Goal: Transaction & Acquisition: Purchase product/service

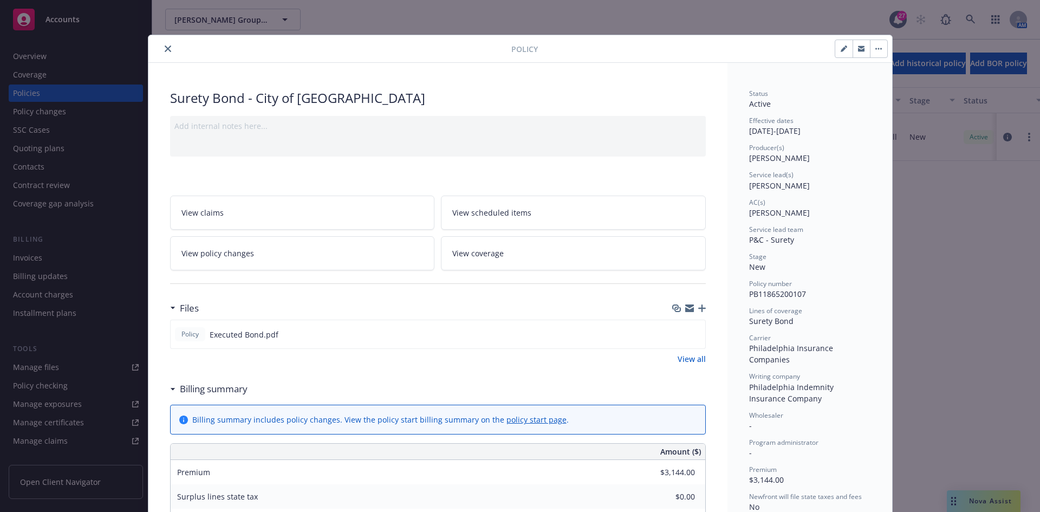
click at [165, 45] on icon "close" at bounding box center [168, 48] width 6 height 6
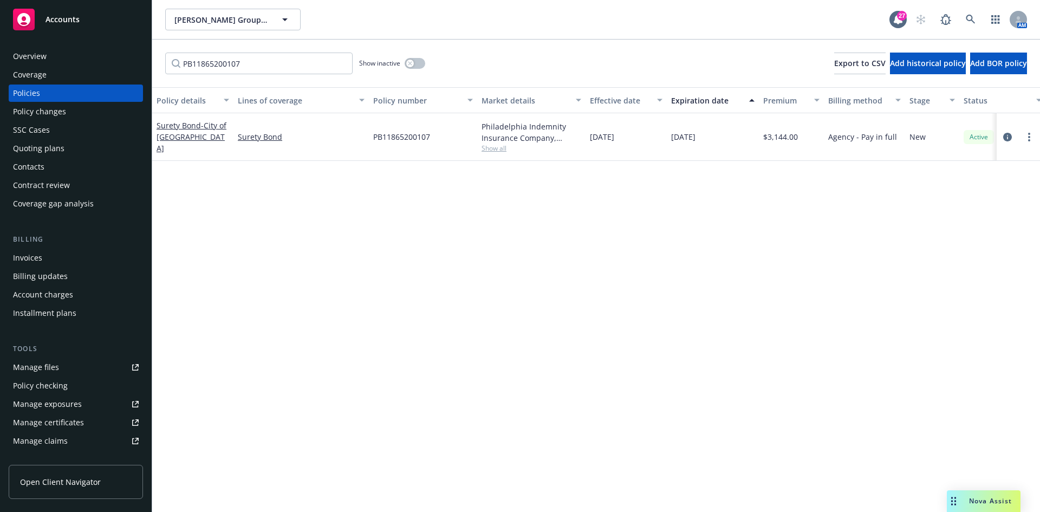
drag, startPoint x: 58, startPoint y: 25, endPoint x: 107, endPoint y: 36, distance: 49.9
click at [58, 25] on div "Accounts" at bounding box center [76, 20] width 126 height 22
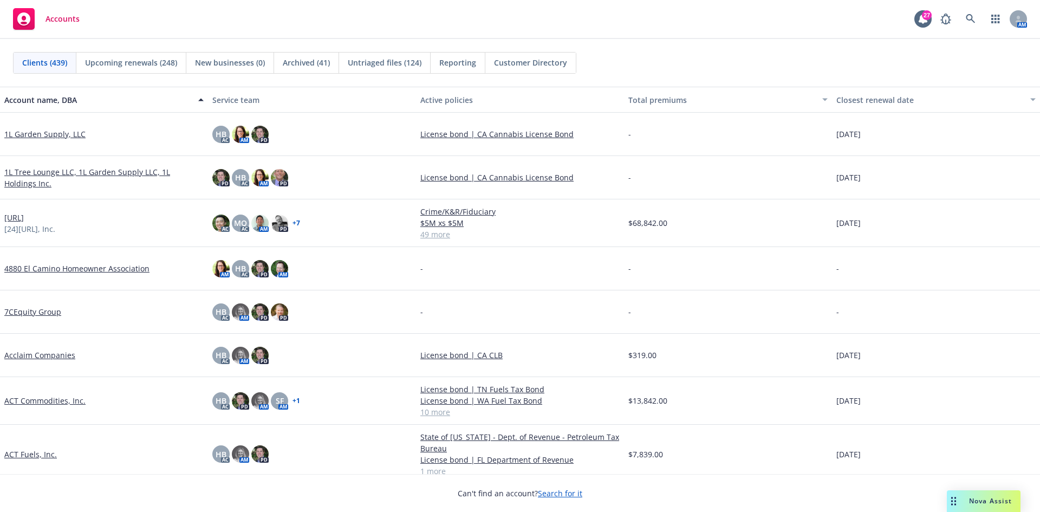
click at [394, 67] on span "Untriaged files (124)" at bounding box center [385, 62] width 74 height 11
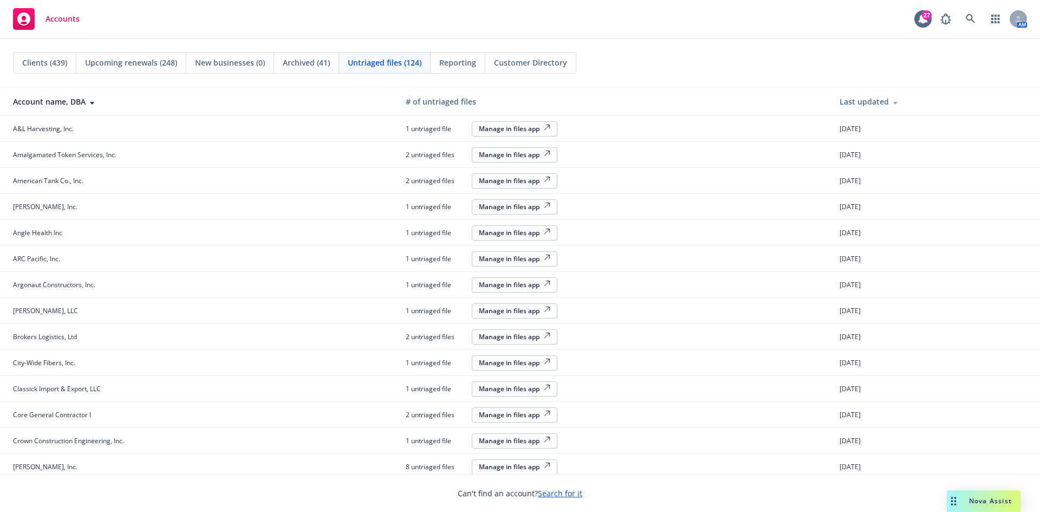
click at [497, 126] on div "Manage in files app" at bounding box center [514, 128] width 71 height 9
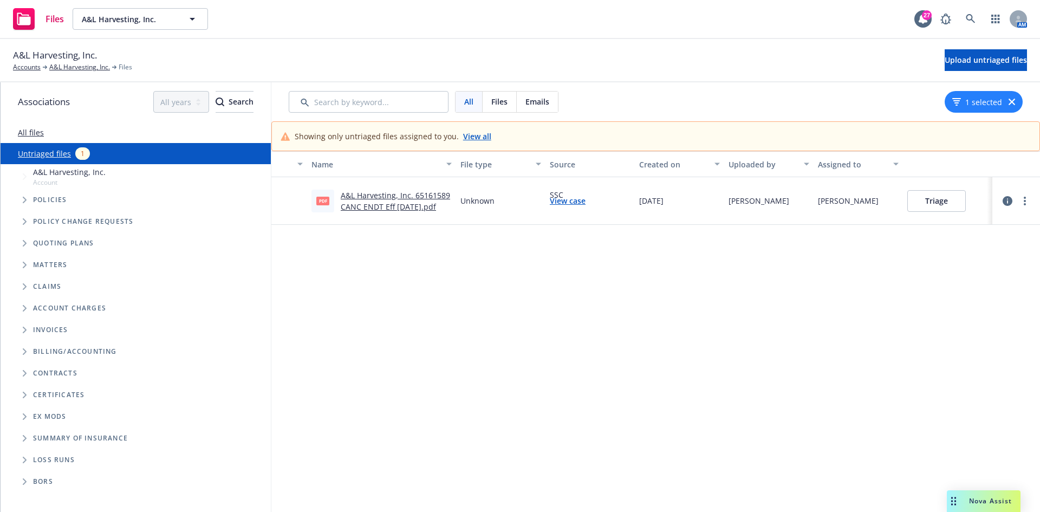
click at [955, 204] on button "Triage" at bounding box center [936, 201] width 58 height 22
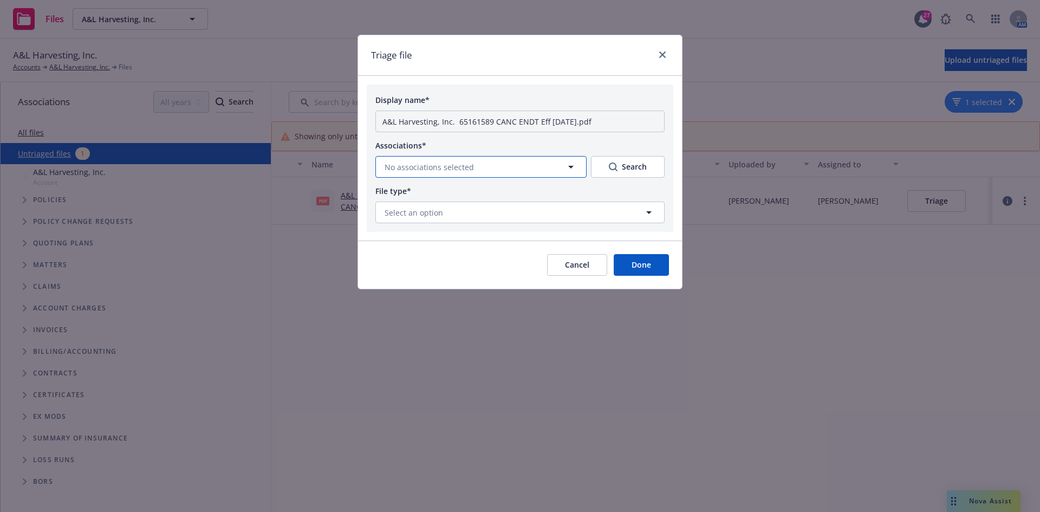
click at [458, 172] on span "No associations selected" at bounding box center [428, 166] width 89 height 11
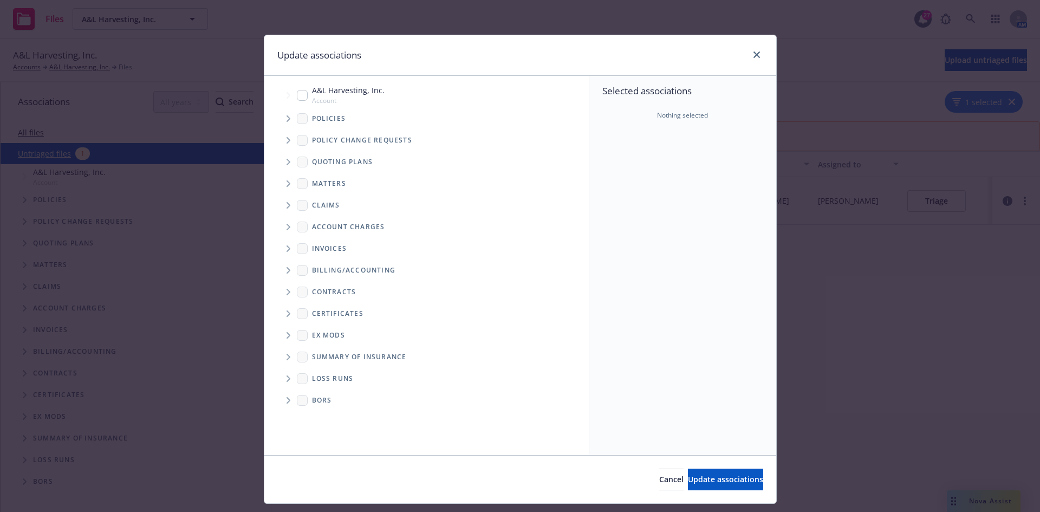
click at [746, 58] on div at bounding box center [754, 55] width 17 height 14
click at [753, 55] on icon "close" at bounding box center [756, 54] width 6 height 6
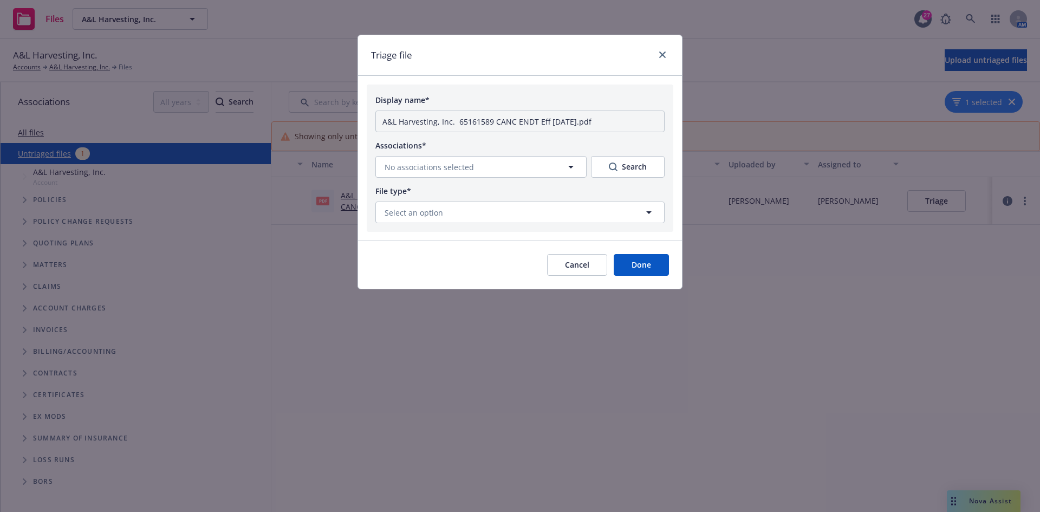
drag, startPoint x: 504, startPoint y: 42, endPoint x: 857, endPoint y: 69, distance: 354.0
click at [857, 69] on div "Triage file Display name* A&L Harvesting, Inc. 65161589 CANC ENDT Eff [DATE].pd…" at bounding box center [520, 256] width 1040 height 512
click at [663, 51] on icon "close" at bounding box center [662, 54] width 6 height 6
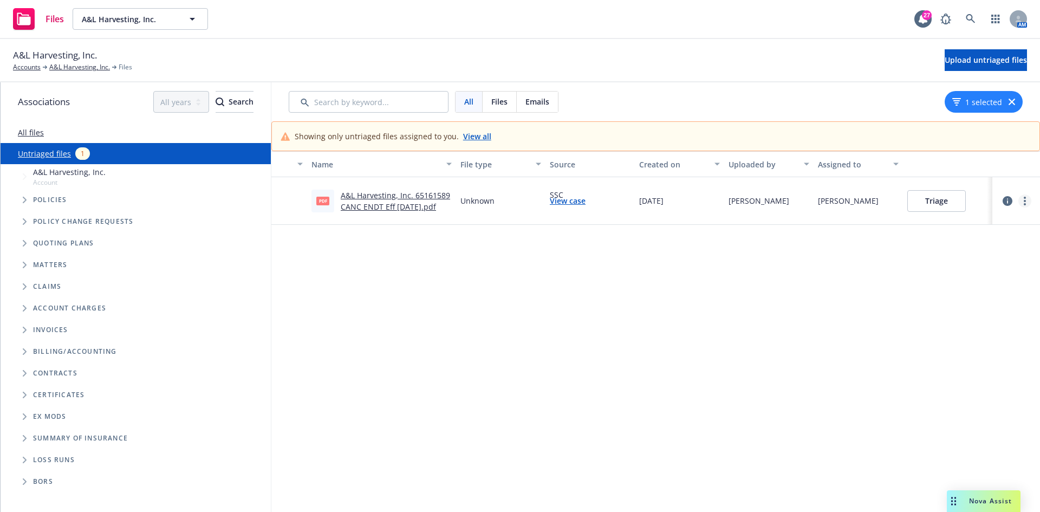
click at [1023, 200] on icon "more" at bounding box center [1024, 201] width 2 height 9
click at [921, 200] on button "Triage" at bounding box center [936, 201] width 58 height 22
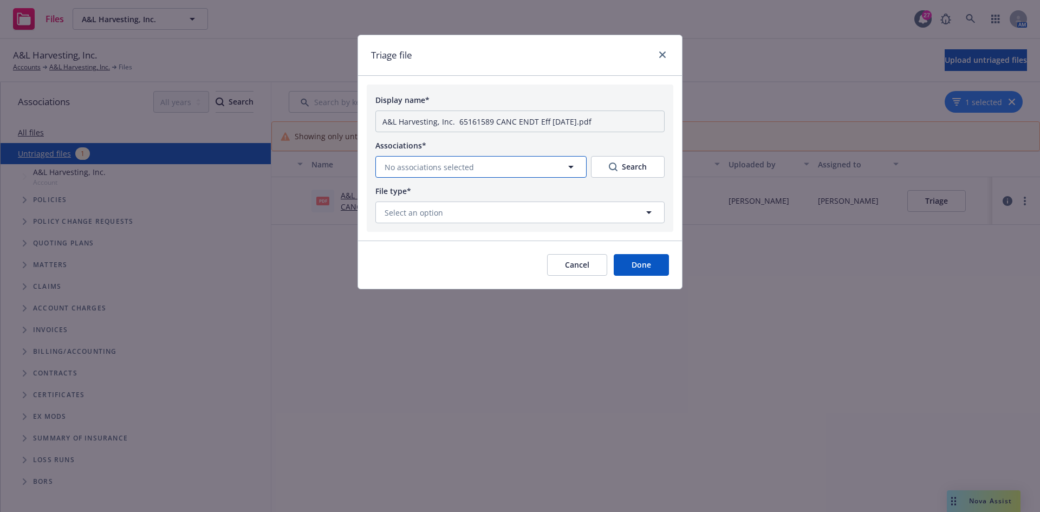
click at [452, 169] on span "No associations selected" at bounding box center [428, 166] width 89 height 11
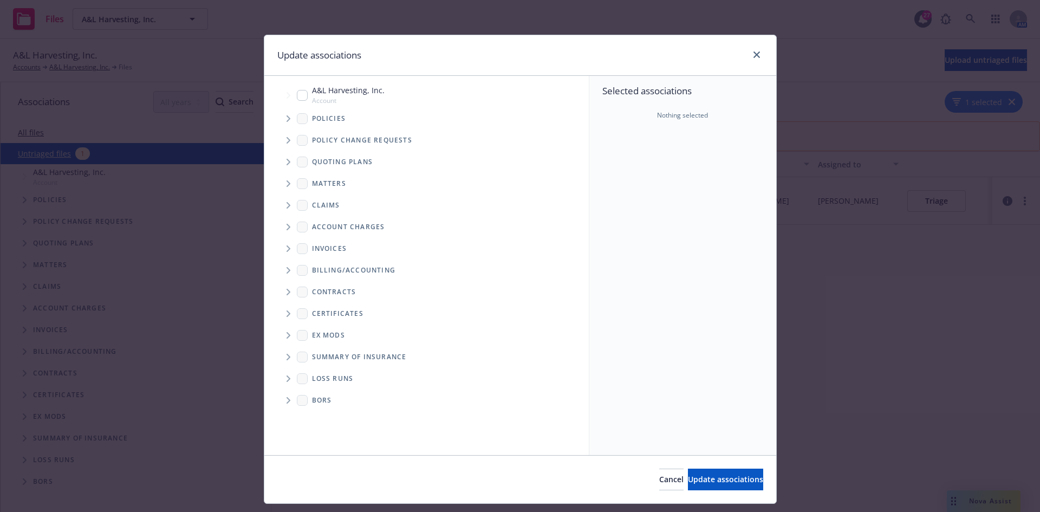
click at [289, 140] on span "Tree Example" at bounding box center [287, 140] width 17 height 17
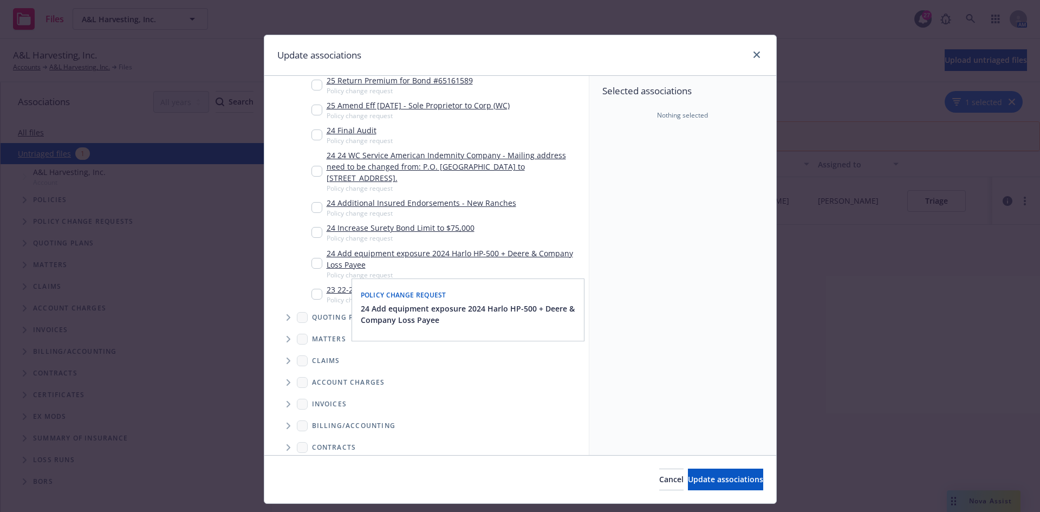
scroll to position [108, 0]
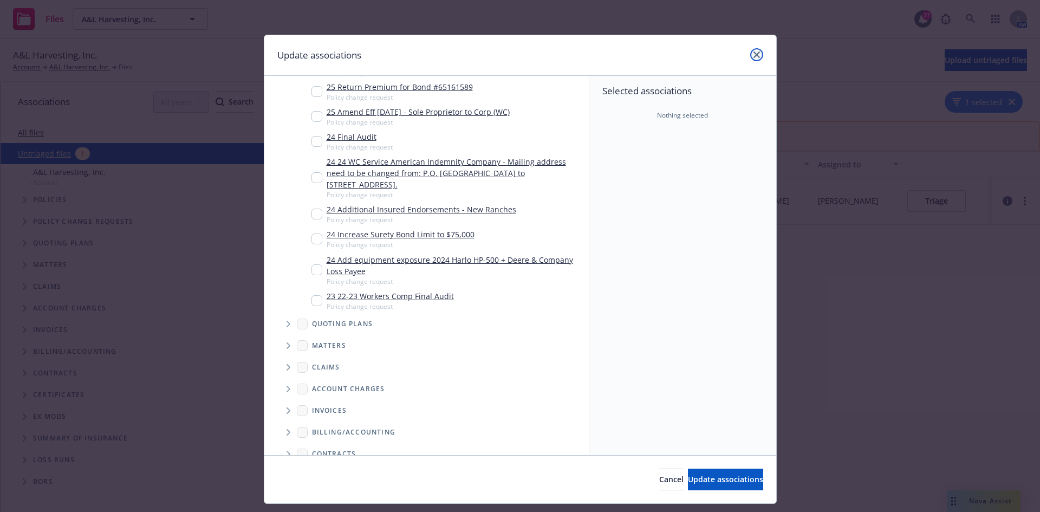
click at [756, 55] on link "close" at bounding box center [756, 54] width 13 height 13
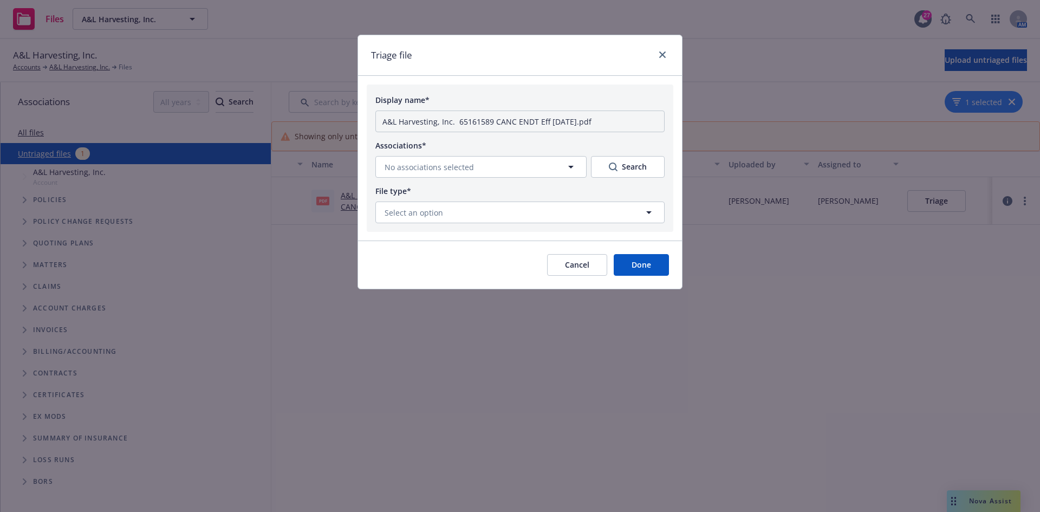
drag, startPoint x: 577, startPoint y: 260, endPoint x: 570, endPoint y: 265, distance: 8.7
click at [577, 260] on button "Cancel" at bounding box center [577, 265] width 60 height 22
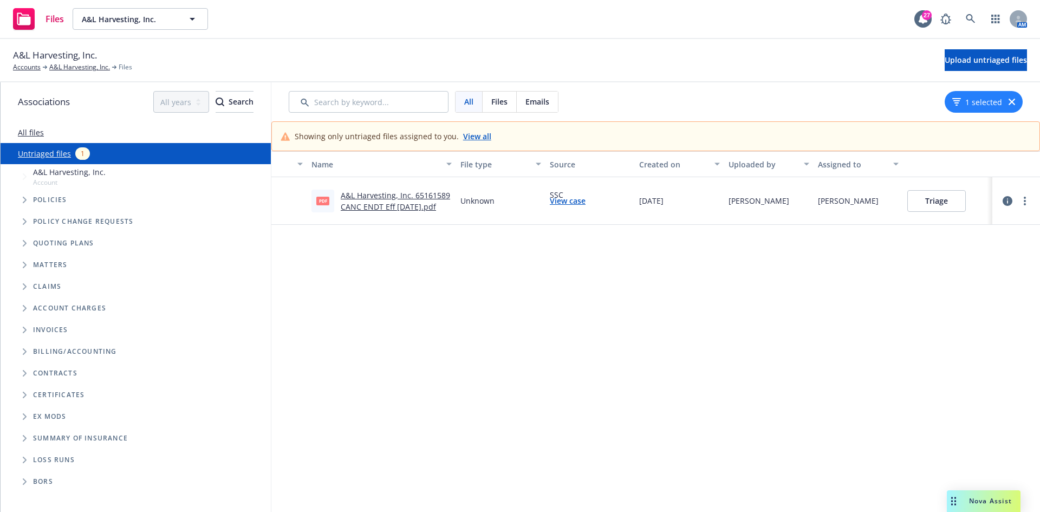
click at [397, 197] on link "A&L Harvesting, Inc. 65161589 CANC ENDT Eff 05-08-2025.pdf" at bounding box center [395, 201] width 109 height 22
click at [1024, 200] on circle "more" at bounding box center [1024, 201] width 2 height 2
click at [958, 314] on link "Triage file" at bounding box center [982, 310] width 95 height 22
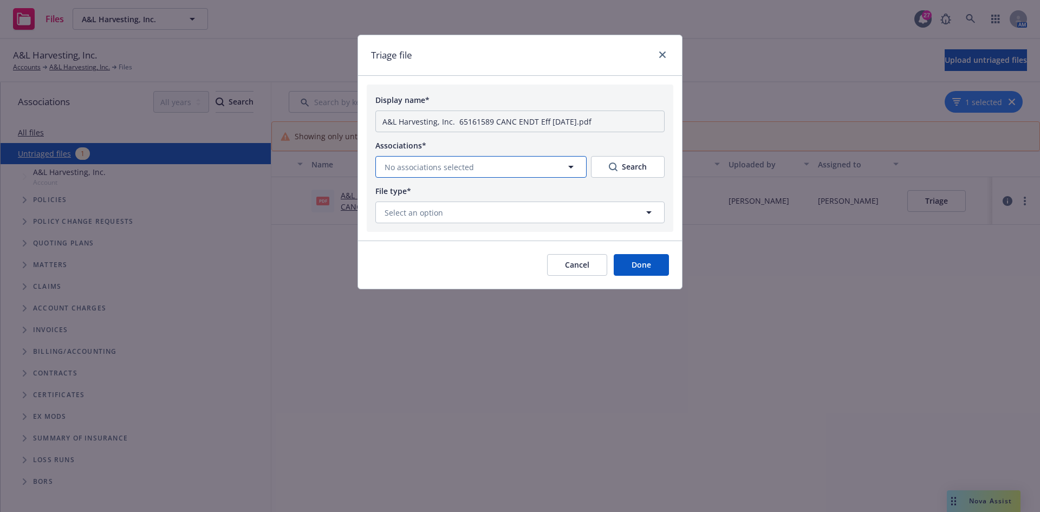
click at [445, 158] on button "No associations selected" at bounding box center [480, 167] width 211 height 22
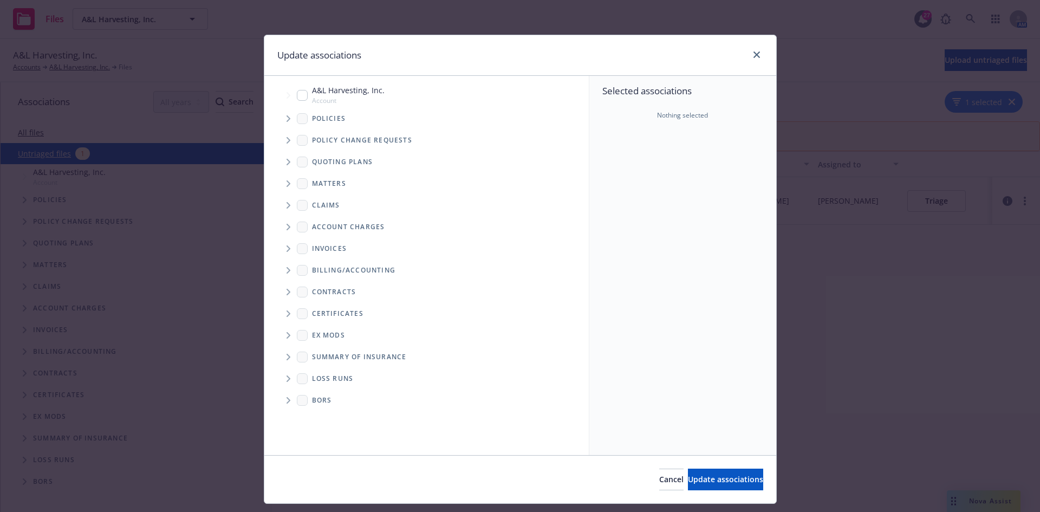
click at [286, 139] on icon "Tree Example" at bounding box center [288, 140] width 4 height 6
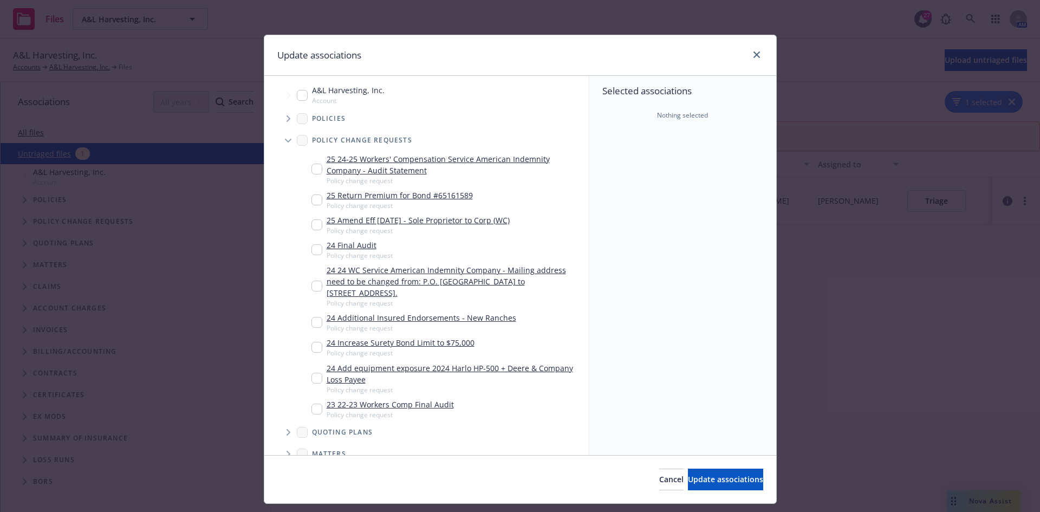
click at [286, 143] on span "Tree Example" at bounding box center [287, 140] width 17 height 17
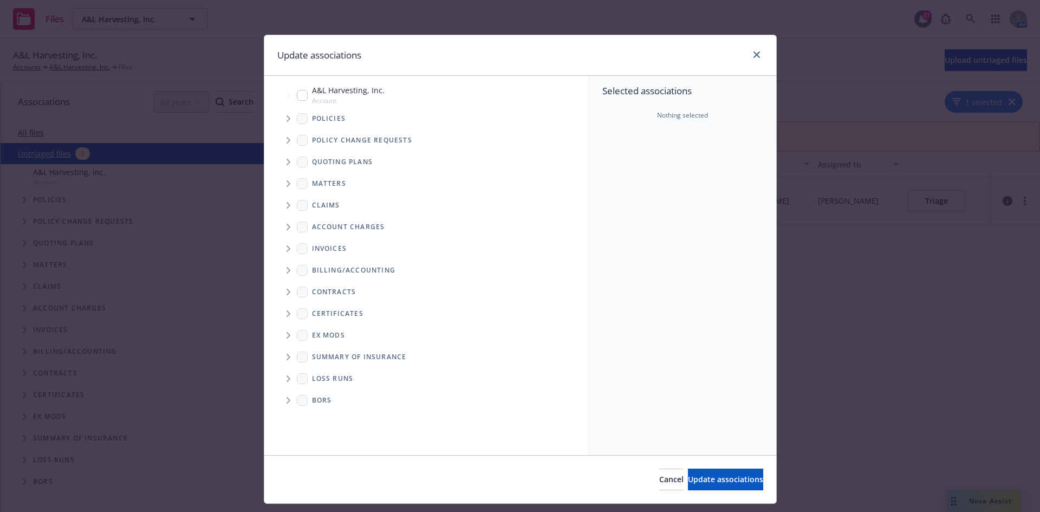
click at [289, 139] on span "Tree Example" at bounding box center [287, 140] width 17 height 17
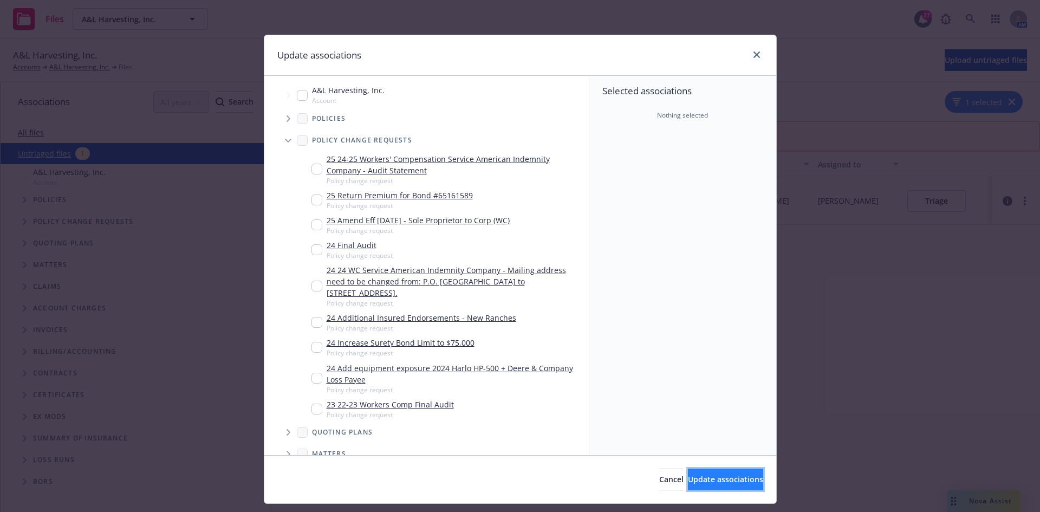
click at [691, 474] on span "Update associations" at bounding box center [725, 479] width 75 height 10
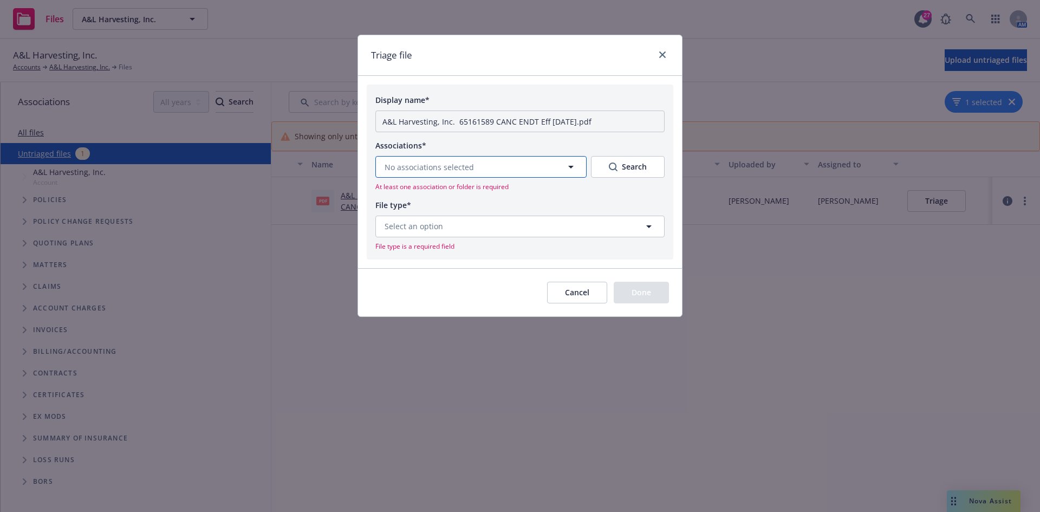
click at [426, 165] on span "No associations selected" at bounding box center [428, 166] width 89 height 11
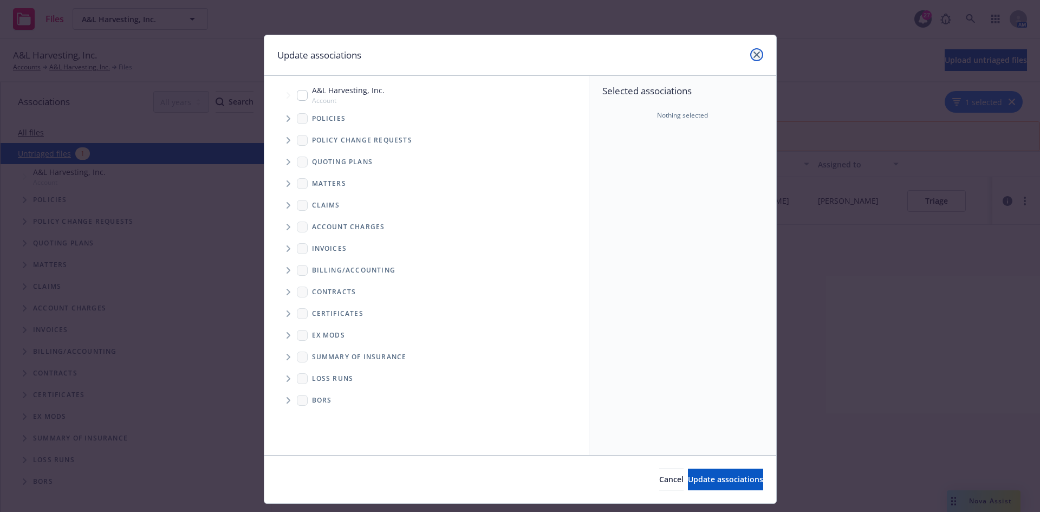
click at [751, 50] on link "close" at bounding box center [756, 54] width 13 height 13
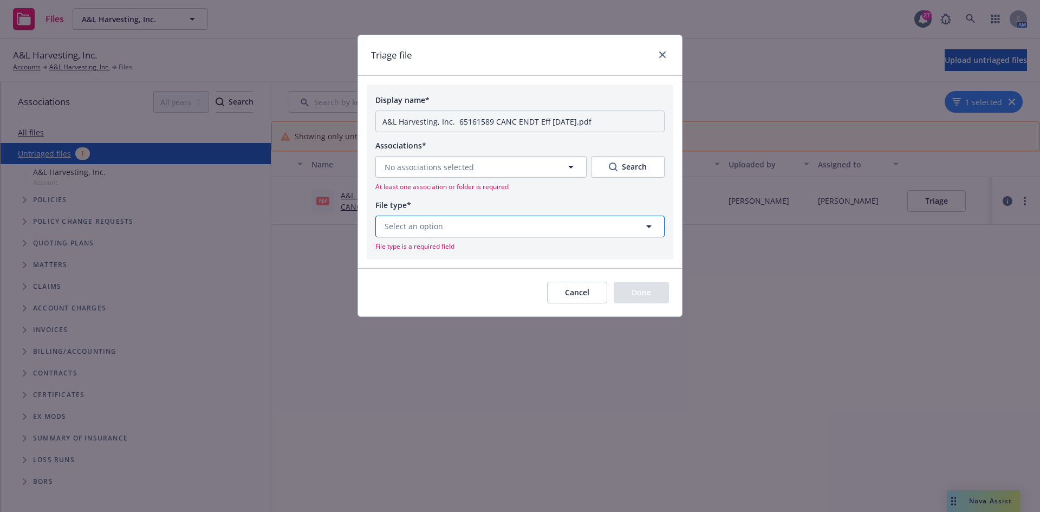
click at [477, 224] on button "Select an option" at bounding box center [519, 227] width 289 height 22
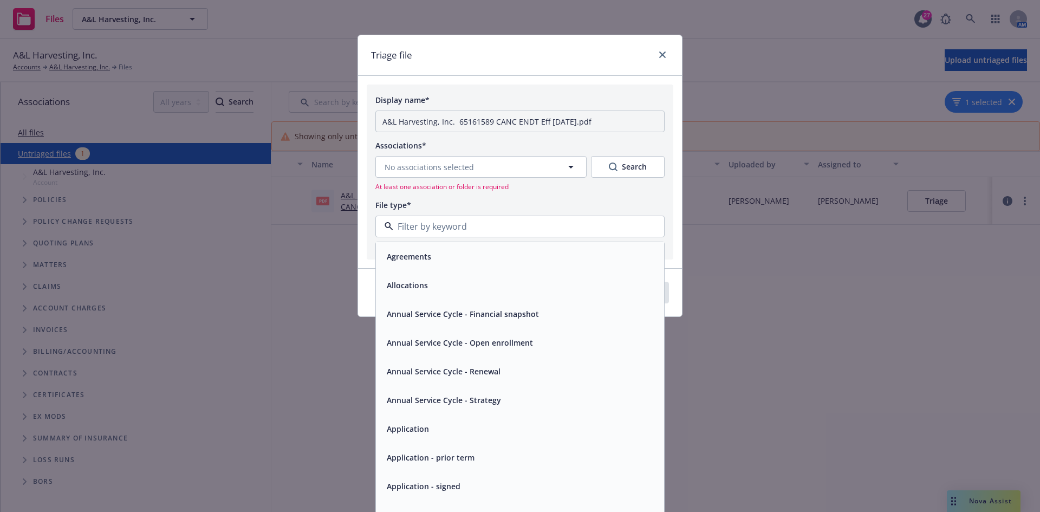
click at [440, 153] on div "Associations* No associations selected Search At least one association or folde…" at bounding box center [519, 165] width 289 height 53
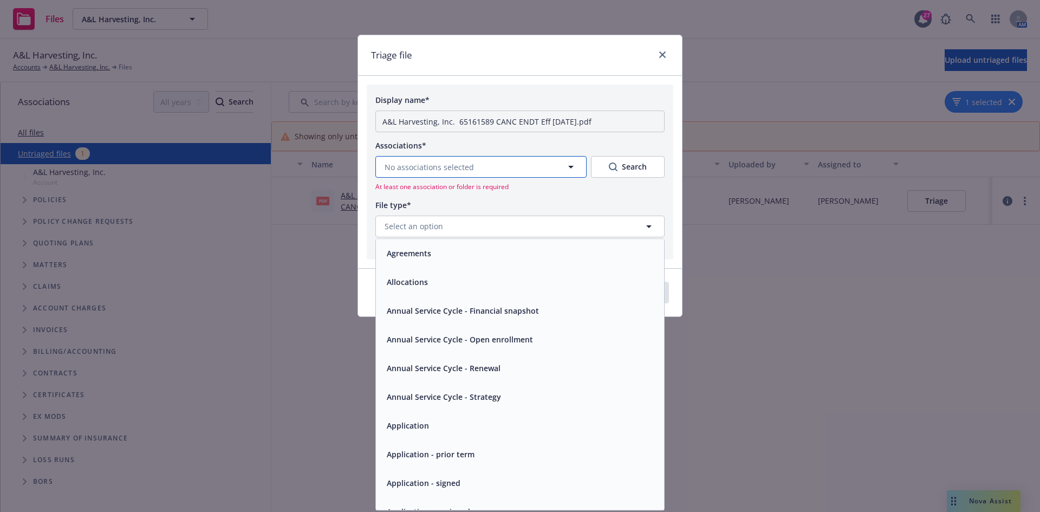
click at [438, 164] on span "No associations selected" at bounding box center [428, 166] width 89 height 11
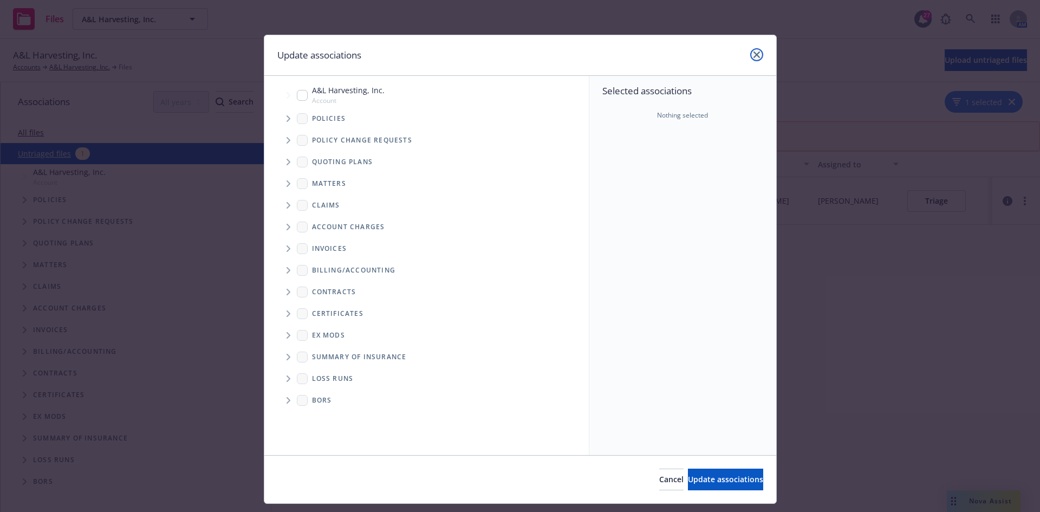
click at [750, 58] on link "close" at bounding box center [756, 54] width 13 height 13
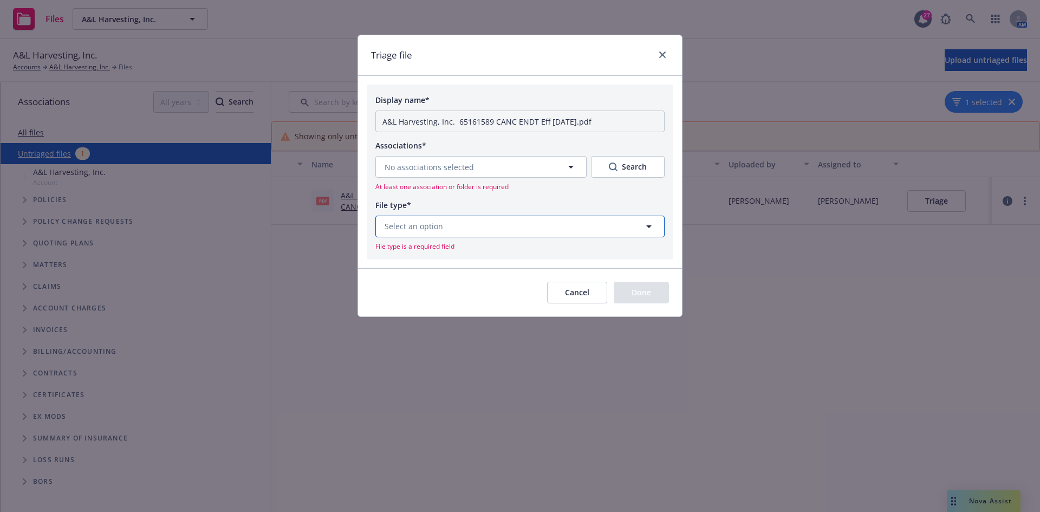
click at [478, 219] on button "Select an option" at bounding box center [519, 227] width 289 height 22
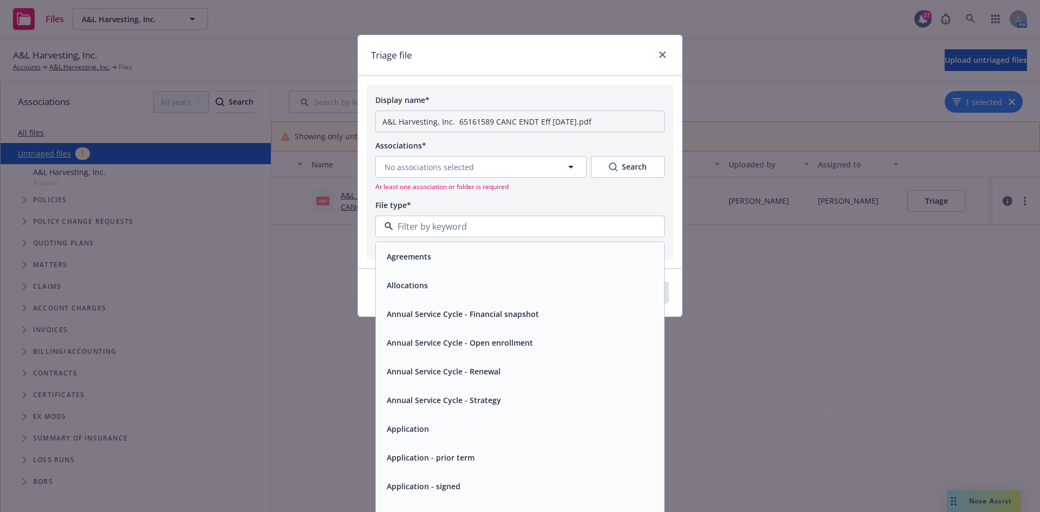
type input "c"
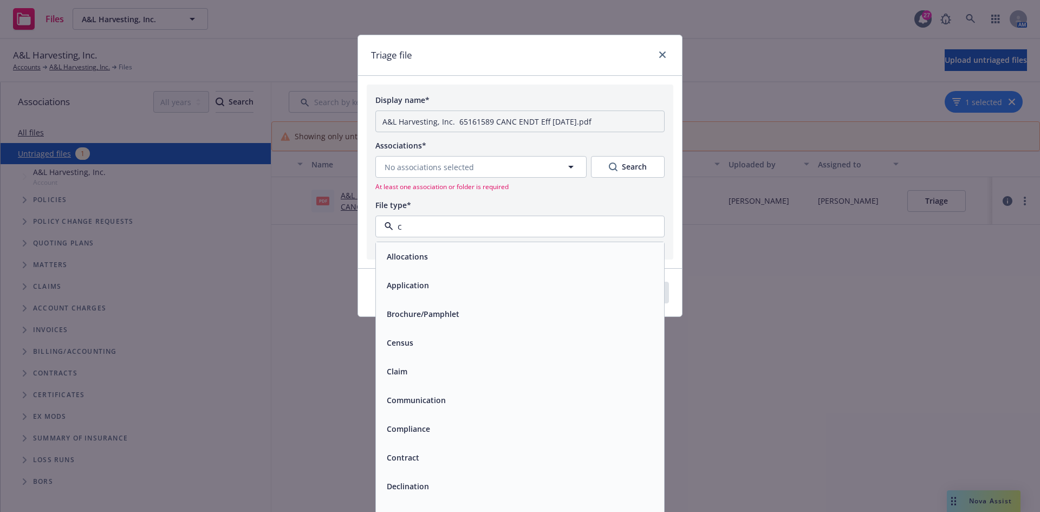
click at [469, 231] on input "c" at bounding box center [517, 226] width 249 height 13
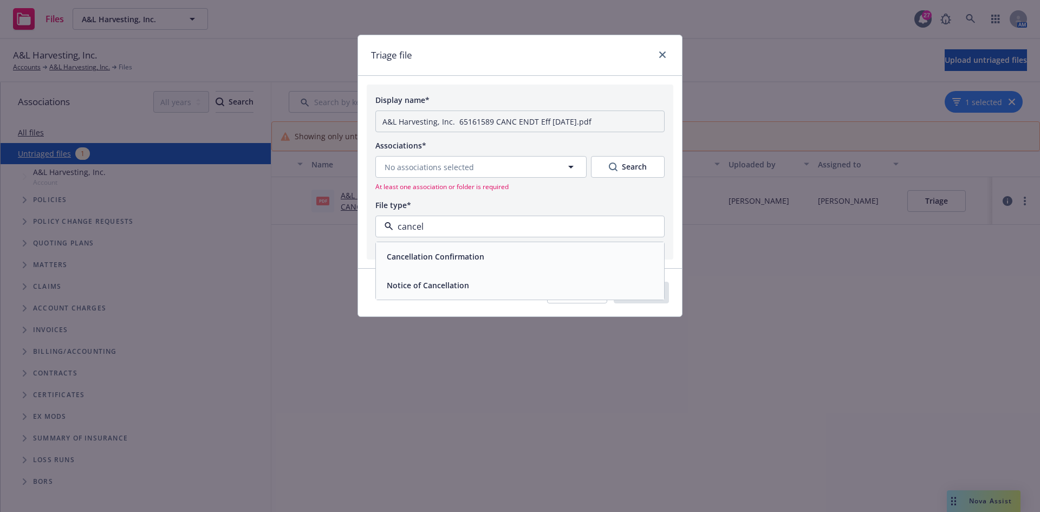
type input "cancell"
click at [454, 242] on div "Cancellation Confirmation" at bounding box center [520, 256] width 288 height 29
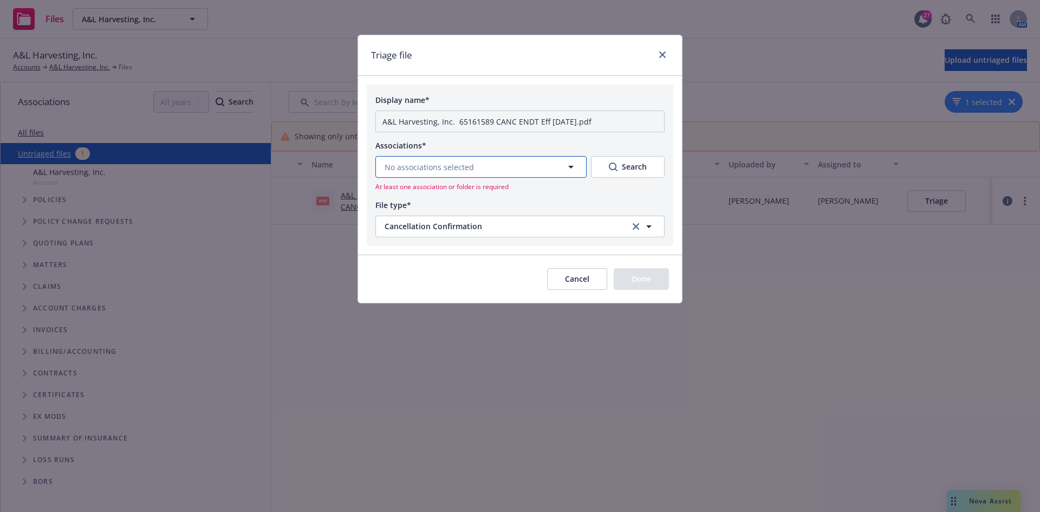
click at [449, 162] on span "No associations selected" at bounding box center [428, 166] width 89 height 11
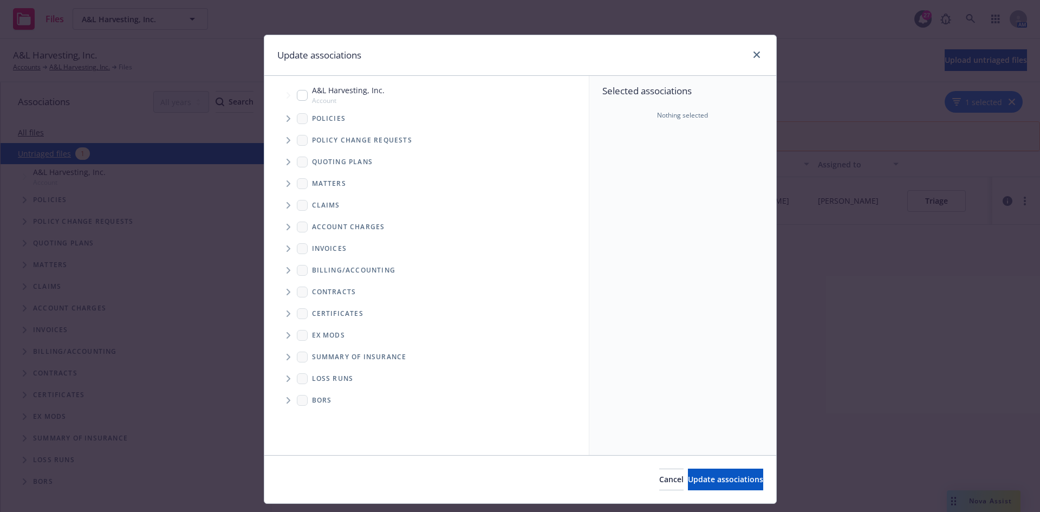
click at [288, 119] on span "Tree Example" at bounding box center [287, 118] width 17 height 17
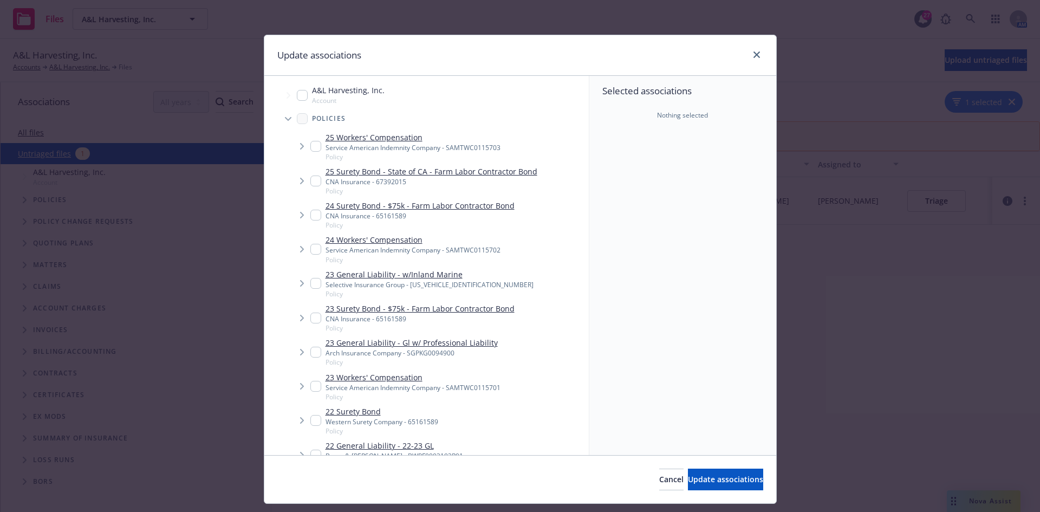
click at [310, 219] on div "24 Surety Bond - $75k - Farm Labor Contractor Bond CNA Insurance - 65161589 Pol…" at bounding box center [412, 215] width 204 height 30
checkbox input "true"
click at [688, 474] on span "Update associations" at bounding box center [725, 479] width 75 height 10
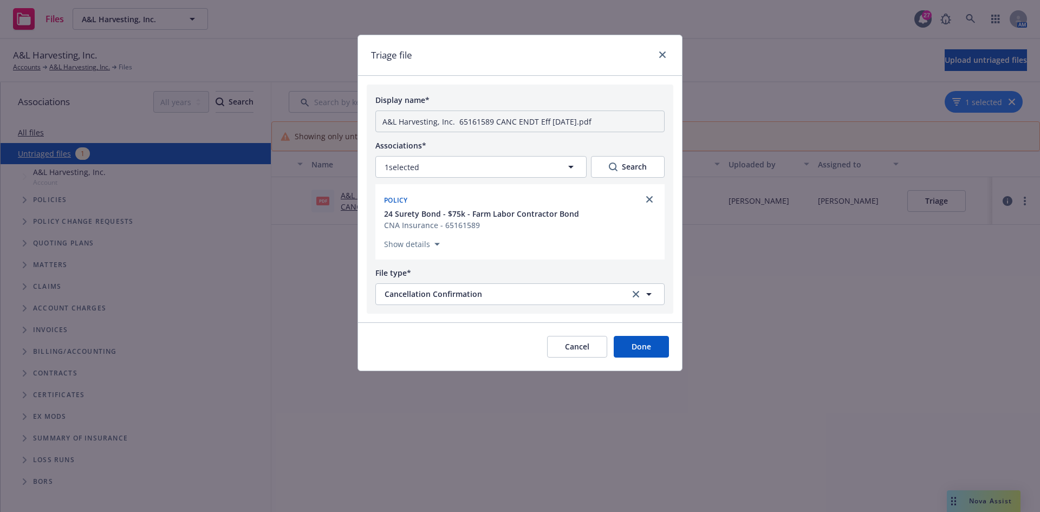
click at [643, 341] on button "Done" at bounding box center [641, 347] width 55 height 22
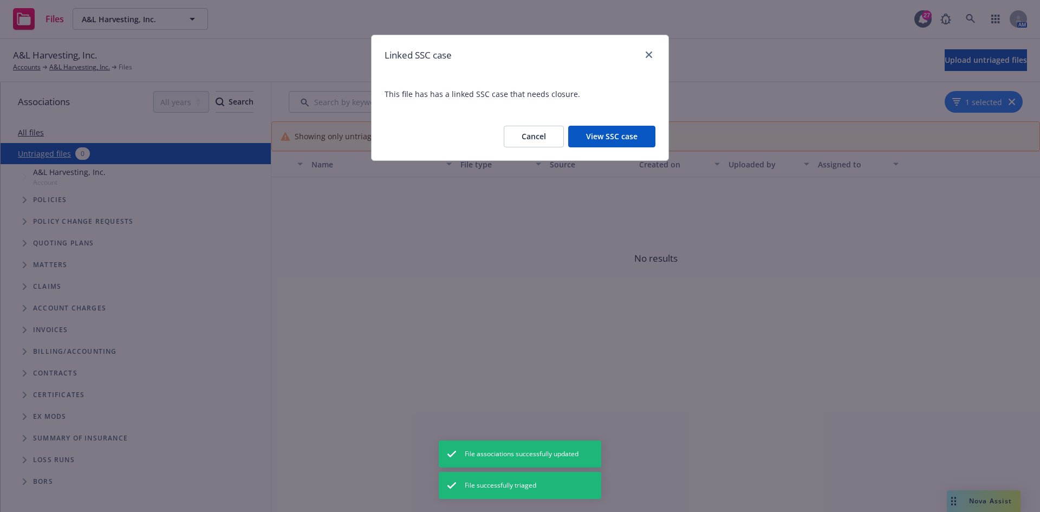
click at [604, 144] on button "View SSC case" at bounding box center [611, 137] width 87 height 22
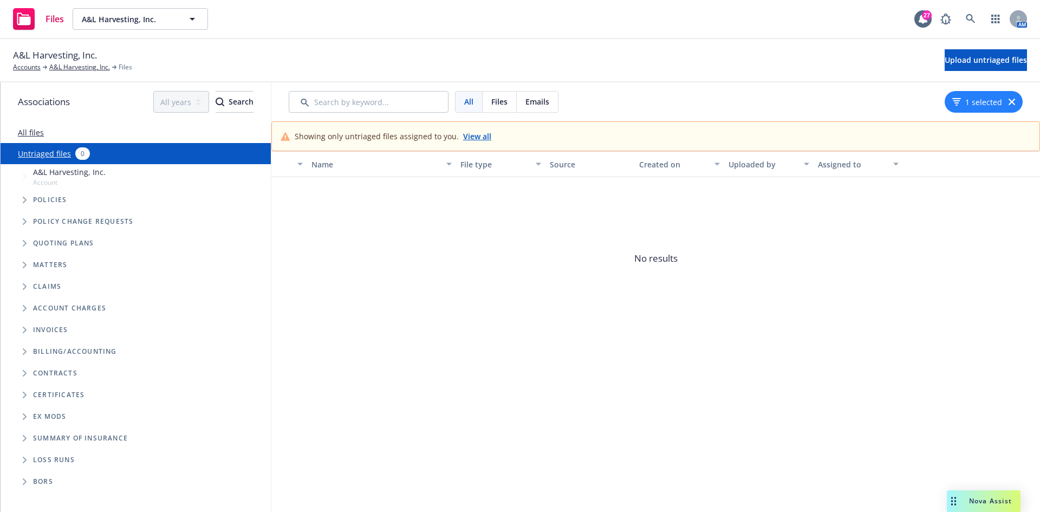
click at [55, 25] on div "Files" at bounding box center [38, 19] width 51 height 22
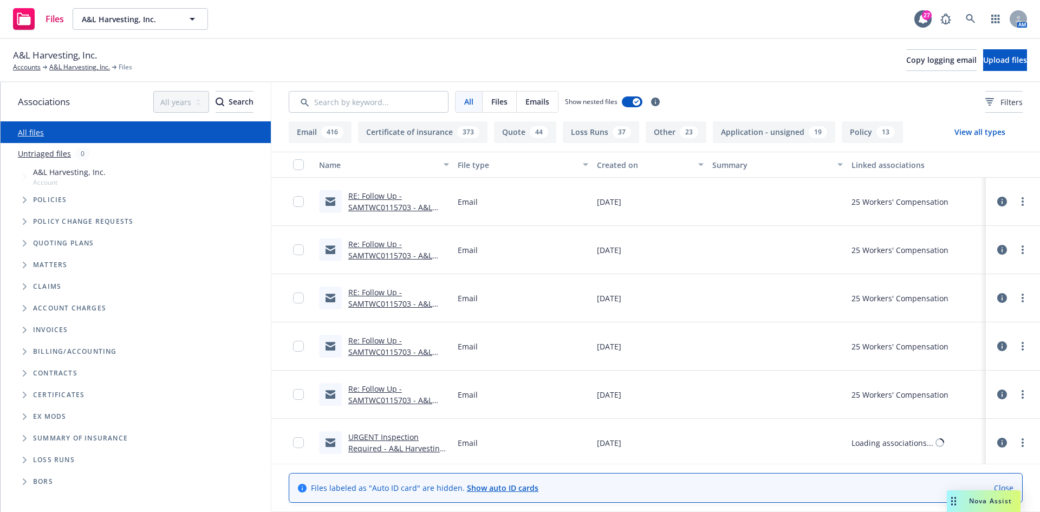
click at [55, 25] on div "Files" at bounding box center [38, 19] width 51 height 22
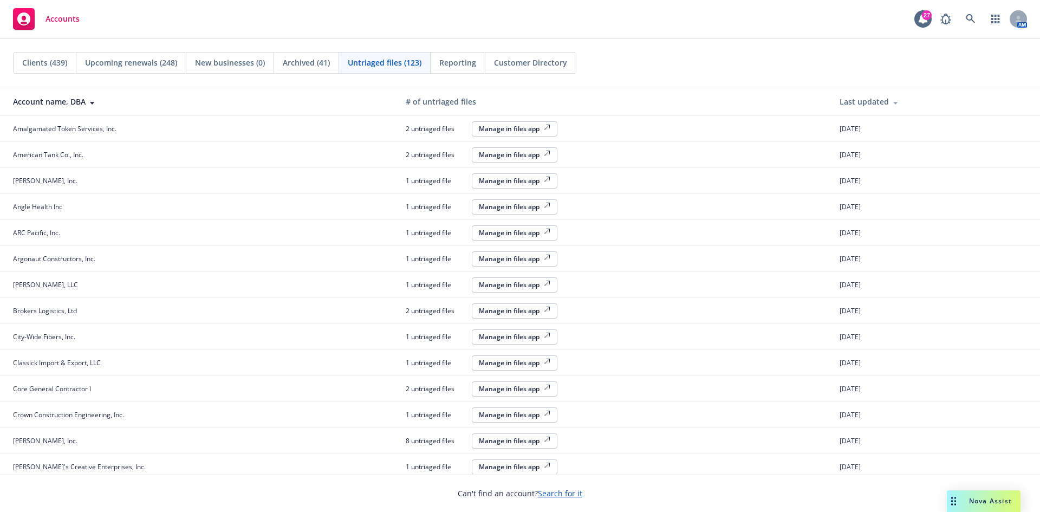
click at [60, 26] on div "Accounts" at bounding box center [46, 19] width 67 height 22
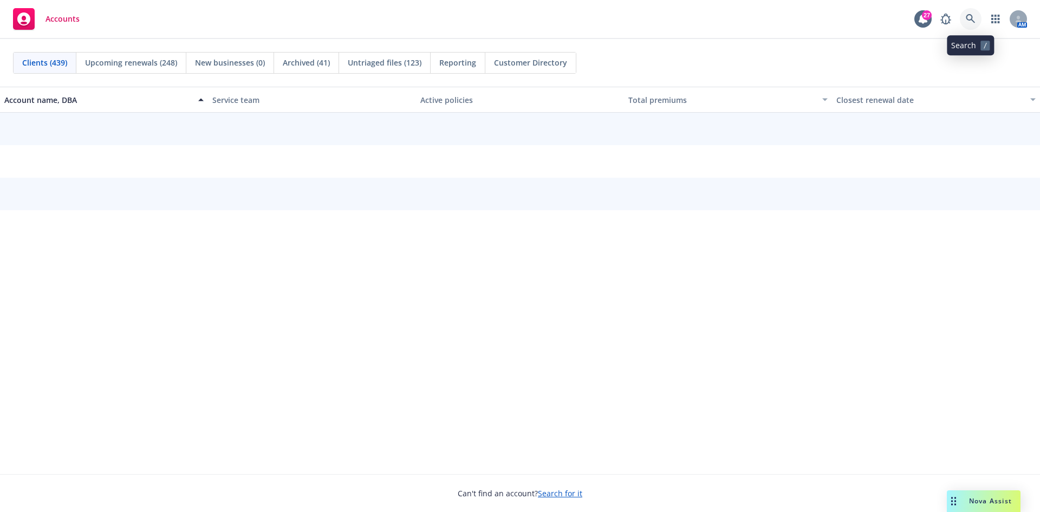
click at [966, 21] on icon at bounding box center [970, 19] width 10 height 10
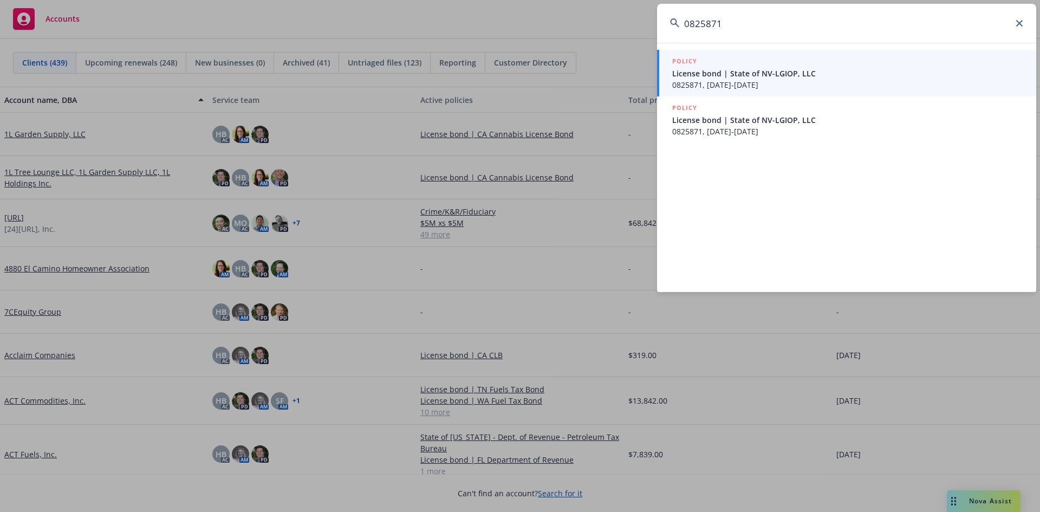
type input "0825871"
click at [719, 71] on span "License bond | State of NV-LGIOP, LLC" at bounding box center [847, 73] width 351 height 11
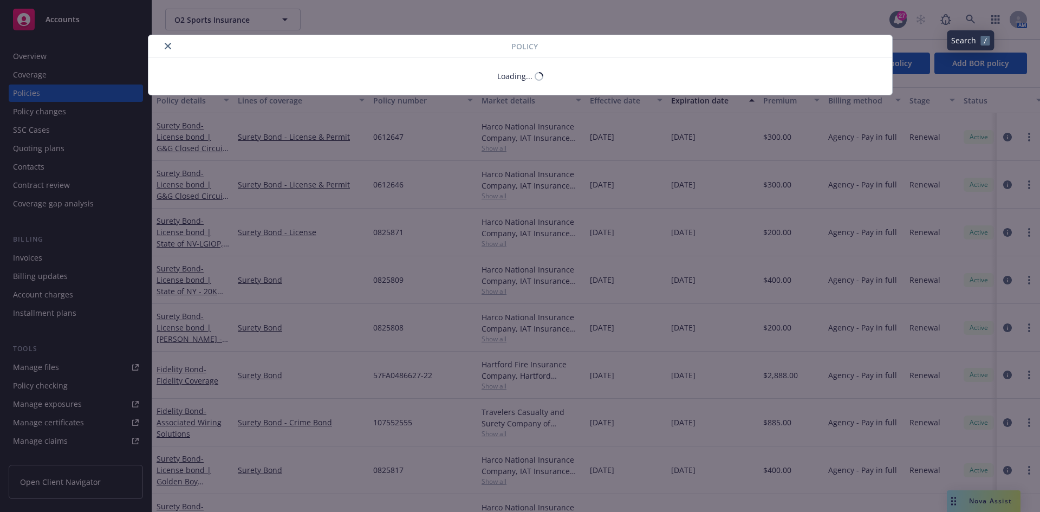
click at [969, 13] on div "Policy Loading..." at bounding box center [520, 256] width 1040 height 512
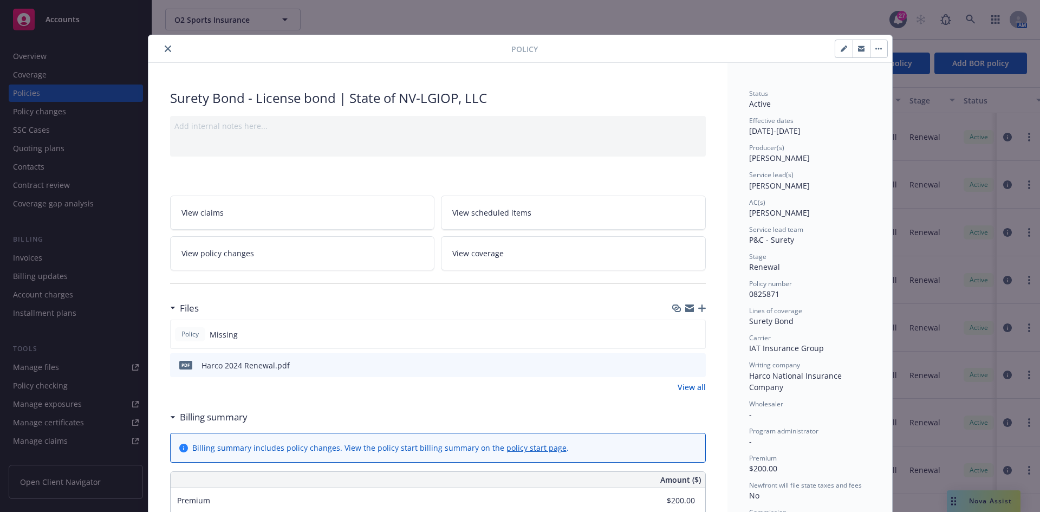
click at [969, 17] on div "Policy Surety Bond - License bond | State of NV-LGIOP, LLC Add internal notes h…" at bounding box center [520, 256] width 1040 height 512
click at [161, 48] on button "close" at bounding box center [167, 48] width 13 height 13
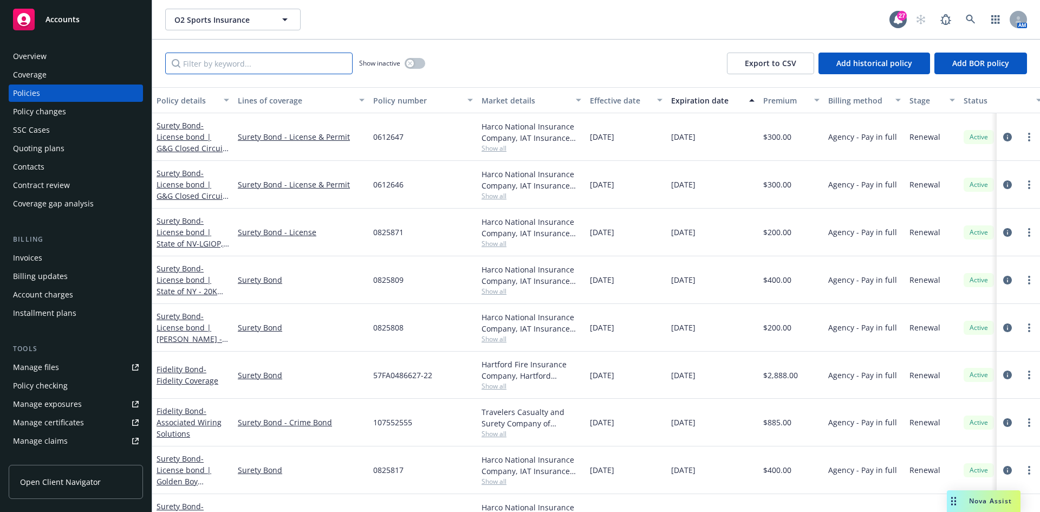
click at [230, 70] on input "Filter by keyword..." at bounding box center [258, 64] width 187 height 22
paste input "0825871"
type input "0825871"
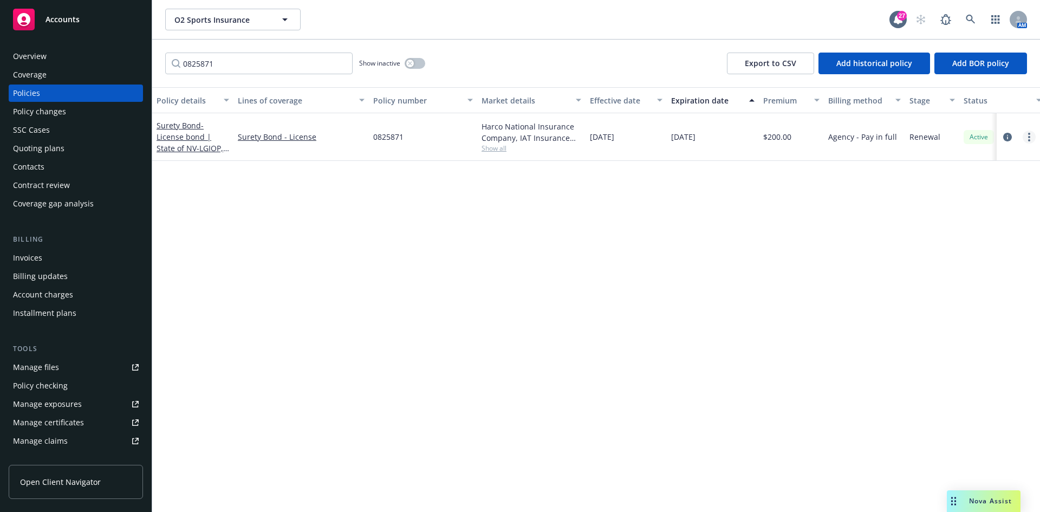
click at [1030, 138] on link "more" at bounding box center [1028, 136] width 13 height 13
click at [974, 178] on link "Renew with incumbent" at bounding box center [971, 181] width 127 height 22
select select "12"
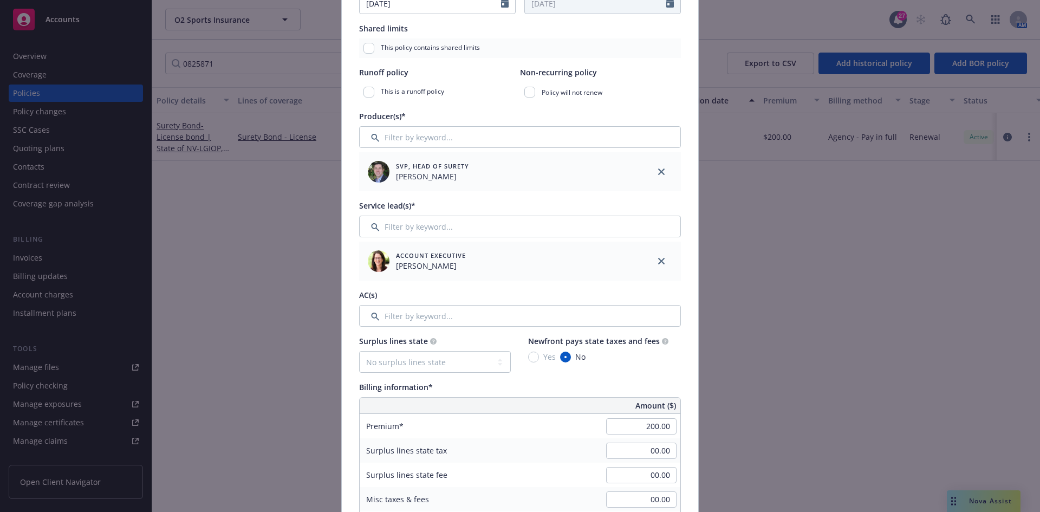
scroll to position [271, 0]
click at [655, 258] on link "close" at bounding box center [661, 260] width 13 height 13
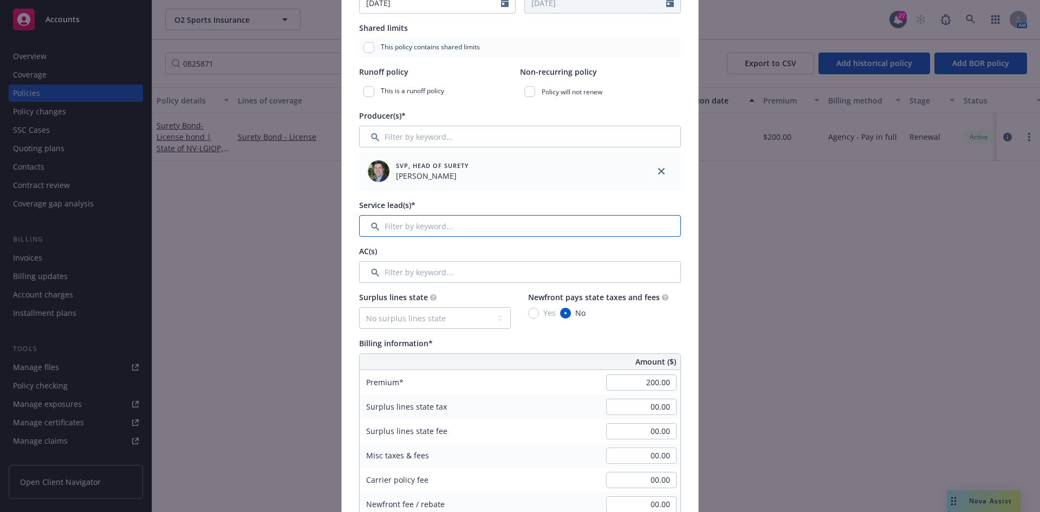
click at [543, 227] on input "Filter by keyword..." at bounding box center [520, 226] width 322 height 22
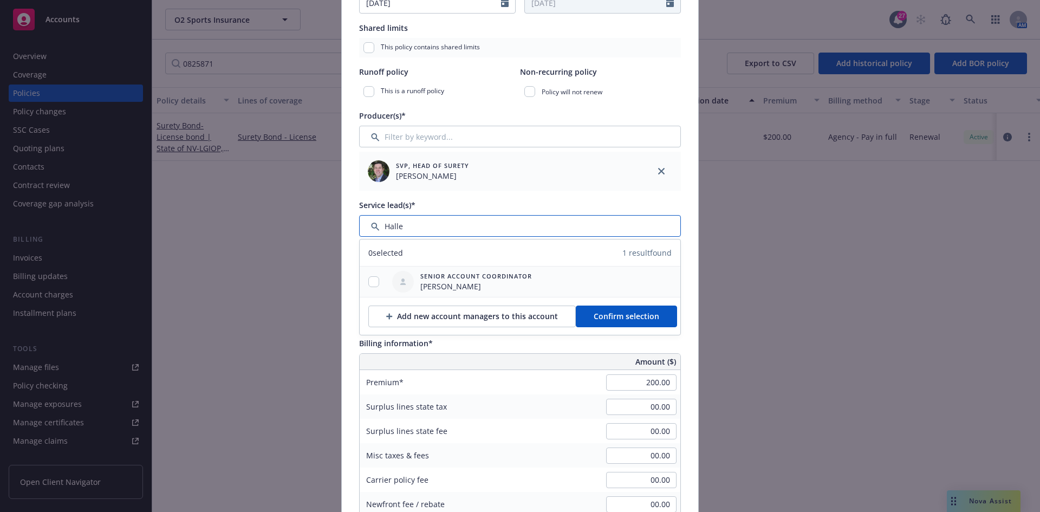
type input "Halle"
click at [373, 283] on input "checkbox" at bounding box center [373, 281] width 11 height 11
checkbox input "true"
click at [601, 319] on span "Confirm selection" at bounding box center [626, 316] width 66 height 10
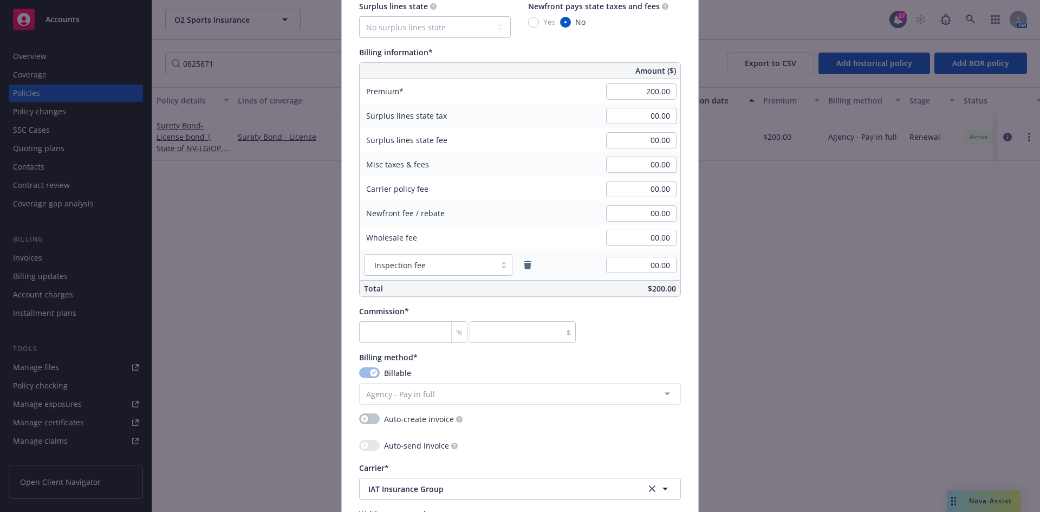
scroll to position [596, 0]
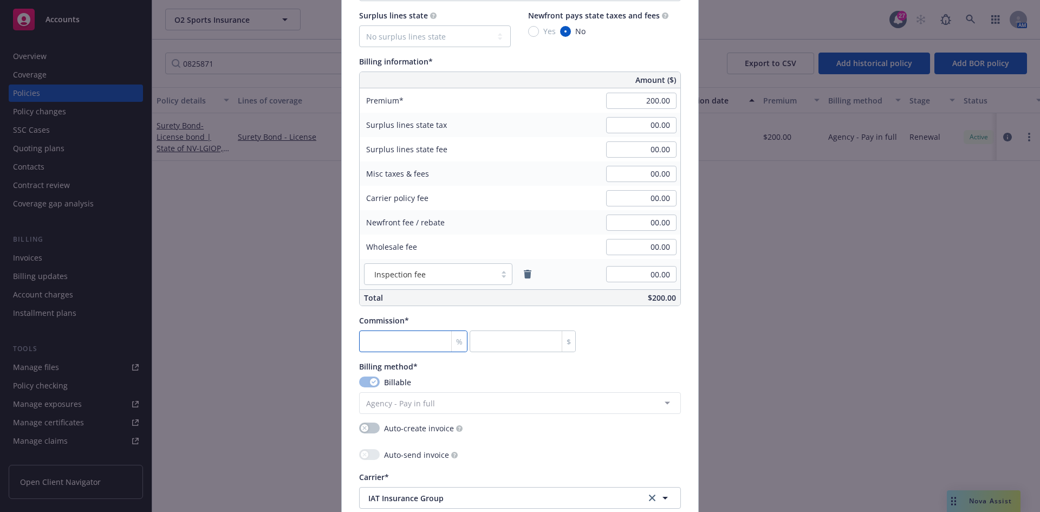
click at [394, 342] on input "number" at bounding box center [413, 341] width 108 height 22
type input "3"
type input "6"
type input "30"
type input "60"
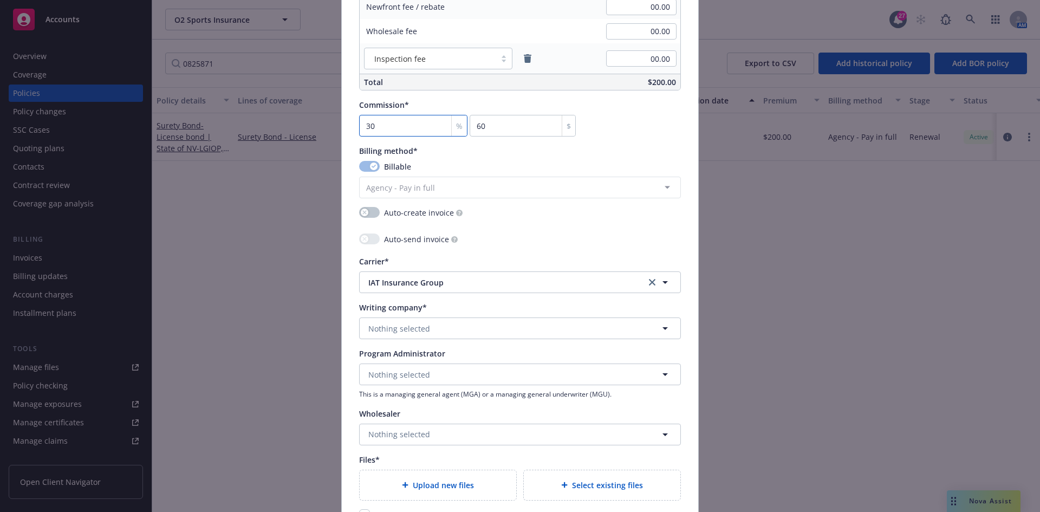
scroll to position [812, 0]
type input "30"
click at [400, 323] on span "Nothing selected" at bounding box center [399, 327] width 62 height 11
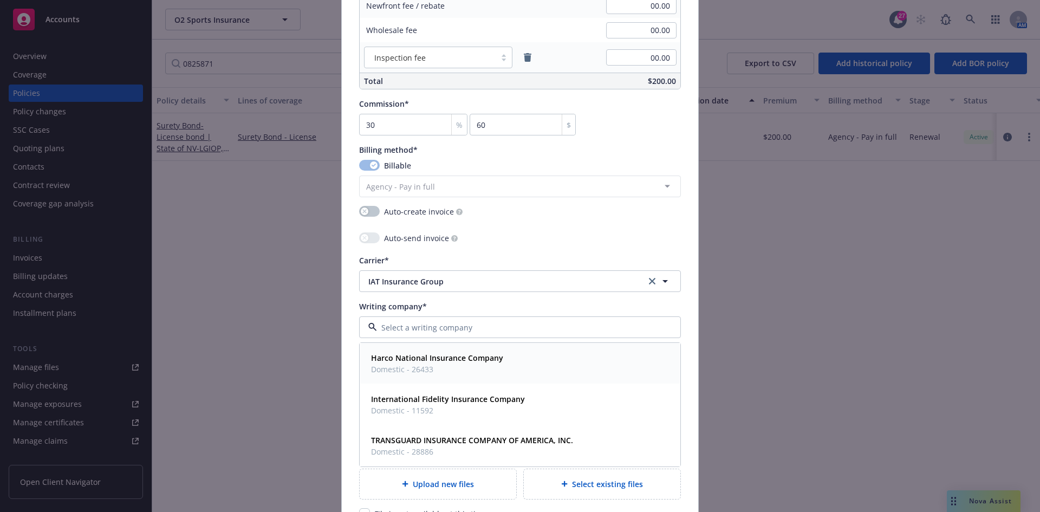
click at [396, 357] on strong "Harco National Insurance Company" at bounding box center [437, 358] width 132 height 10
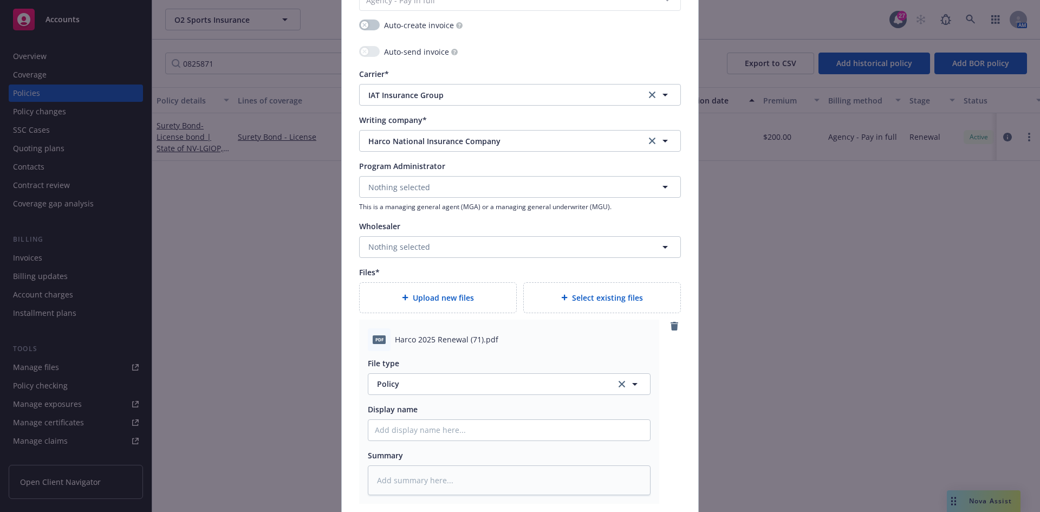
scroll to position [1029, 0]
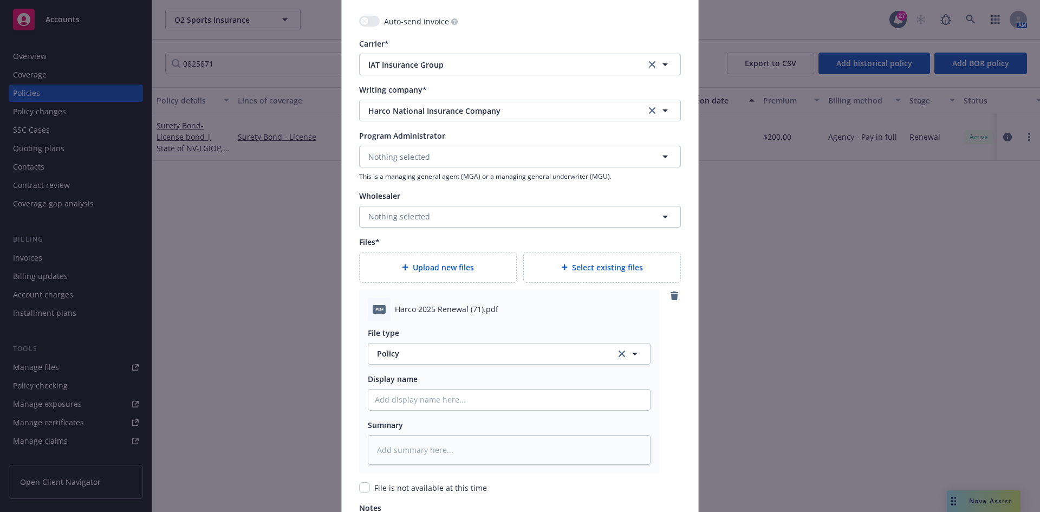
click at [402, 312] on span "Harco 2025 Renewal (71).pdf" at bounding box center [446, 308] width 103 height 11
copy span "Harco 2025 Renewal (71).pdf"
click at [405, 355] on span "Policy" at bounding box center [490, 353] width 226 height 11
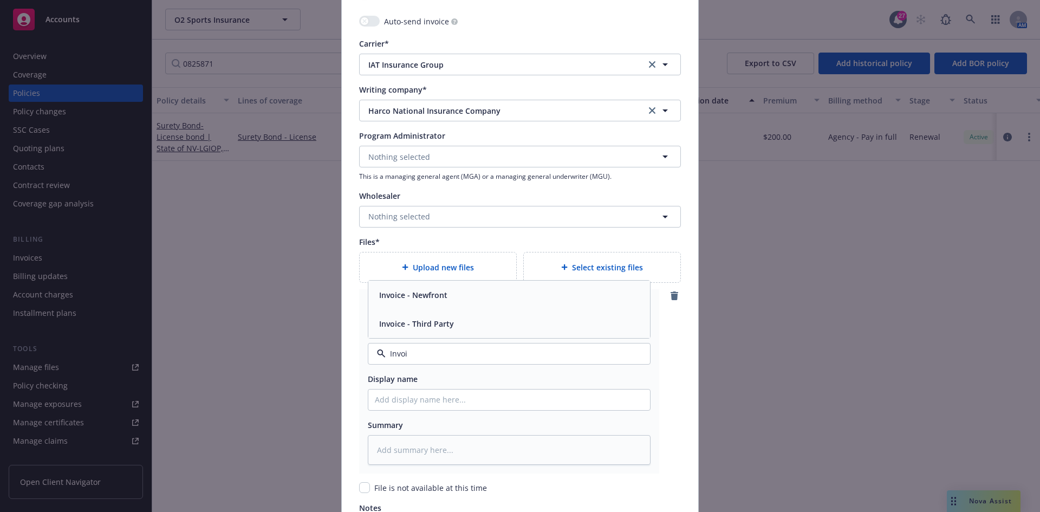
type input "Invoic"
click at [412, 324] on span "Invoice - Third Party" at bounding box center [416, 323] width 75 height 11
click at [420, 394] on input "Policy display name" at bounding box center [509, 399] width 282 height 21
paste input "Harco 2025 Renewal (71).pdf"
type textarea "x"
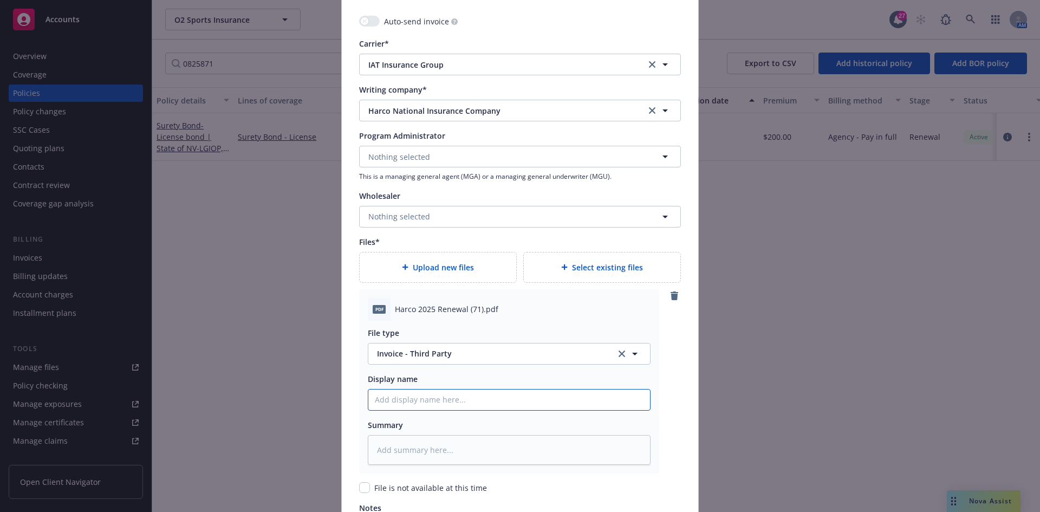
type input "Harco 2025 Renewal (71).pdf"
type textarea "x"
type input "Harco 2025 Renewal (71).pd"
type textarea "x"
type input "Harco 2025 Renewal (71).p"
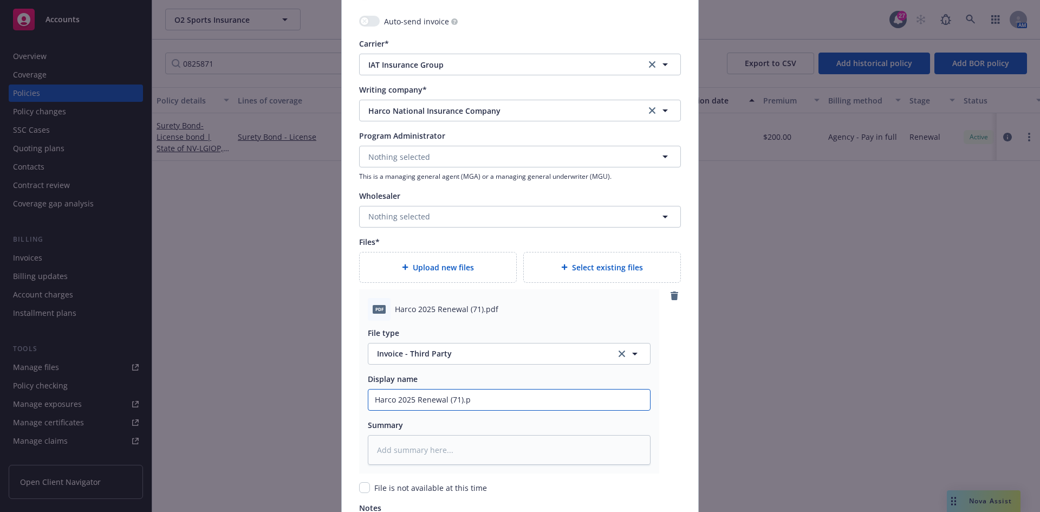
type textarea "x"
type input "Harco 2025 Renewal (71)."
type textarea "x"
type input "Harco 2025 Renewal (71)"
type textarea "x"
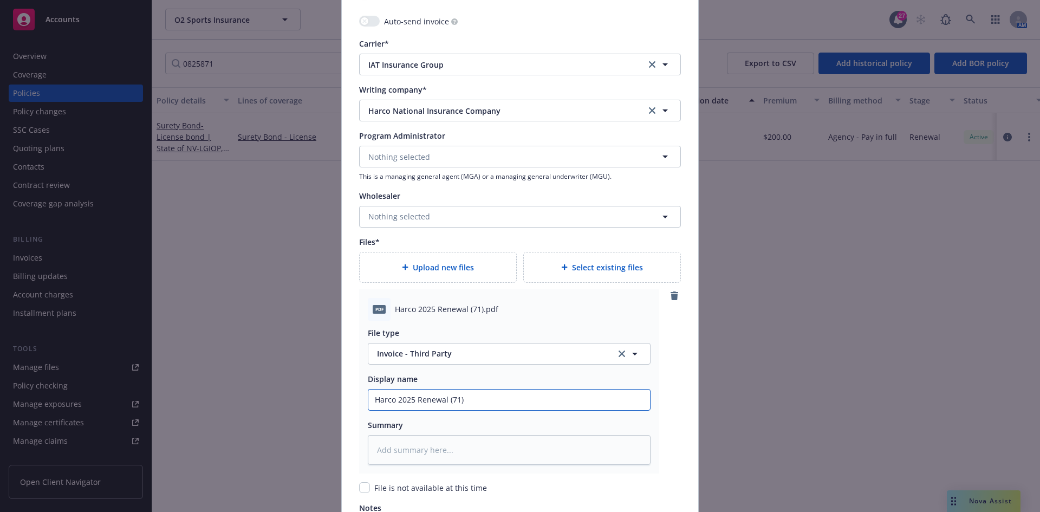
type input "Harco 2025 Renewal (71"
type textarea "x"
type input "Harco 2025 Renewal (7"
type textarea "x"
type input "Harco 2025 Renewal ("
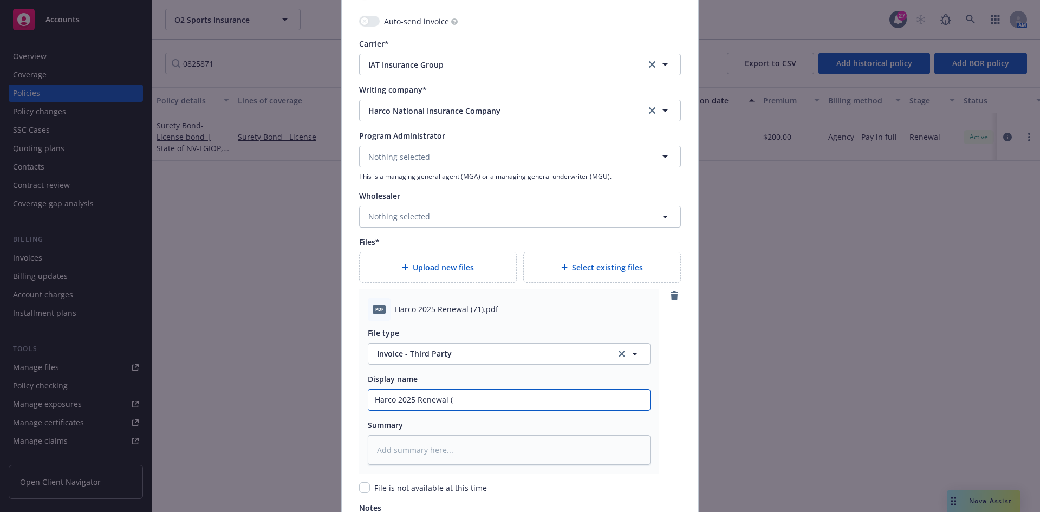
type textarea "x"
type input "Harco 2025 Renewal"
type textarea "x"
type input "Harco 2025 Renewal N"
type textarea "x"
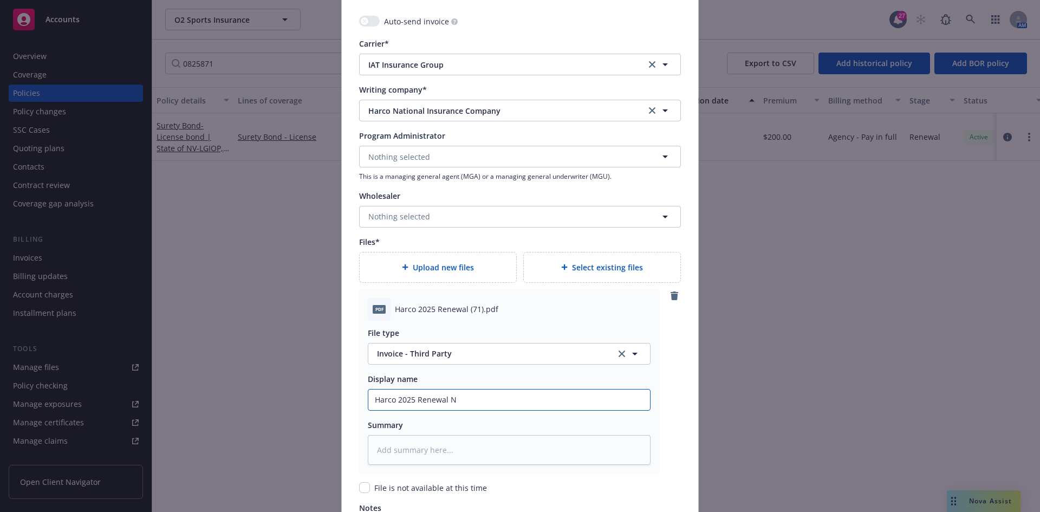
type input "Harco 2025 Renewal"
type textarea "x"
type input "Harco 2025 Renewal B"
type textarea "x"
type input "Harco 2025 Renewal Bo"
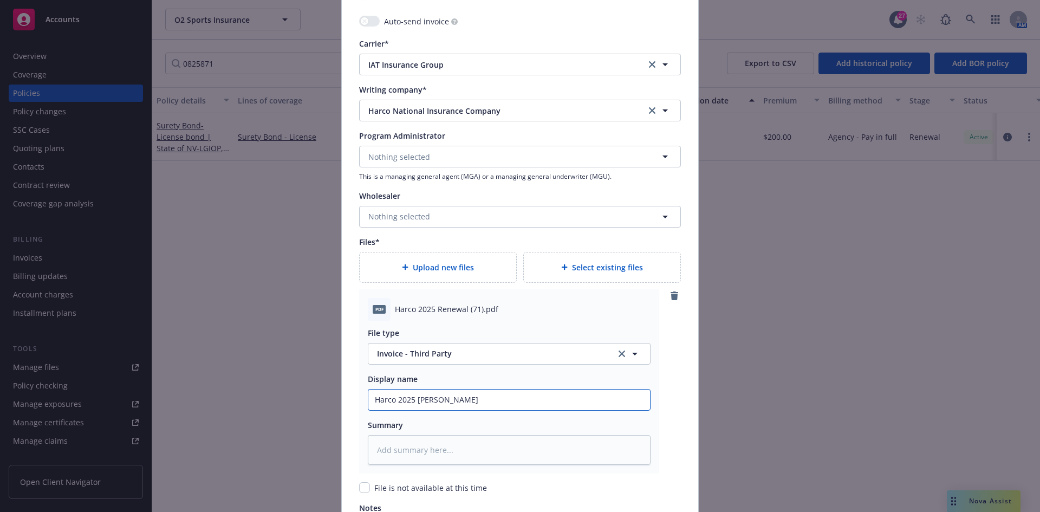
type textarea "x"
type input "Harco 2025 Renewal Bon"
type textarea "x"
type input "Harco 2025 Renewal Bond"
type textarea "x"
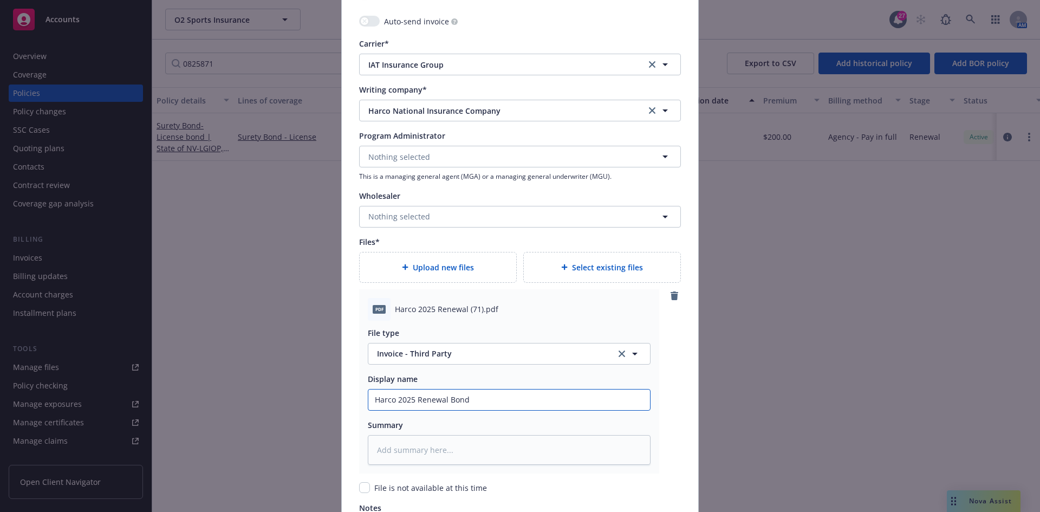
type input "Harco 2025 Renewal Bond #"
type textarea "x"
type input "Harco 2025 Renewal Bond #0"
type textarea "x"
type input "Harco 2025 Renewal Bond #08"
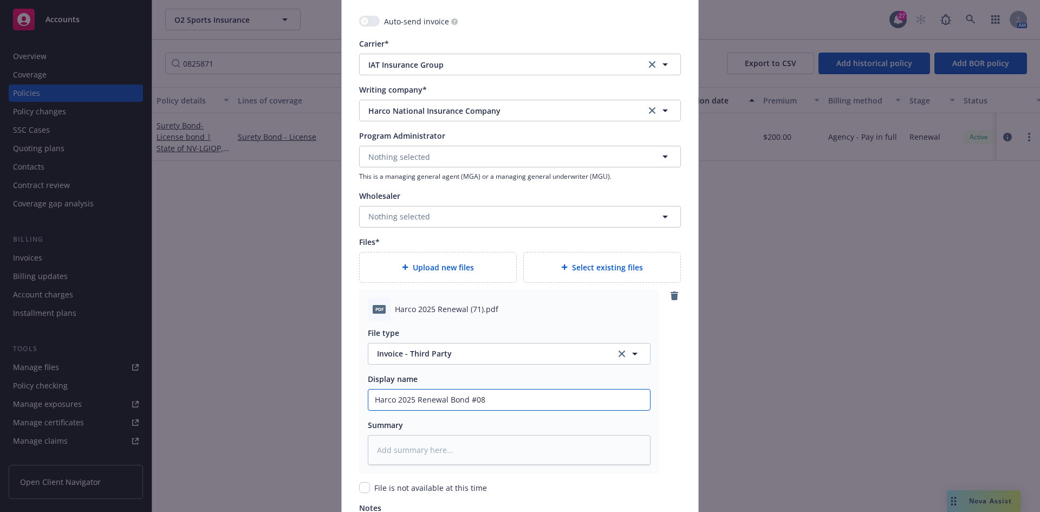
type textarea "x"
type input "Harco 2025 Renewal Bond #082"
type textarea "x"
type input "Harco 2025 Renewal Bond #0825"
type textarea "x"
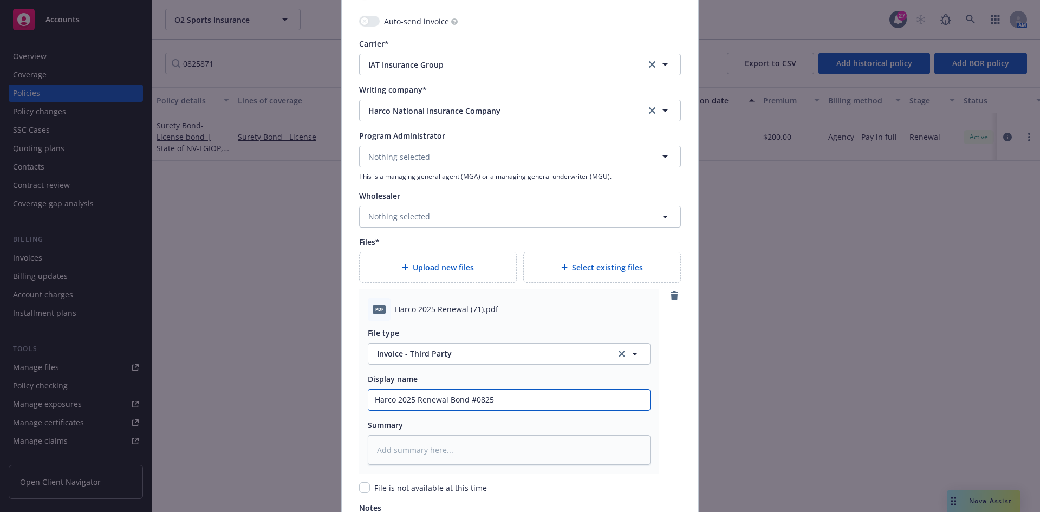
type input "Harco 2025 Renewal Bond #08258"
type textarea "x"
type input "Harco 2025 Renewal Bond #082587"
type textarea "x"
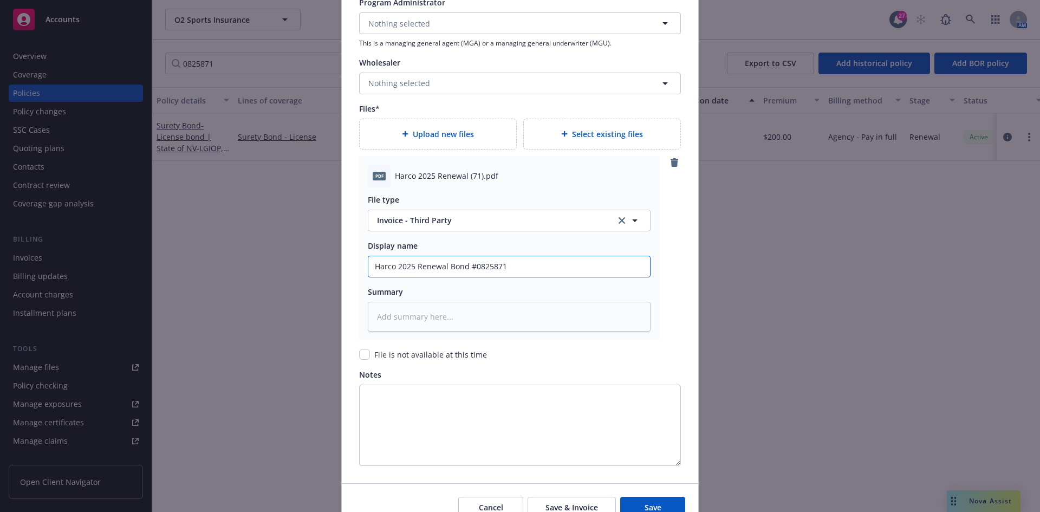
scroll to position [1191, 0]
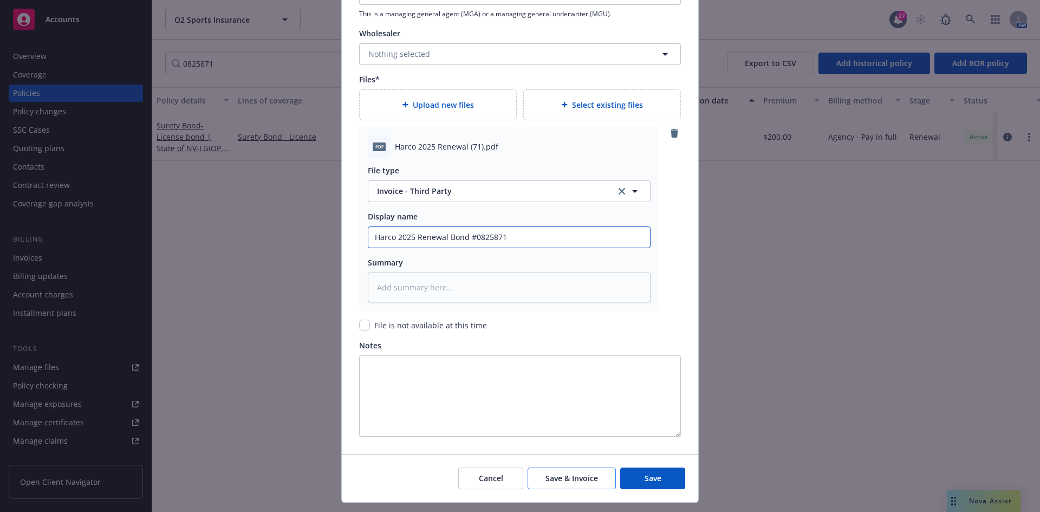
type input "Harco 2025 Renewal Bond #0825871"
click at [562, 477] on span "Save & Invoice" at bounding box center [571, 478] width 53 height 10
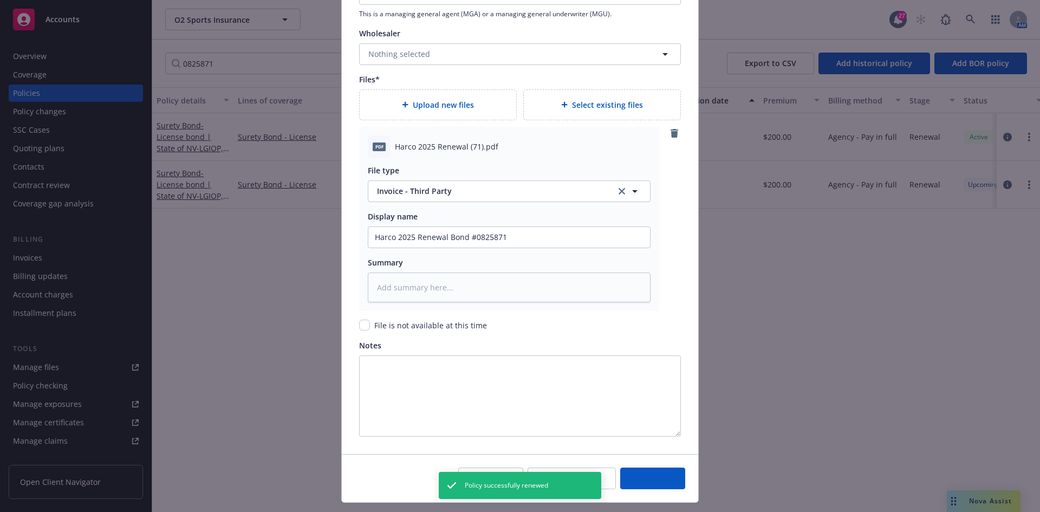
type textarea "x"
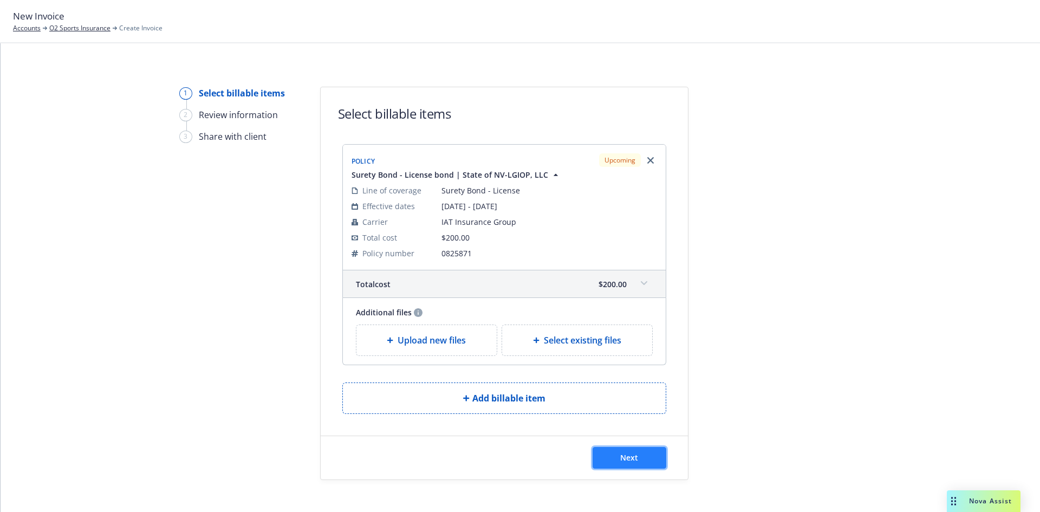
click at [606, 462] on button "Next" at bounding box center [629, 458] width 74 height 22
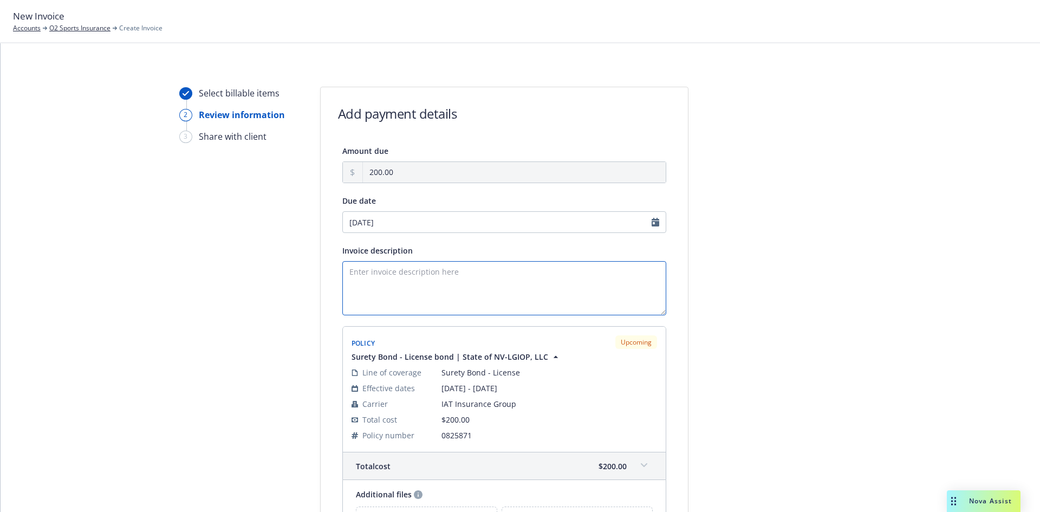
click at [362, 287] on textarea "Invoice description" at bounding box center [504, 288] width 324 height 54
paste textarea "Let's Get It On Promotions, LLC Promoter Bond State of Nevada Bond Amount: $10,…"
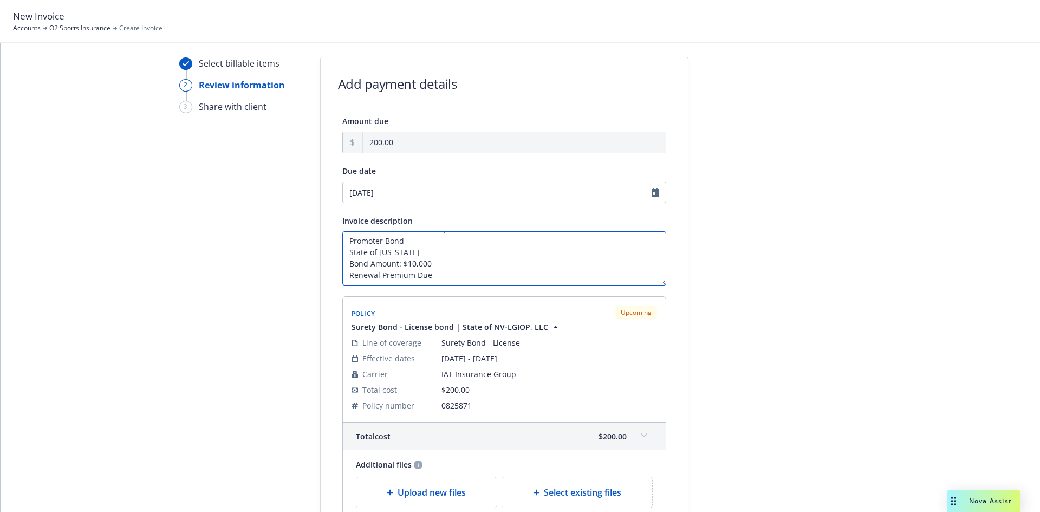
type textarea "Let's Get It On Promotions, LLC Promoter Bond State of Nevada Bond Amount: $10,…"
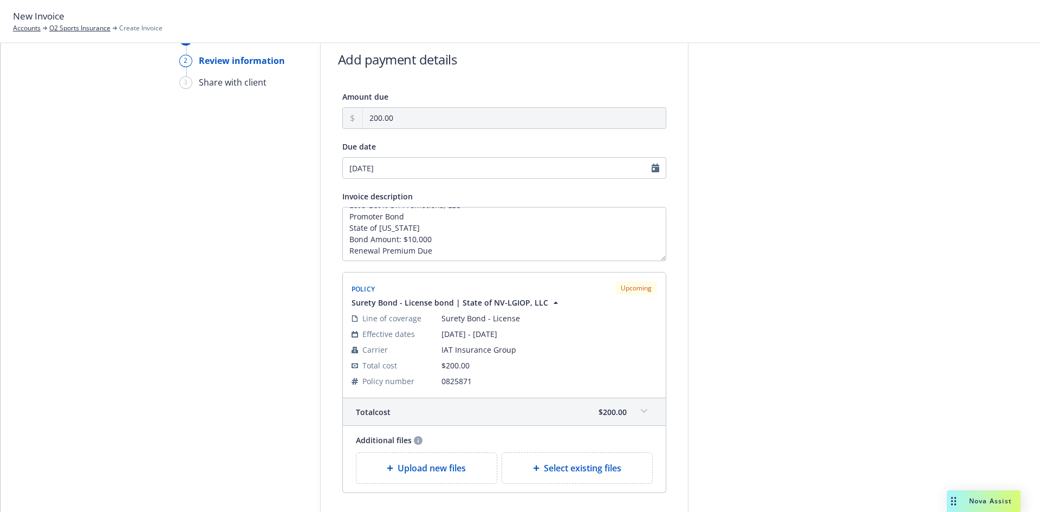
click at [782, 348] on div at bounding box center [786, 295] width 152 height 526
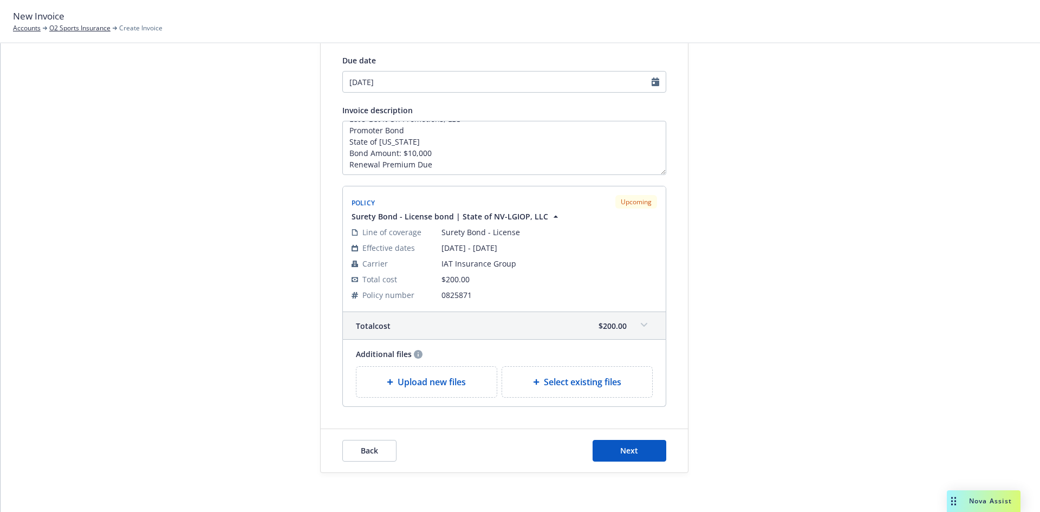
scroll to position [145, 0]
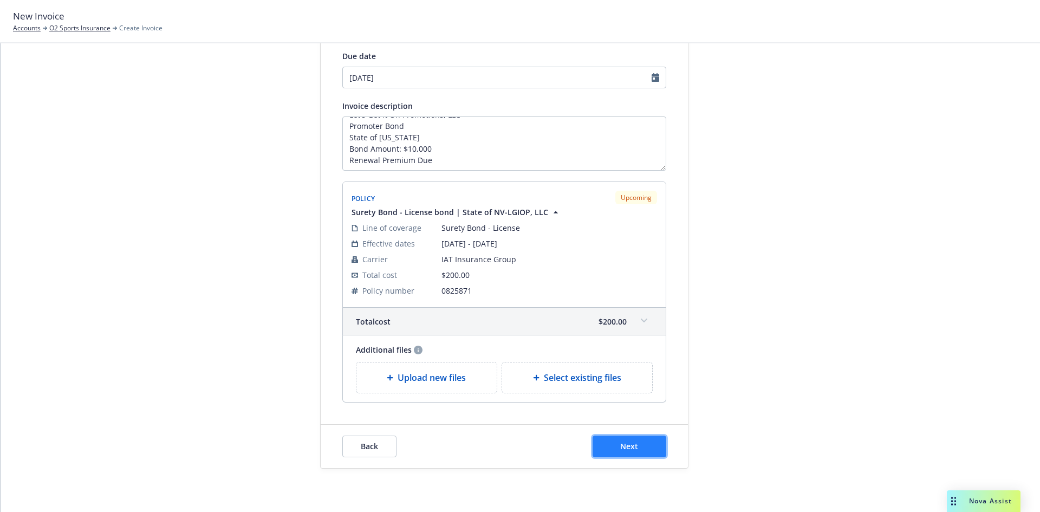
click at [636, 447] on button "Next" at bounding box center [629, 446] width 74 height 22
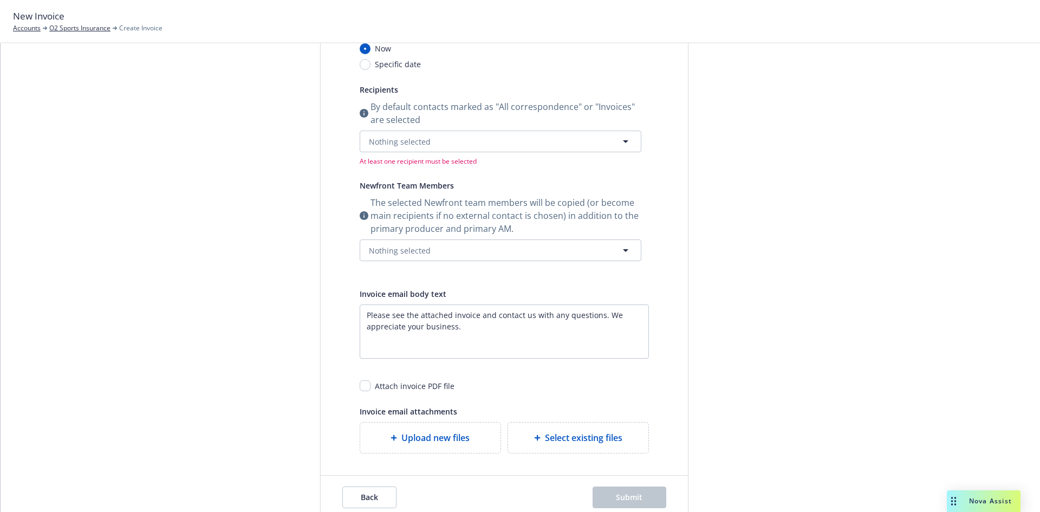
click at [386, 153] on div "By default contacts marked as "All correspondence" or "Invoices" are selected N…" at bounding box center [501, 133] width 282 height 66
click at [387, 152] on div "By default contacts marked as "All correspondence" or "Invoices" are selected N…" at bounding box center [501, 133] width 282 height 66
click at [389, 151] on button "Nothing selected" at bounding box center [501, 141] width 282 height 22
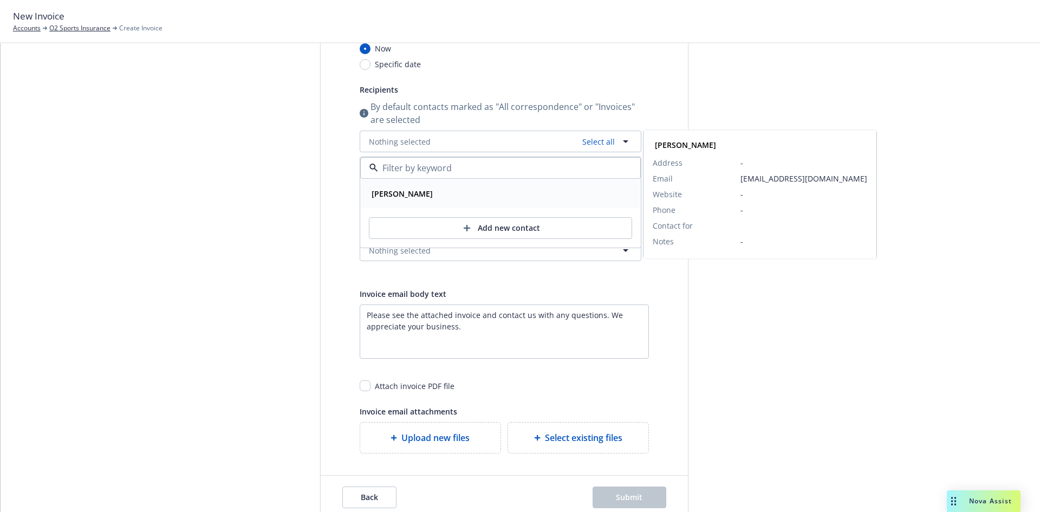
click at [393, 191] on strong "Patricia Chavez" at bounding box center [401, 193] width 61 height 10
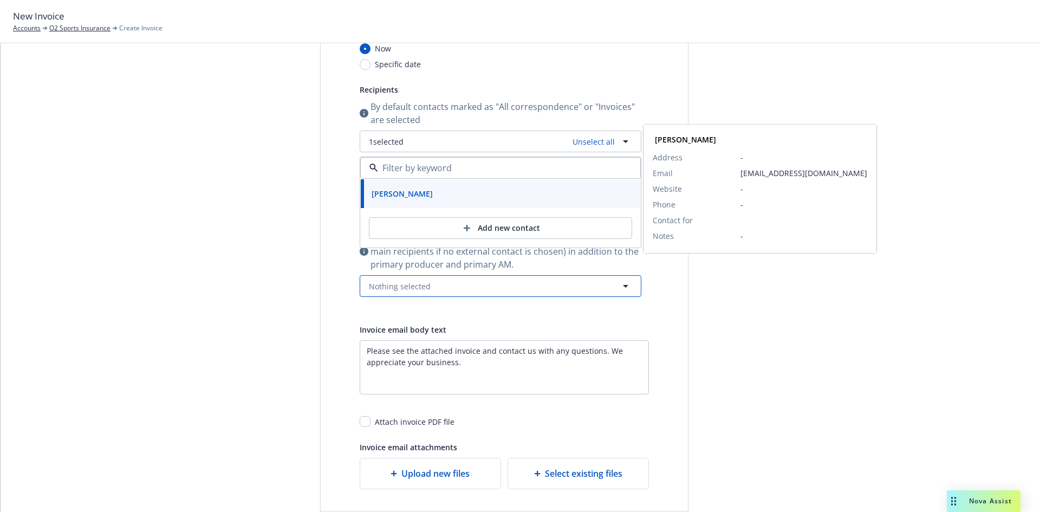
click at [375, 282] on span "Nothing selected" at bounding box center [400, 285] width 62 height 11
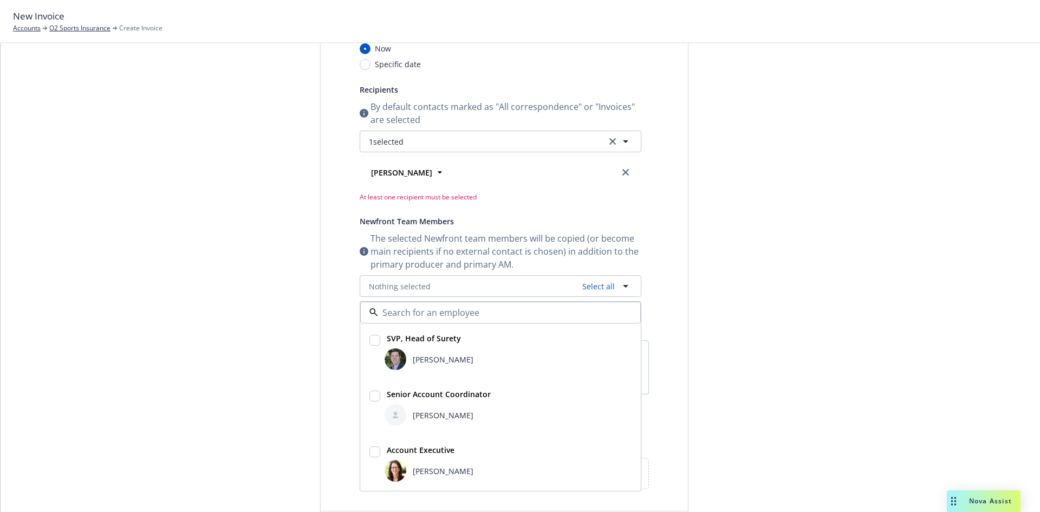
click at [395, 348] on div "Bryan Martin" at bounding box center [507, 359] width 251 height 26
checkbox input "true"
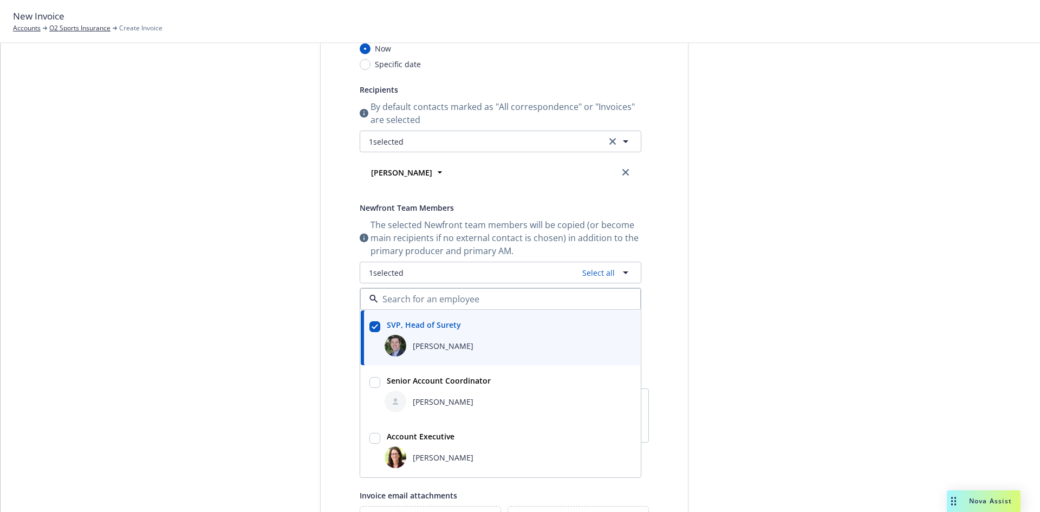
click at [406, 404] on div "[PERSON_NAME]" at bounding box center [439, 401] width 67 height 11
checkbox input "true"
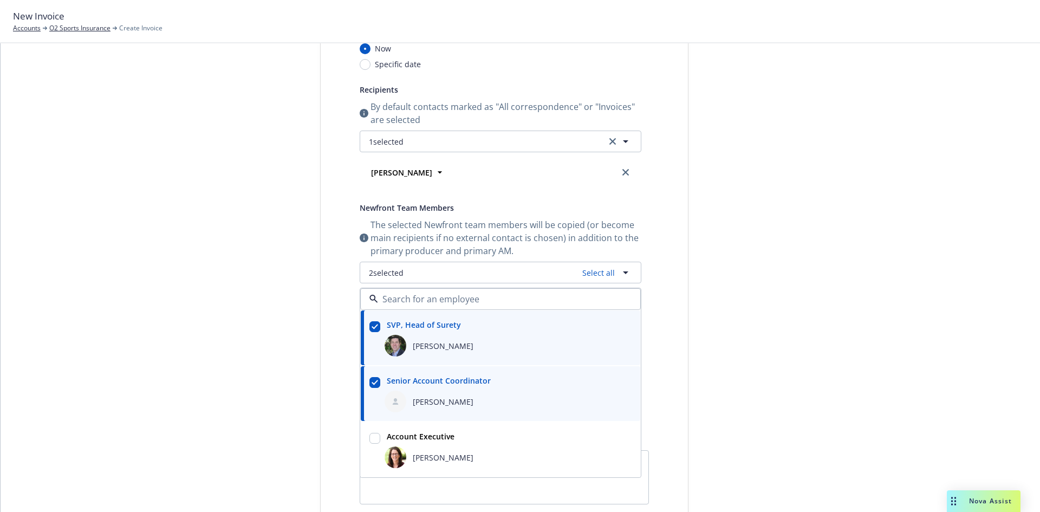
click at [205, 356] on div "Select billable items Review information 3 Share with client" at bounding box center [238, 303] width 119 height 723
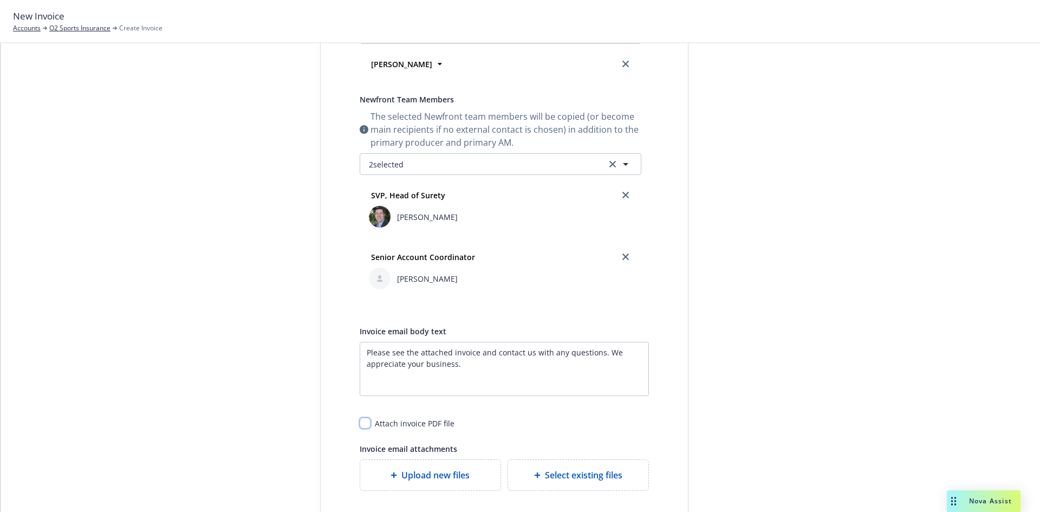
click at [362, 422] on input "checkbox" at bounding box center [365, 422] width 11 height 11
checkbox input "true"
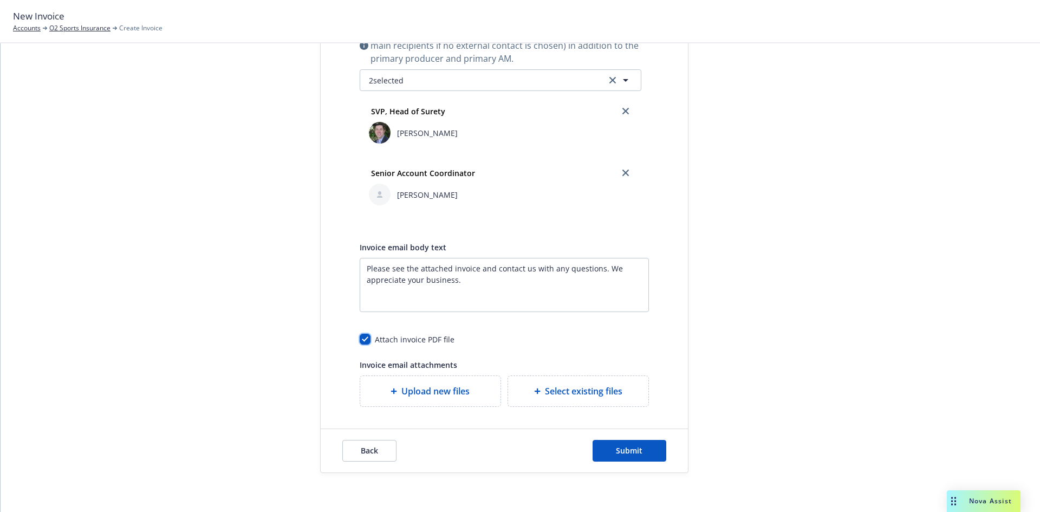
scroll to position [341, 0]
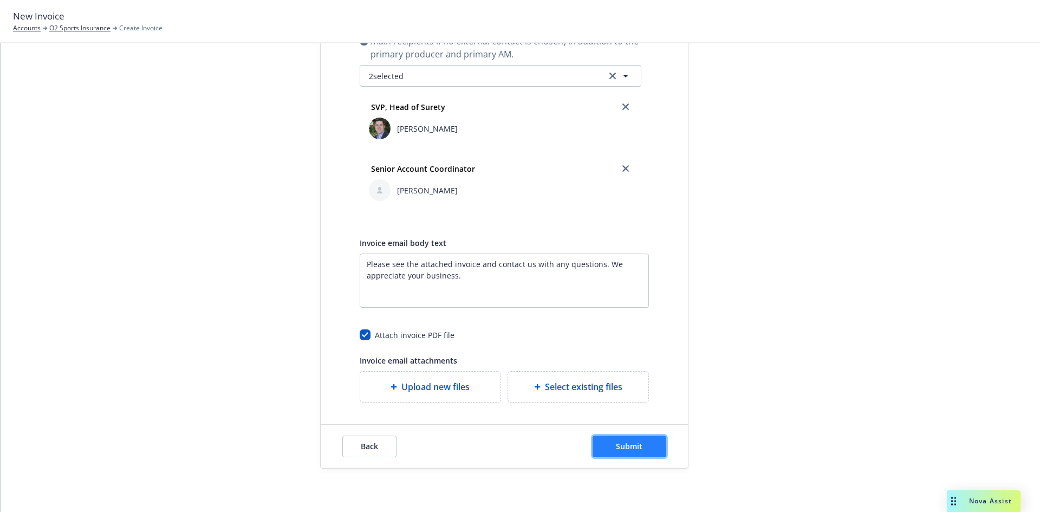
click at [628, 450] on span "Submit" at bounding box center [629, 446] width 27 height 10
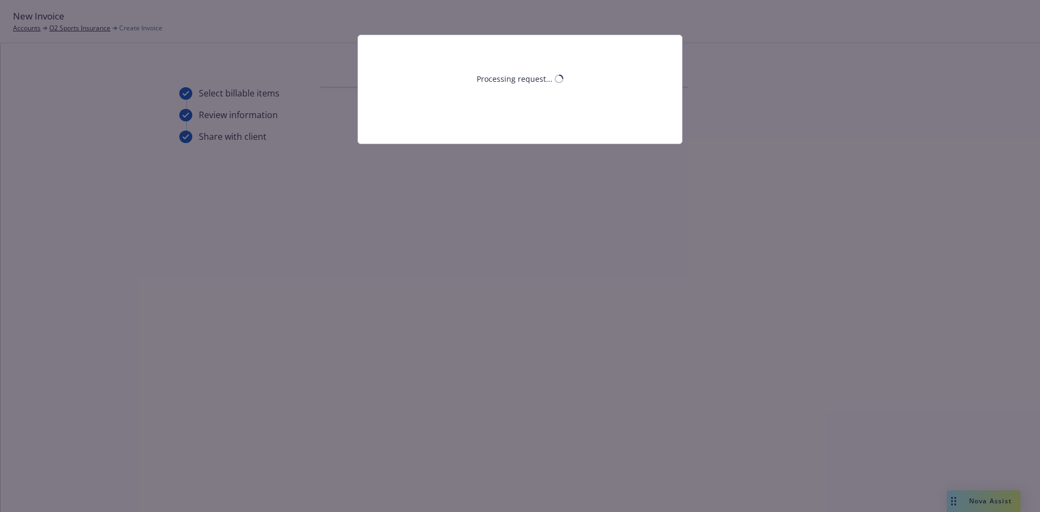
scroll to position [0, 0]
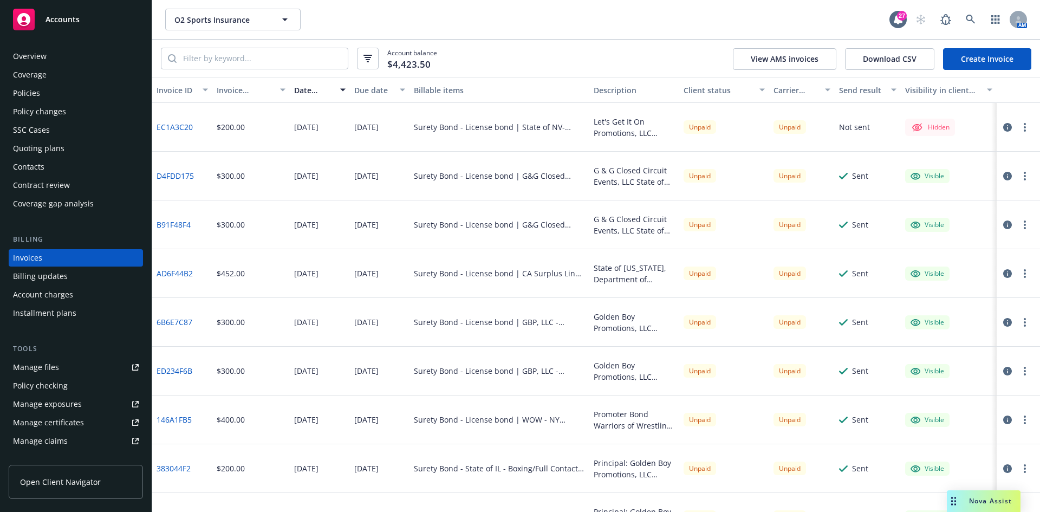
click at [1019, 130] on button "button" at bounding box center [1024, 127] width 13 height 13
click at [959, 218] on link "Make it visible in client dash" at bounding box center [953, 215] width 138 height 22
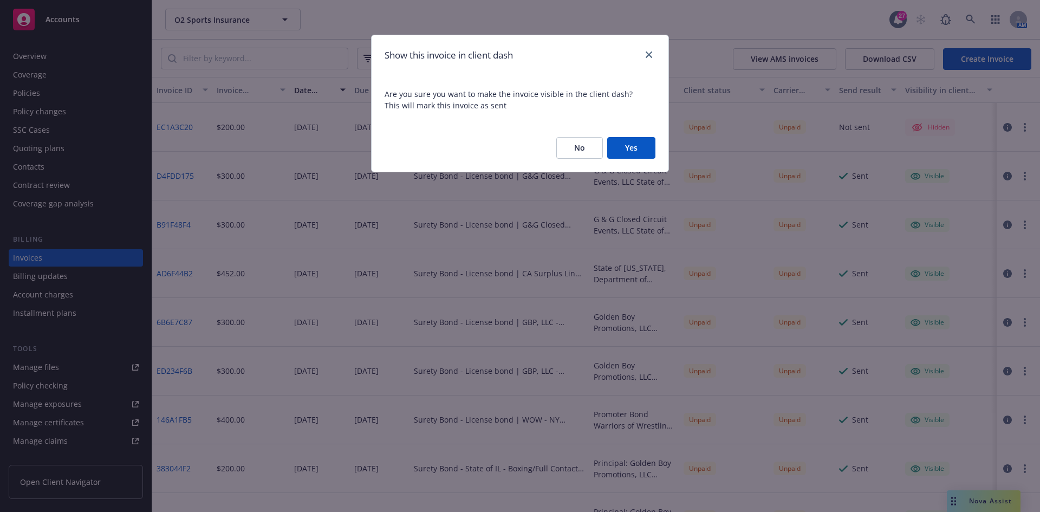
click at [624, 157] on button "Yes" at bounding box center [631, 148] width 48 height 22
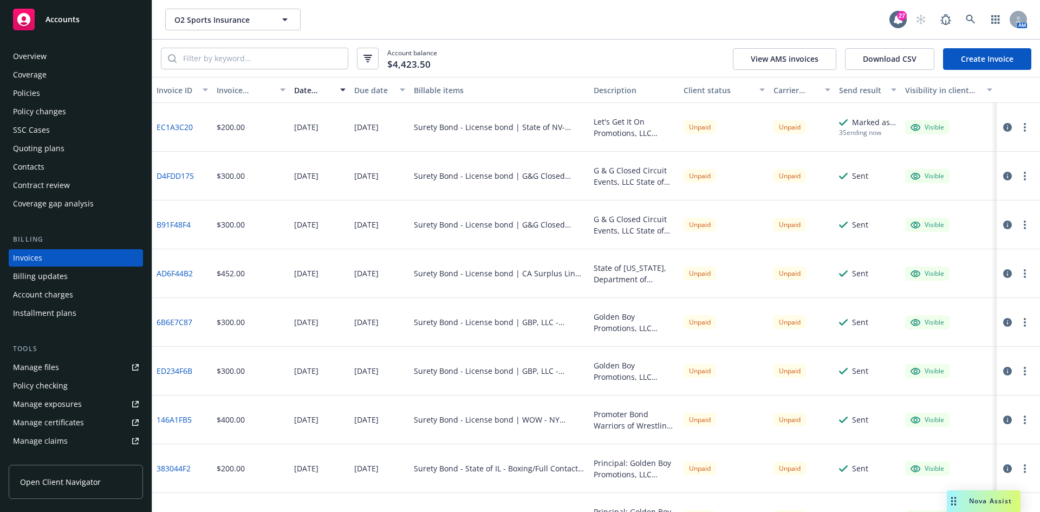
click at [1023, 127] on icon "button" at bounding box center [1024, 127] width 2 height 9
click at [925, 251] on link "Generate invoice PDF" at bounding box center [953, 258] width 138 height 22
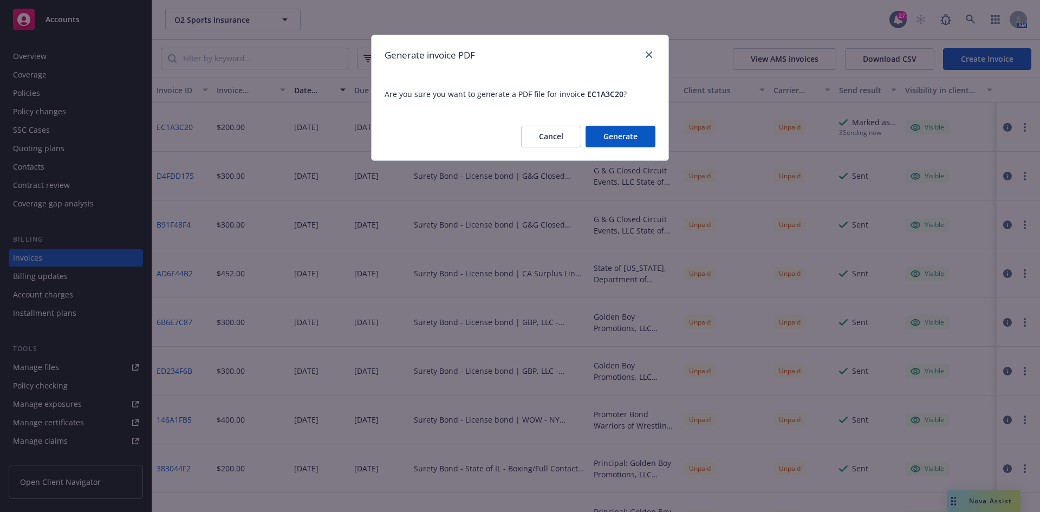
click at [619, 145] on button "Generate" at bounding box center [620, 137] width 70 height 22
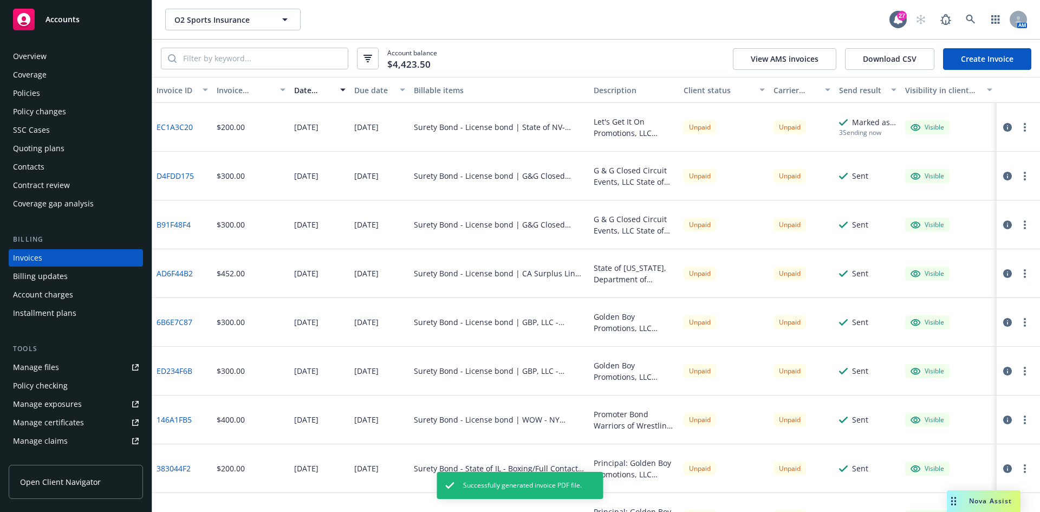
click at [1018, 127] on button "button" at bounding box center [1024, 127] width 13 height 13
click at [911, 265] on link "Download invoice PDF" at bounding box center [953, 258] width 138 height 22
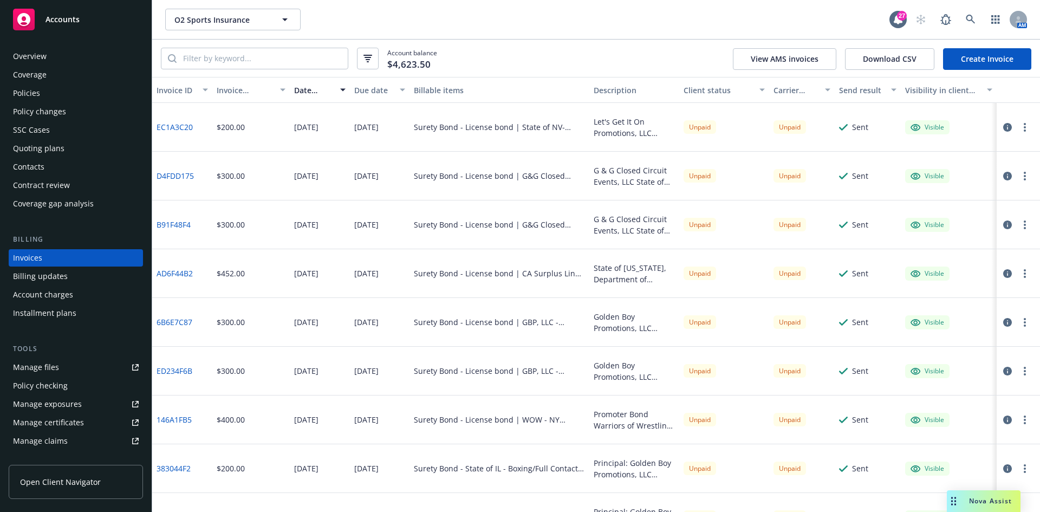
click at [49, 88] on div "Policies" at bounding box center [76, 92] width 126 height 17
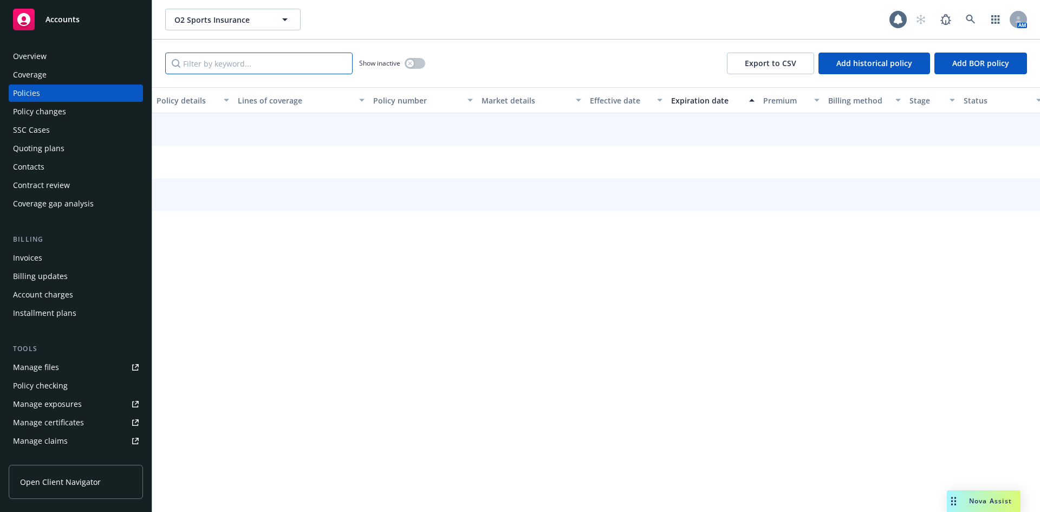
click at [310, 62] on input "Filter by keyword..." at bounding box center [258, 64] width 187 height 22
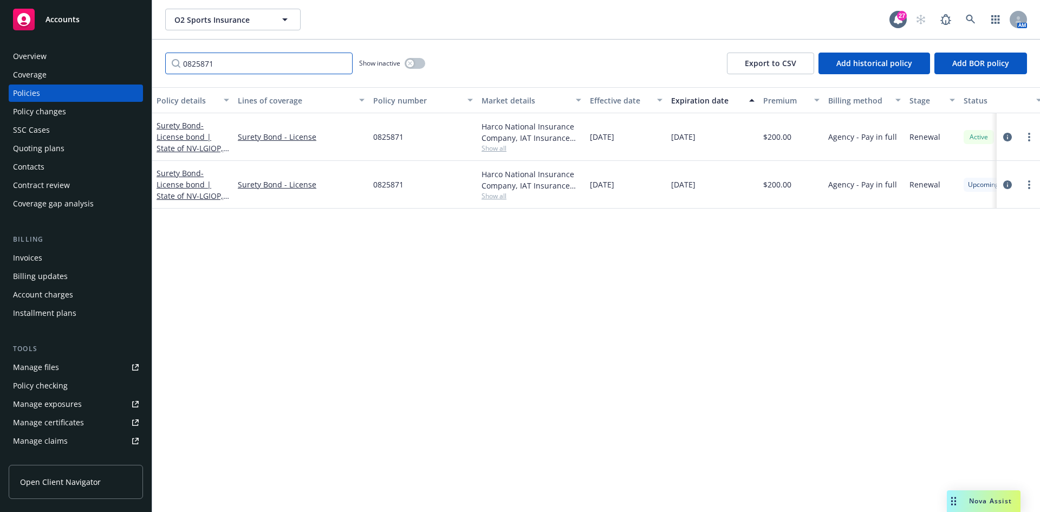
type input "0825871"
click at [198, 181] on span "- License bond | State of NV-LGIOP, LLC" at bounding box center [192, 190] width 73 height 44
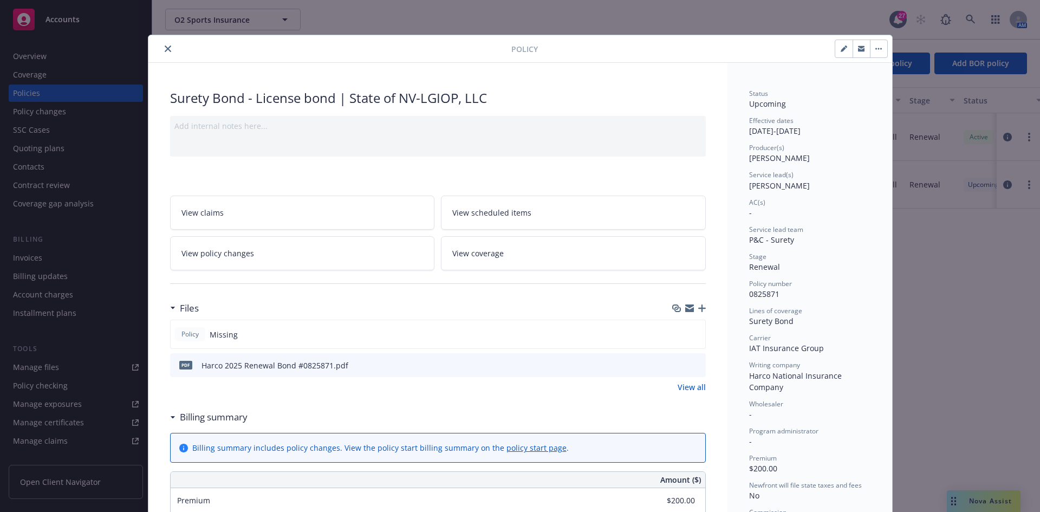
click at [699, 306] on icon "button" at bounding box center [702, 308] width 8 height 8
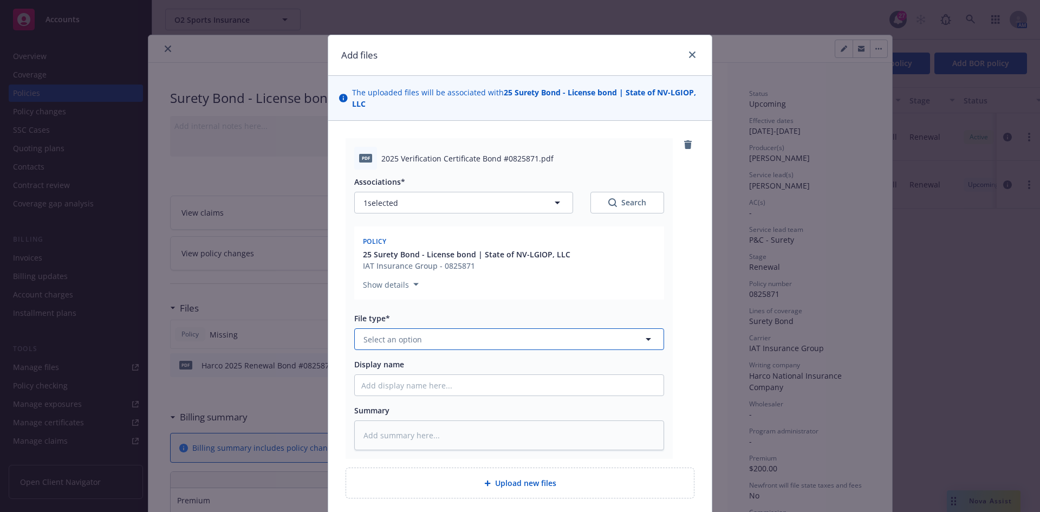
click at [453, 338] on button "Select an option" at bounding box center [509, 339] width 310 height 22
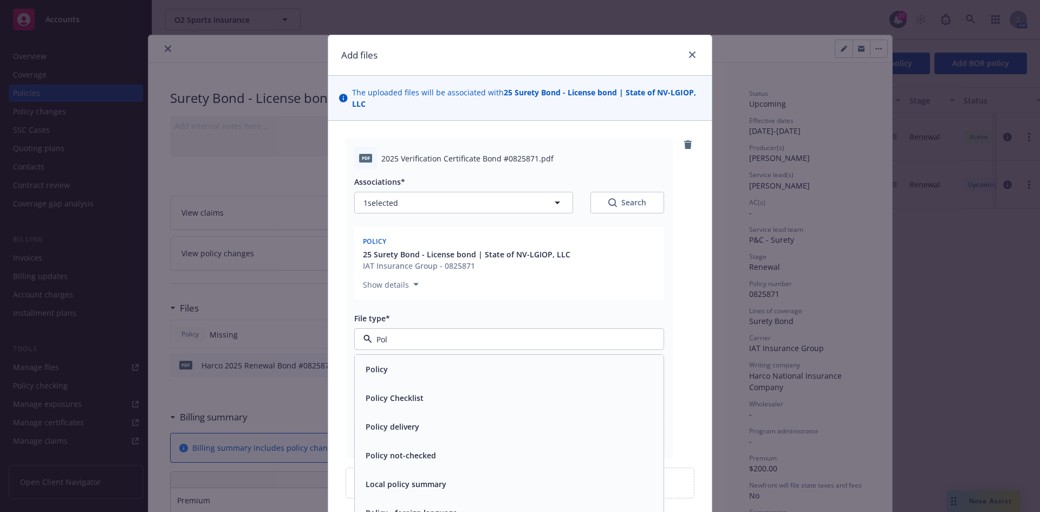
type input "Poli"
click at [432, 362] on div "Policy" at bounding box center [509, 369] width 296 height 16
click at [404, 156] on span "2025 Verification Certificate Bond #0825871.pdf" at bounding box center [467, 158] width 172 height 11
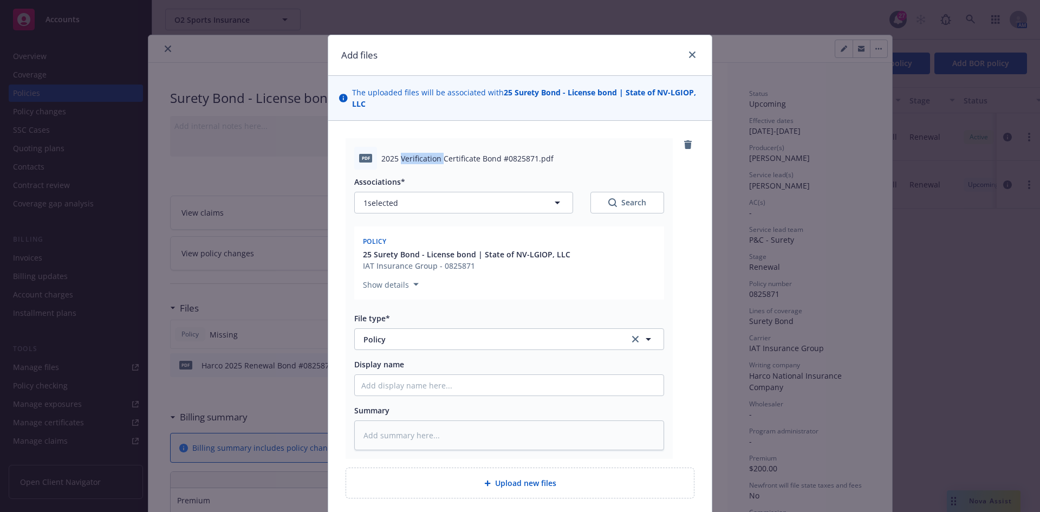
click at [404, 156] on span "2025 Verification Certificate Bond #0825871.pdf" at bounding box center [467, 158] width 172 height 11
copy span "2025 Verification Certificate Bond #0825871.pdf"
click at [396, 389] on input "Display name" at bounding box center [509, 385] width 309 height 21
paste input "2025 Verification Certificate Bond #0825871.pdf"
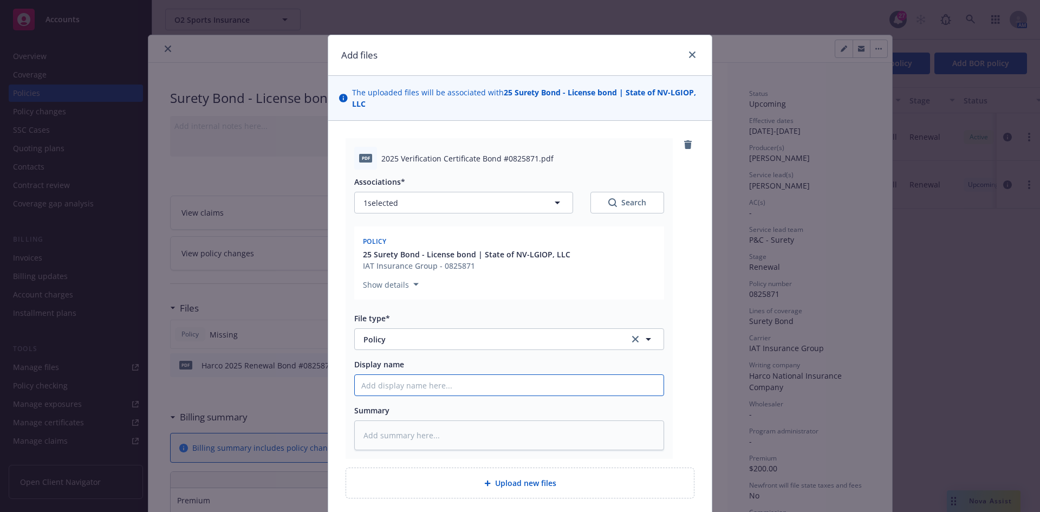
type textarea "x"
type input "2025 Verification Certificate Bond #0825871.pdf"
type textarea "x"
type input "2025 Verification Certificate Bond #0825871.pd"
type textarea "x"
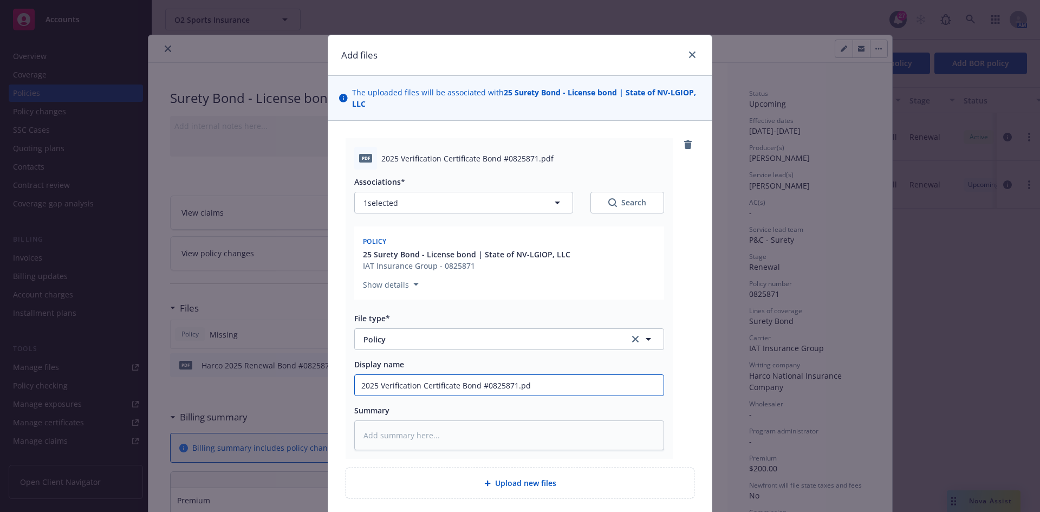
type input "2025 Verification Certificate Bond #0825871.p"
type textarea "x"
type input "2025 Verification Certificate Bond #0825871."
type textarea "x"
type input "2025 Verification Certificate Bond #0825871"
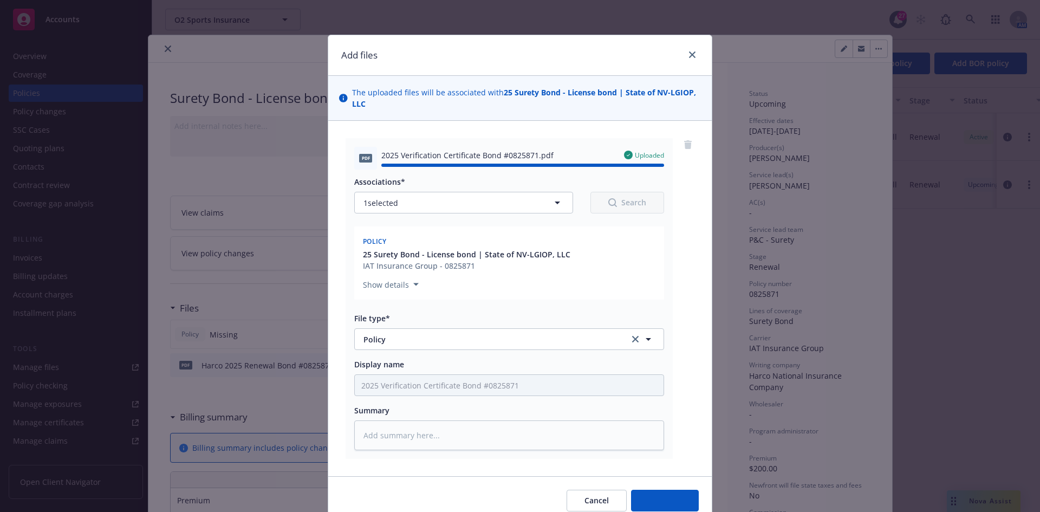
type textarea "x"
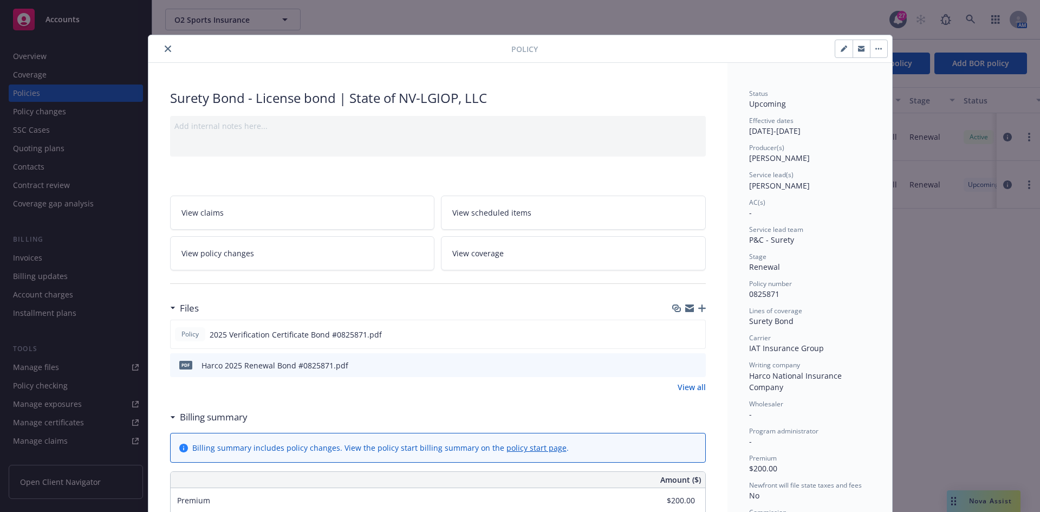
click at [161, 48] on button "close" at bounding box center [167, 48] width 13 height 13
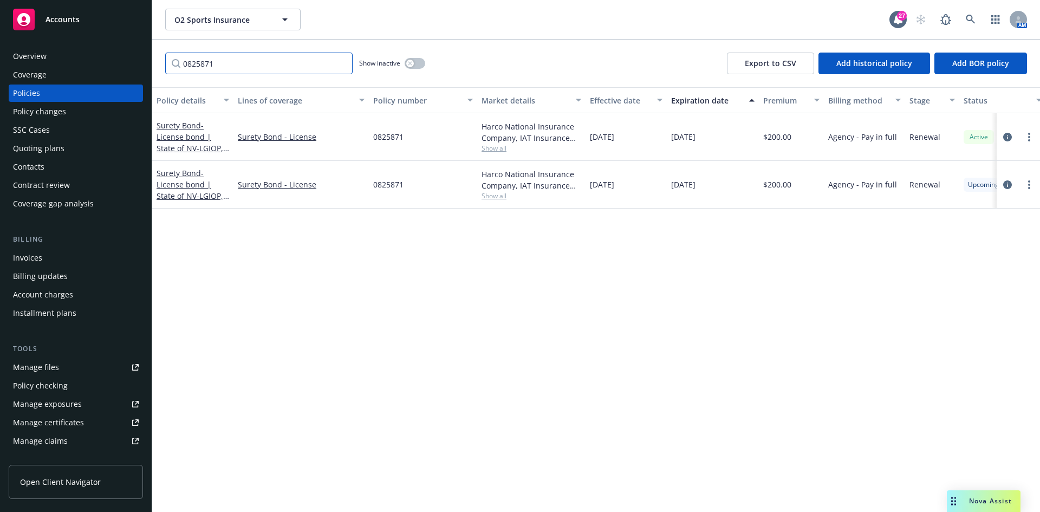
click at [201, 66] on input "0825871" at bounding box center [258, 64] width 187 height 22
paste input "09"
type input "0825809"
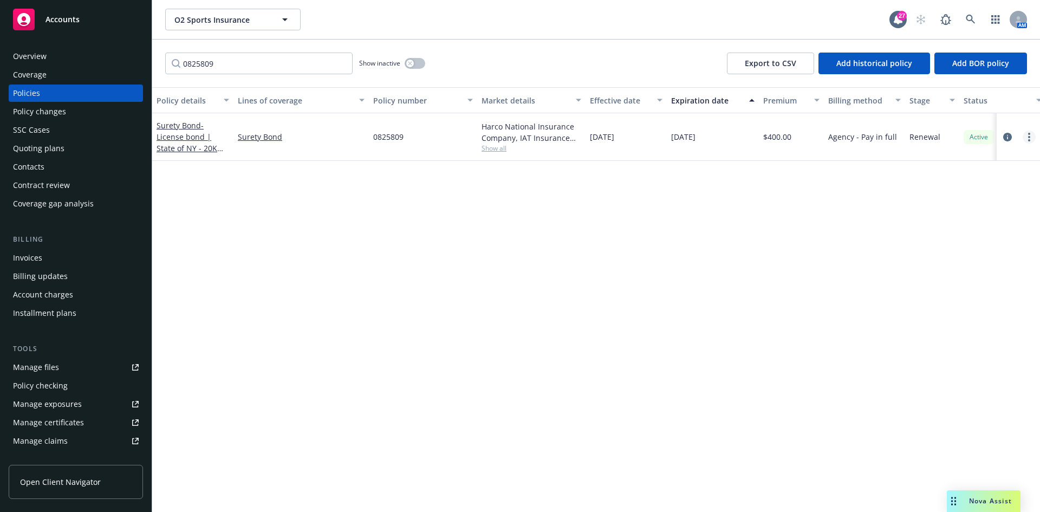
click at [1025, 138] on link "more" at bounding box center [1028, 136] width 13 height 13
click at [992, 178] on link "Renew with incumbent" at bounding box center [971, 181] width 127 height 22
select select "12"
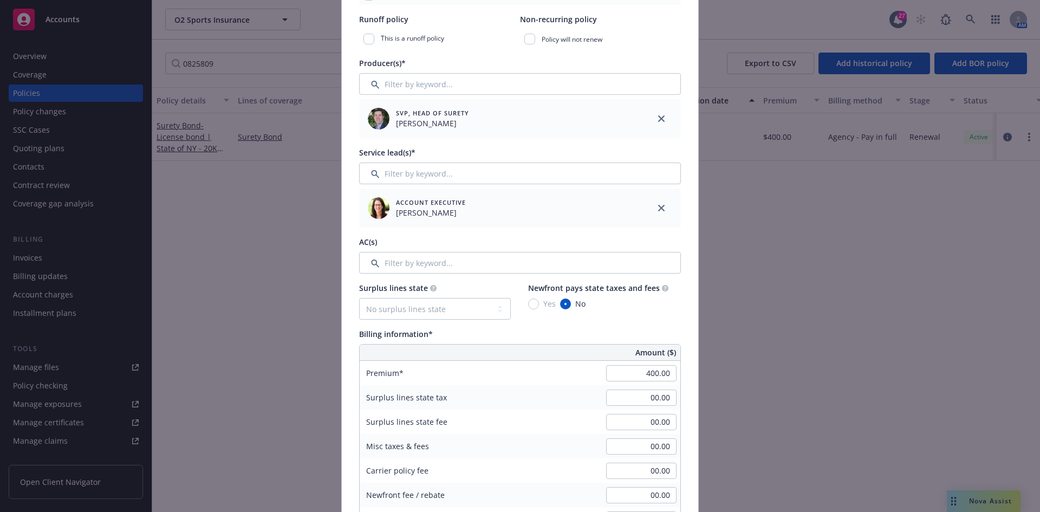
scroll to position [325, 0]
click at [658, 207] on icon "close" at bounding box center [661, 206] width 6 height 6
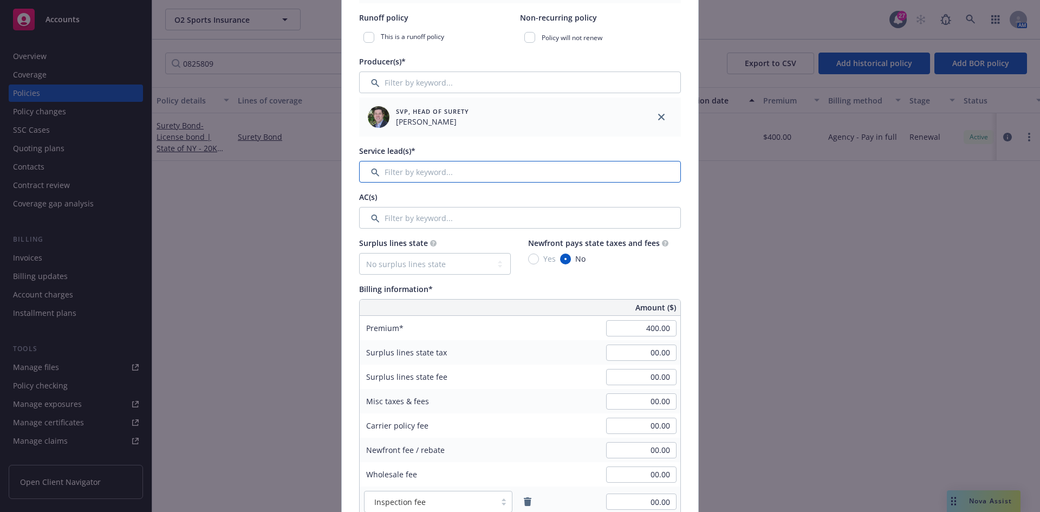
click at [381, 171] on input "Filter by keyword..." at bounding box center [520, 172] width 322 height 22
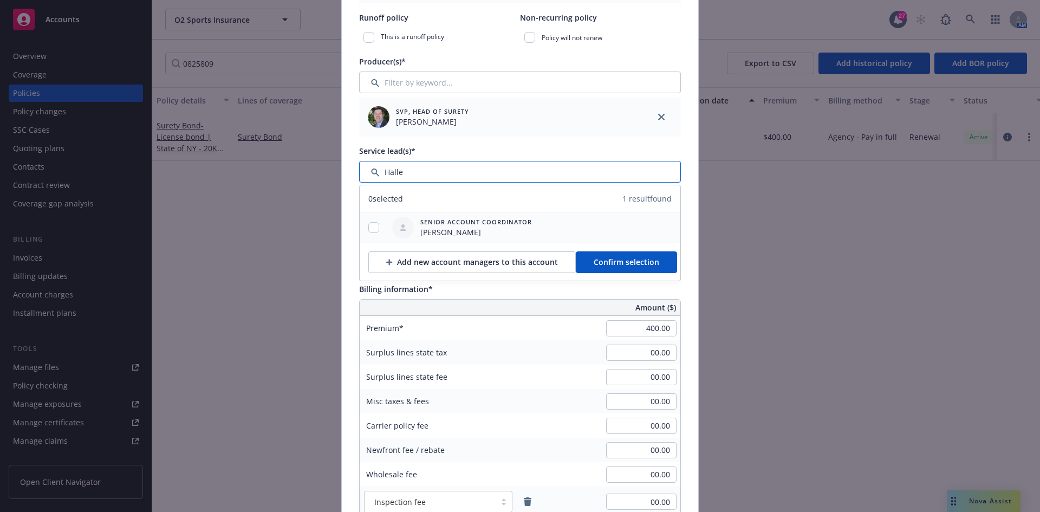
type input "Halle"
click at [370, 224] on input "checkbox" at bounding box center [373, 227] width 11 height 11
checkbox input "true"
click at [631, 259] on span "Confirm selection" at bounding box center [626, 262] width 66 height 10
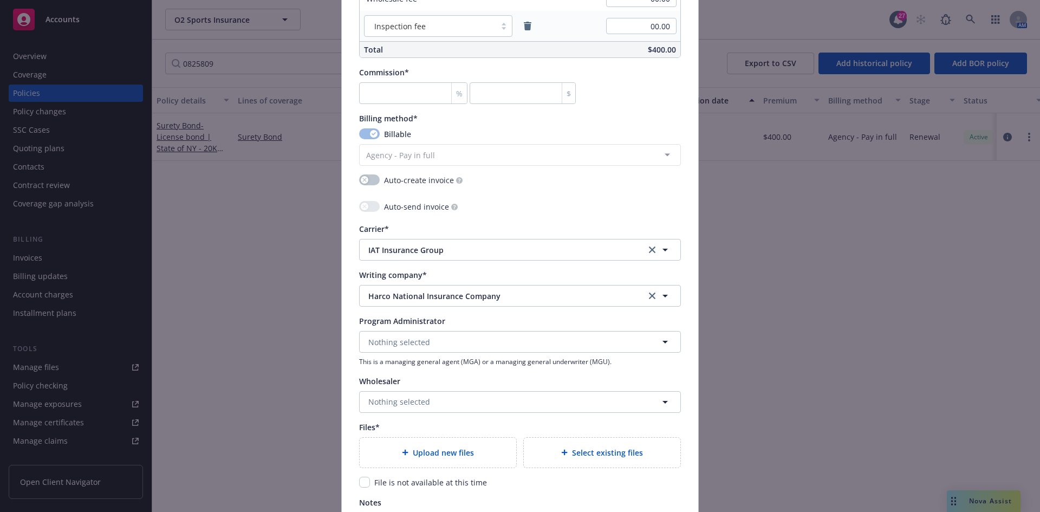
scroll to position [758, 0]
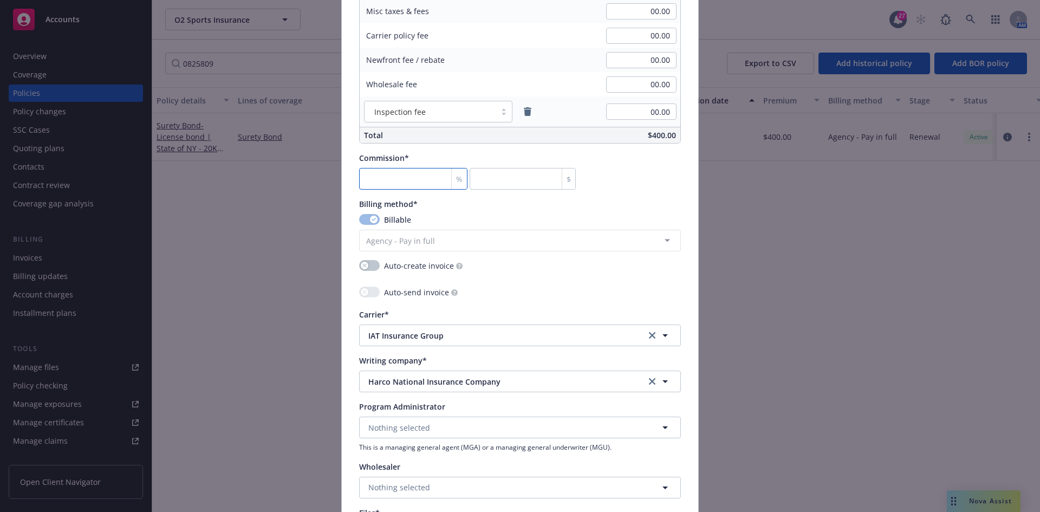
click at [391, 184] on input "number" at bounding box center [413, 179] width 108 height 22
type input "3"
type input "12"
type input "30"
type input "120"
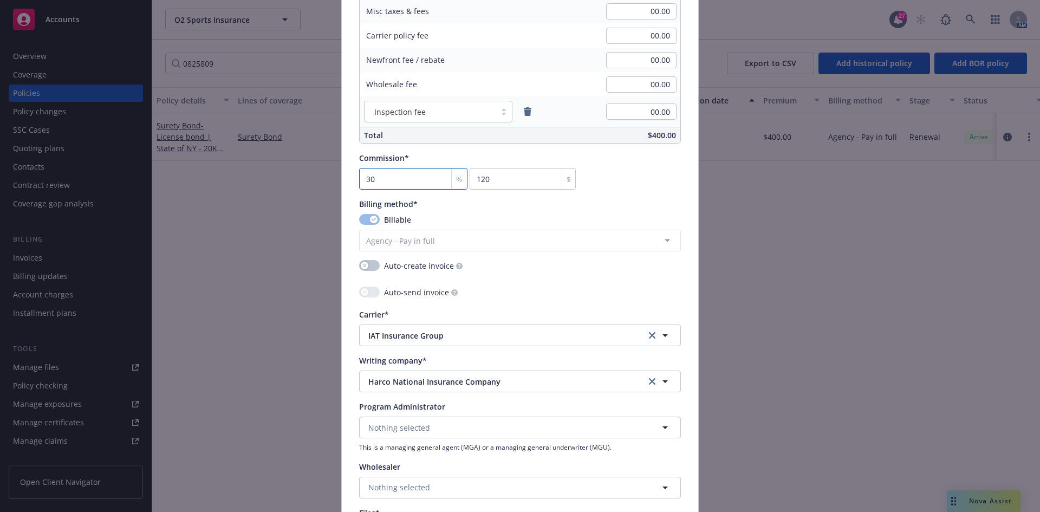
type input "30"
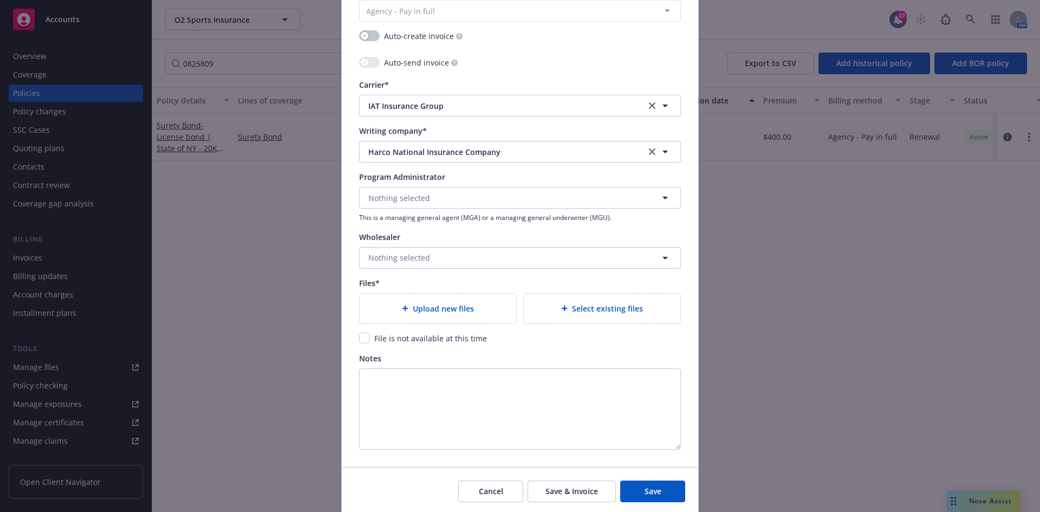
scroll to position [1026, 0]
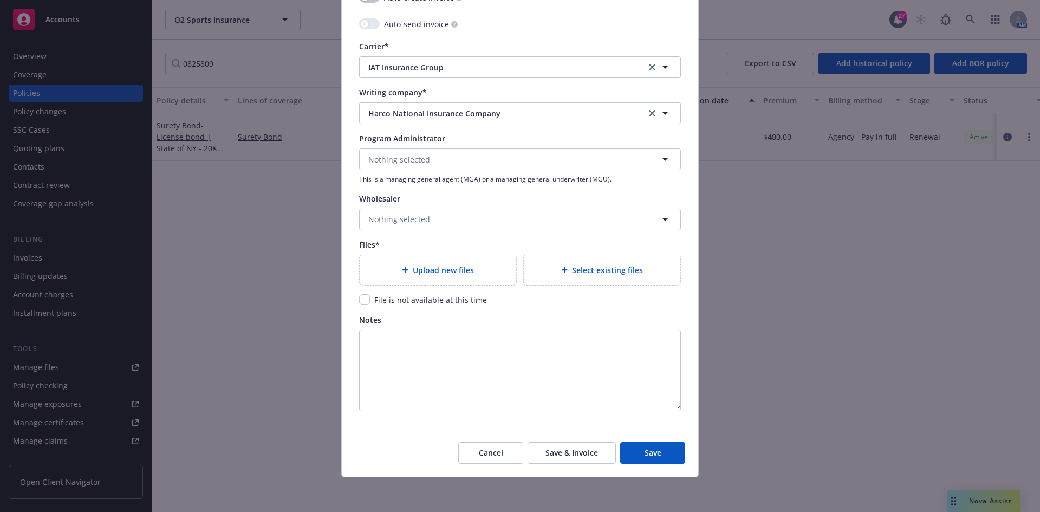
type textarea "x"
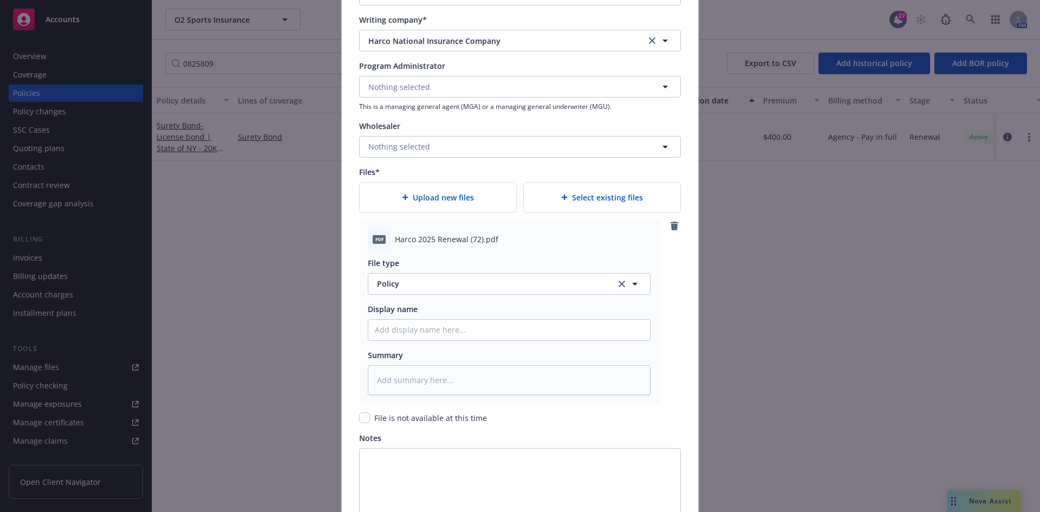
click at [403, 202] on div "Upload new files Select existing files pdf Harco 2025 Renewal (72).pdf File typ…" at bounding box center [520, 292] width 322 height 221
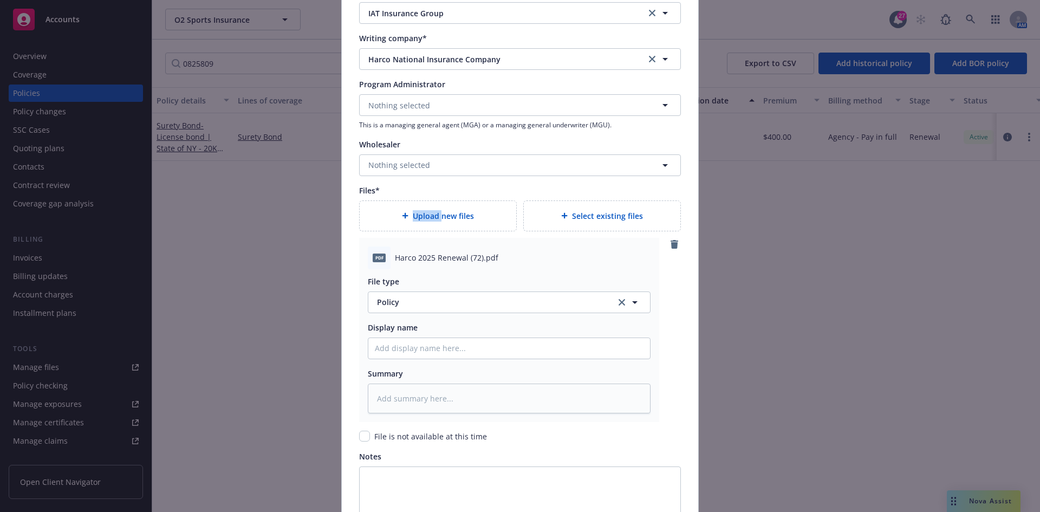
click at [403, 202] on div "Upload new files" at bounding box center [438, 216] width 156 height 30
click at [440, 260] on span "Harco 2025 Renewal (72).pdf" at bounding box center [446, 257] width 103 height 11
copy span "Harco 2025 Renewal (72).pdf"
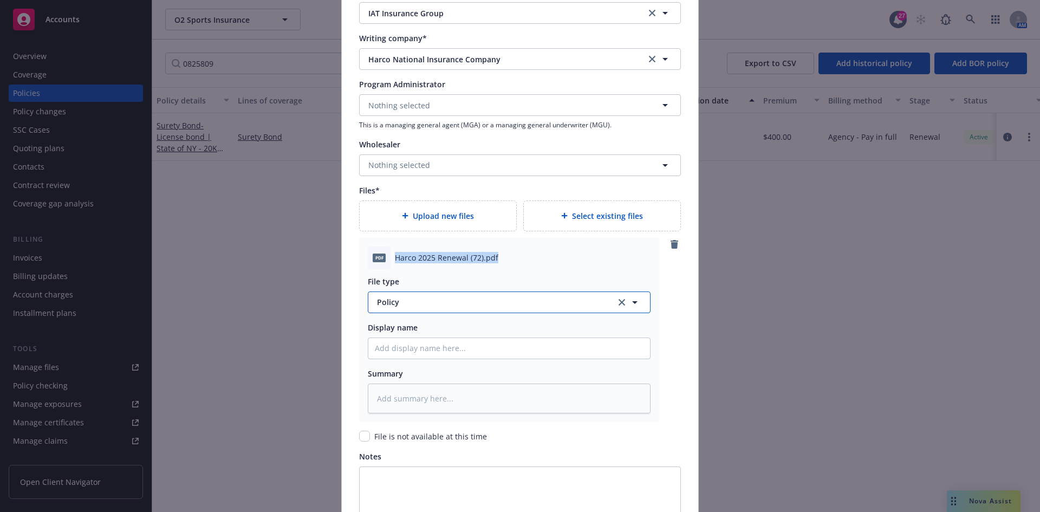
click at [414, 299] on span "Policy" at bounding box center [490, 301] width 226 height 11
type input "Invoic"
click at [403, 273] on span "Invoice - Third Party" at bounding box center [416, 271] width 75 height 11
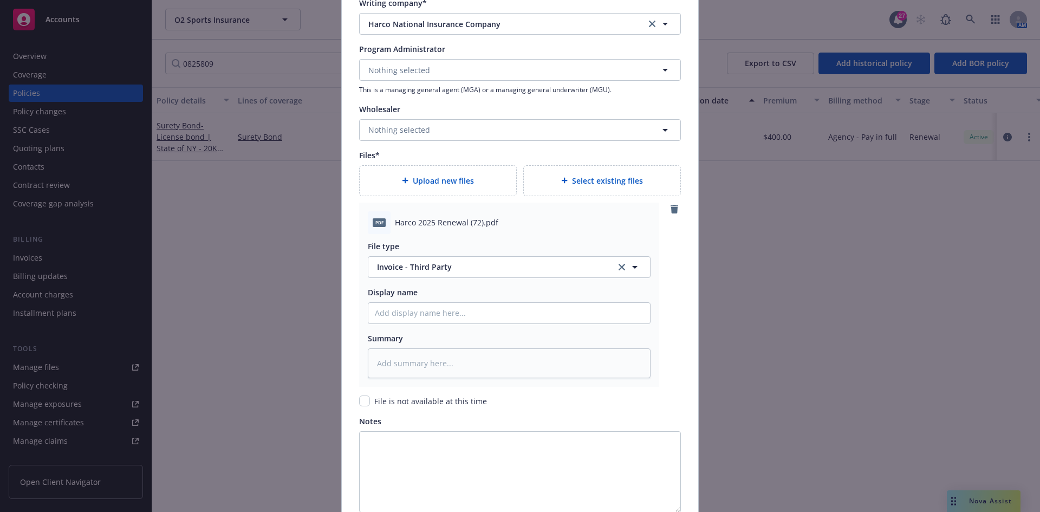
scroll to position [1134, 0]
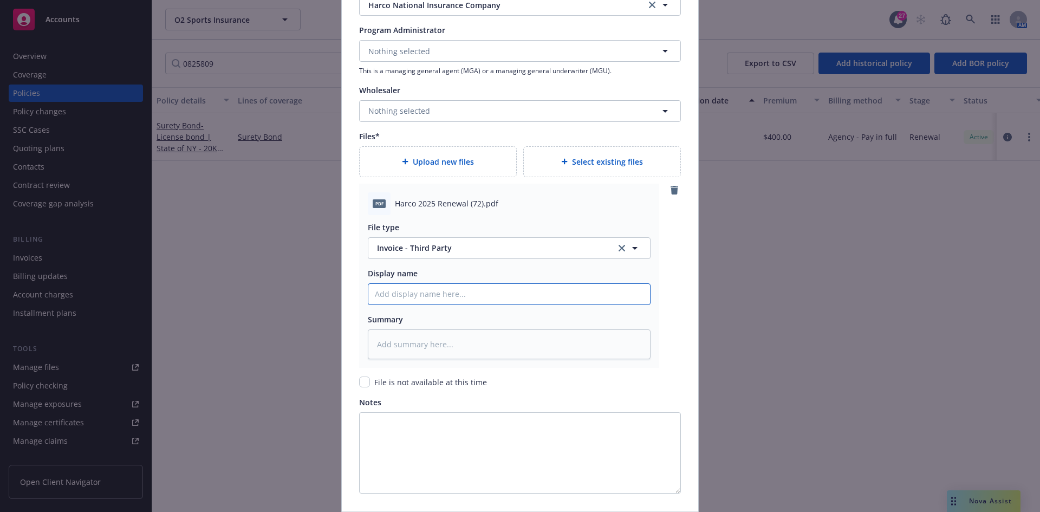
click at [386, 289] on input "Policy display name" at bounding box center [509, 294] width 282 height 21
paste input "Harco 2025 Renewal (72).pdf"
type textarea "x"
type input "Harco 2025 Renewal (72).pdf"
type textarea "x"
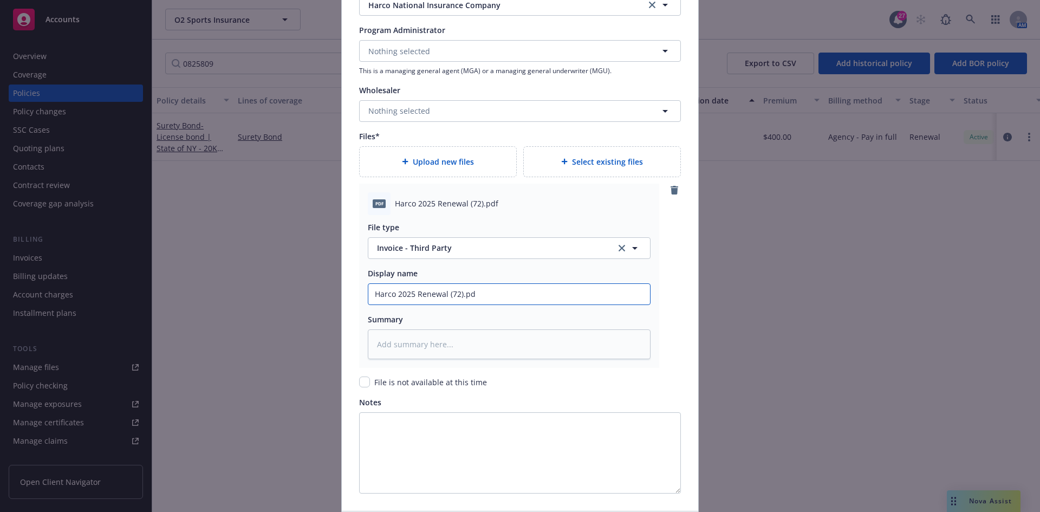
type input "Harco 2025 Renewal (72).p"
type textarea "x"
type input "Harco 2025 Renewal (72)."
type textarea "x"
type input "Harco 2025 Renewal (72"
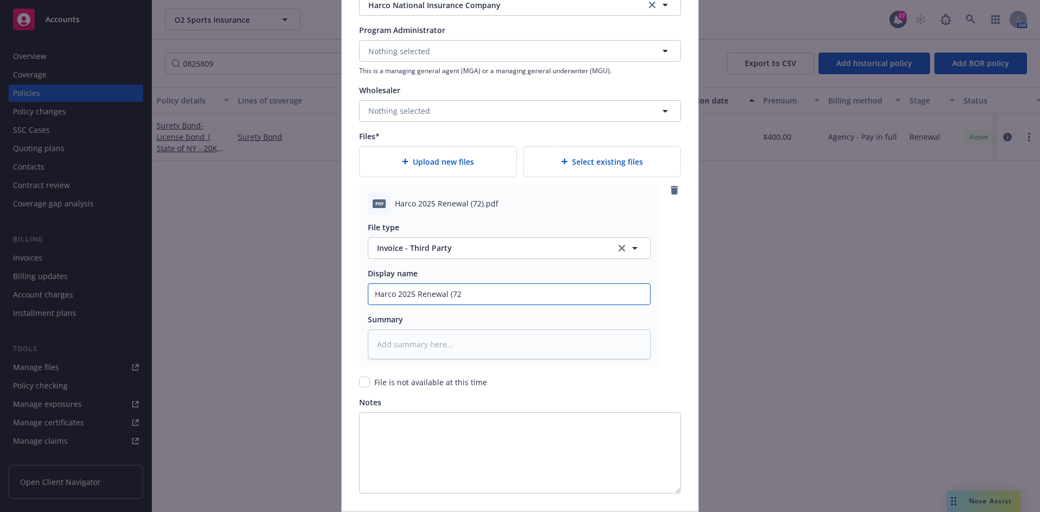
type textarea "x"
type input "Harco 2025 Renewal (7"
type textarea "x"
type input "Harco 2025 Renewal ("
type textarea "x"
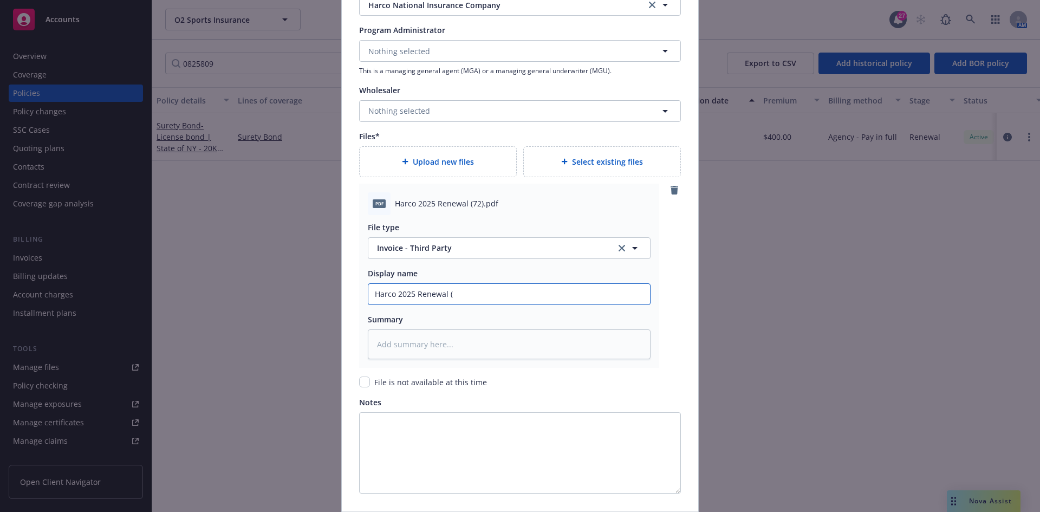
type input "Harco 2025 Renewal"
type textarea "x"
type input "Harco 2025 Renewal ("
type textarea "x"
type input "Harco 2025 Renewal (B"
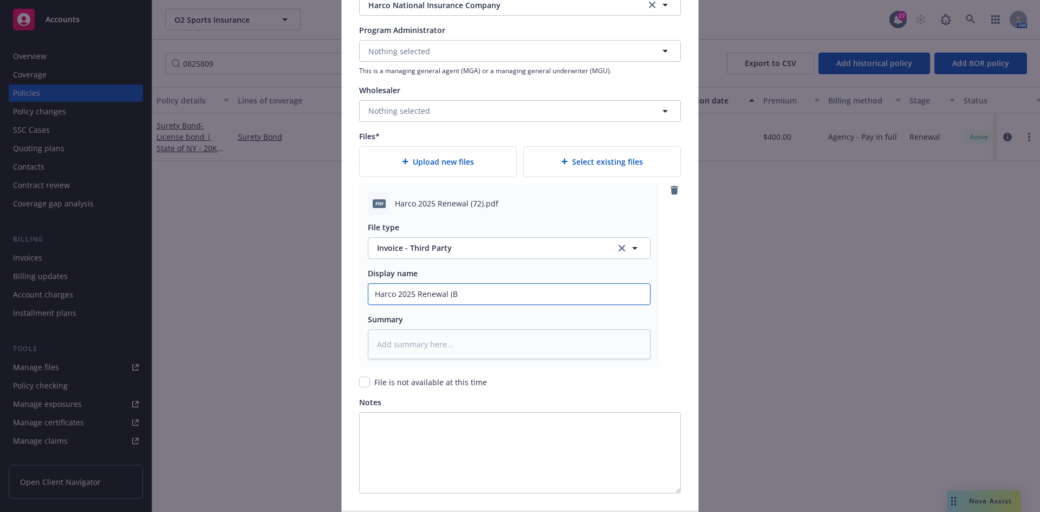
type textarea "x"
type input "Harco 2025 Renewal (Bo"
type textarea "x"
type input "Harco 2025 Renewal (Bon"
type textarea "x"
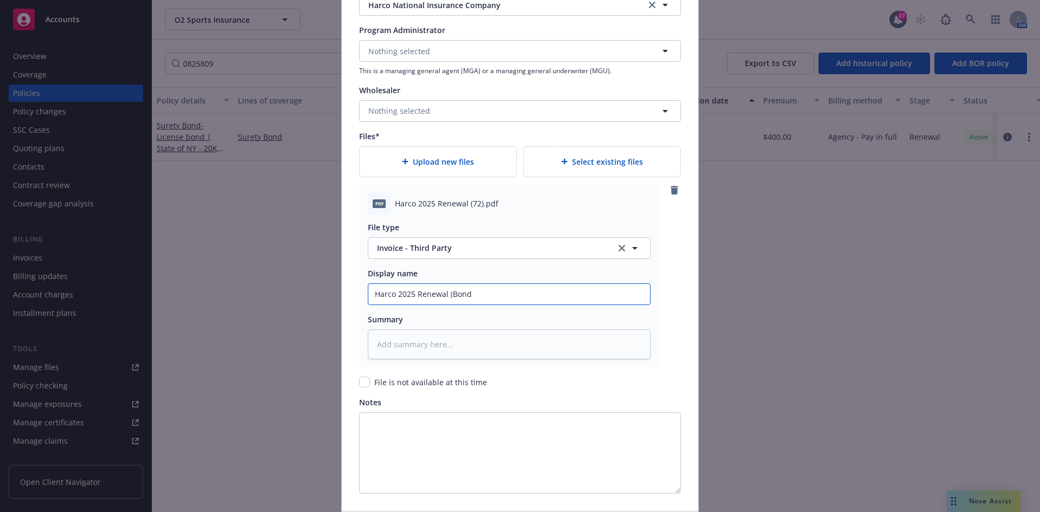
type input "Harco 2025 Renewal (Bond"
type textarea "x"
type input "Harco 2025 Renewal (Bond #"
type textarea "x"
type input "Harco 2025 Renewal (Bond #0"
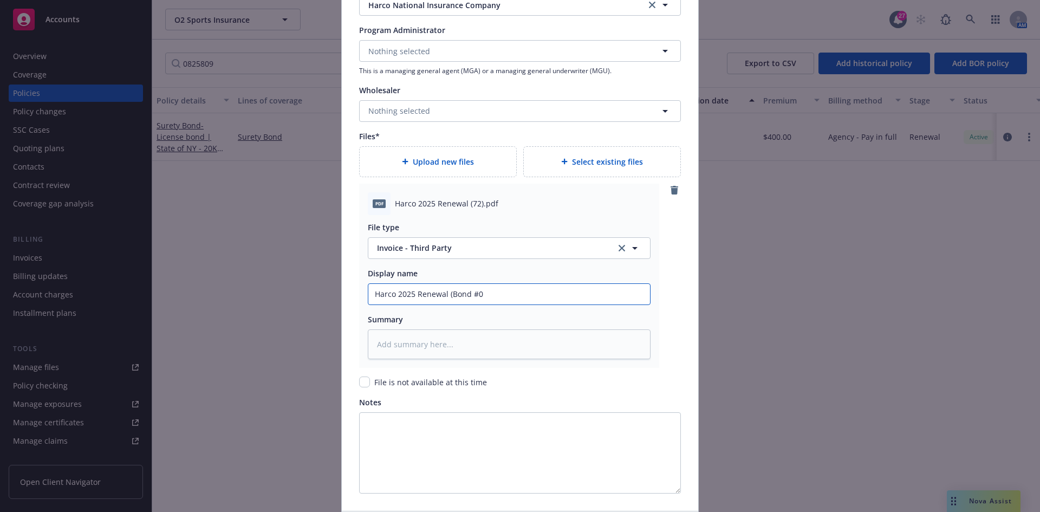
type textarea "x"
type input "Harco 2025 Renewal (Bond #08"
type textarea "x"
type input "Harco 2025 Renewal (Bond #082"
type textarea "x"
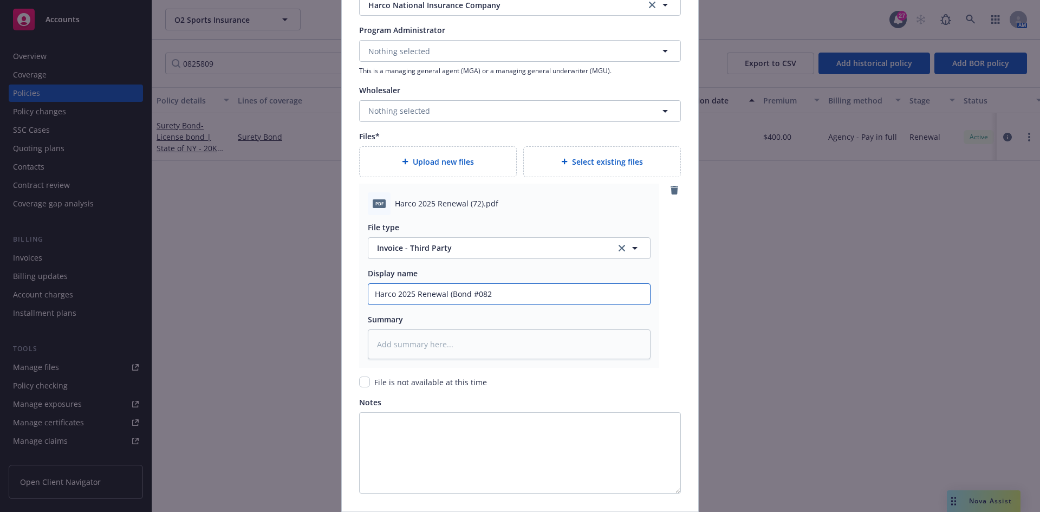
type input "Harco 2025 Renewal (Bond #0825"
type textarea "x"
type input "Harco 2025 Renewal (Bond #08258"
type textarea "x"
type input "Harco 2025 Renewal (Bond #082580"
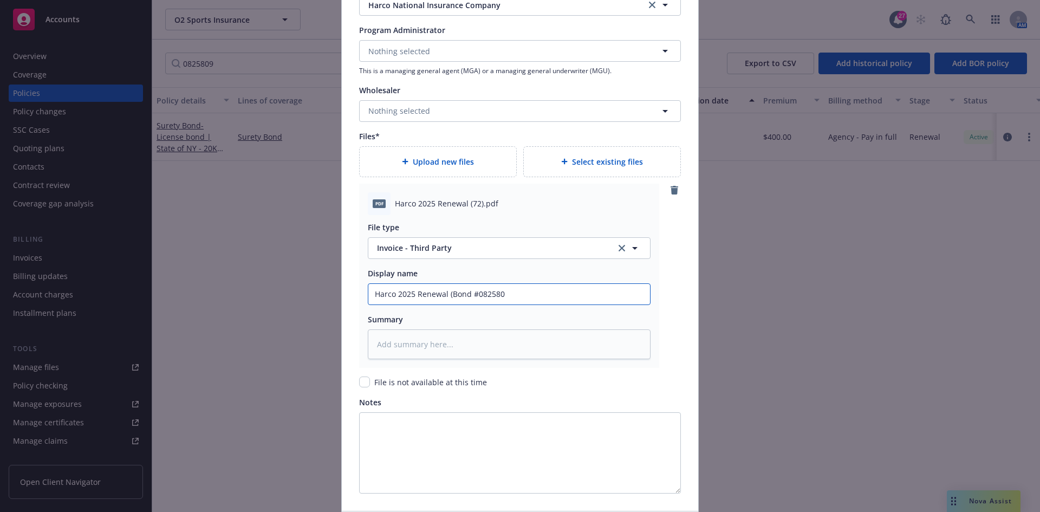
type textarea "x"
type input "Harco 2025 Renewal (Bond #0825809"
type textarea "x"
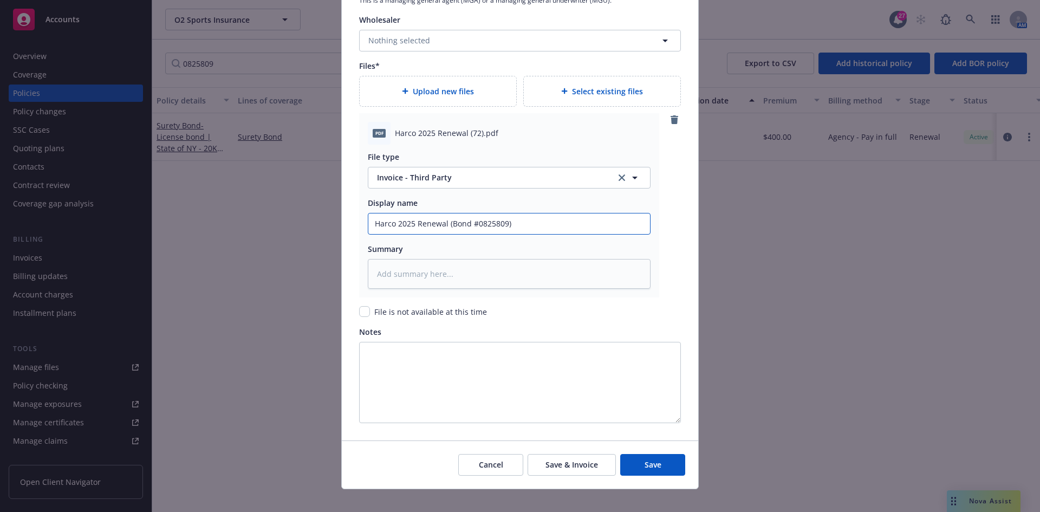
scroll to position [1217, 0]
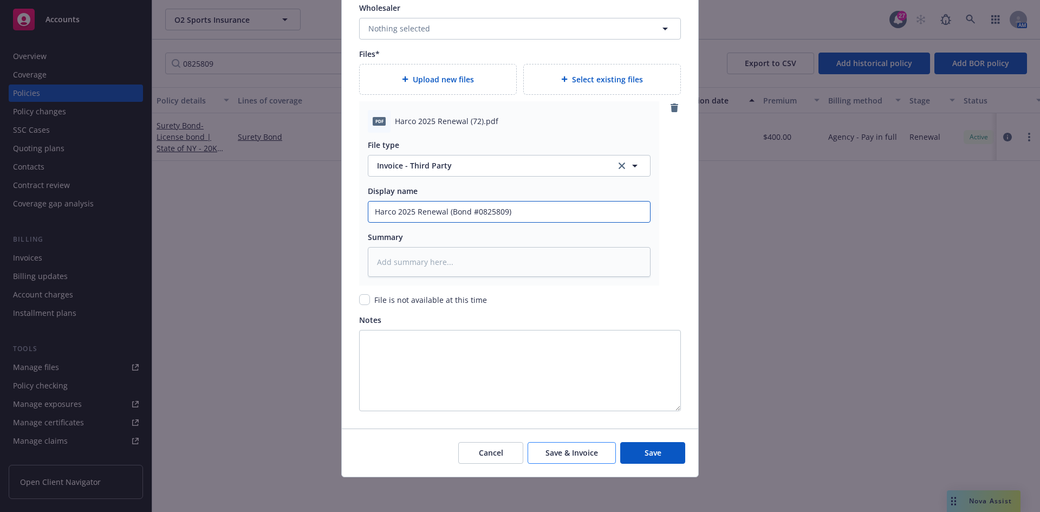
type input "Harco 2025 Renewal (Bond #0825809)"
click at [587, 461] on button "Save & Invoice" at bounding box center [571, 453] width 88 height 22
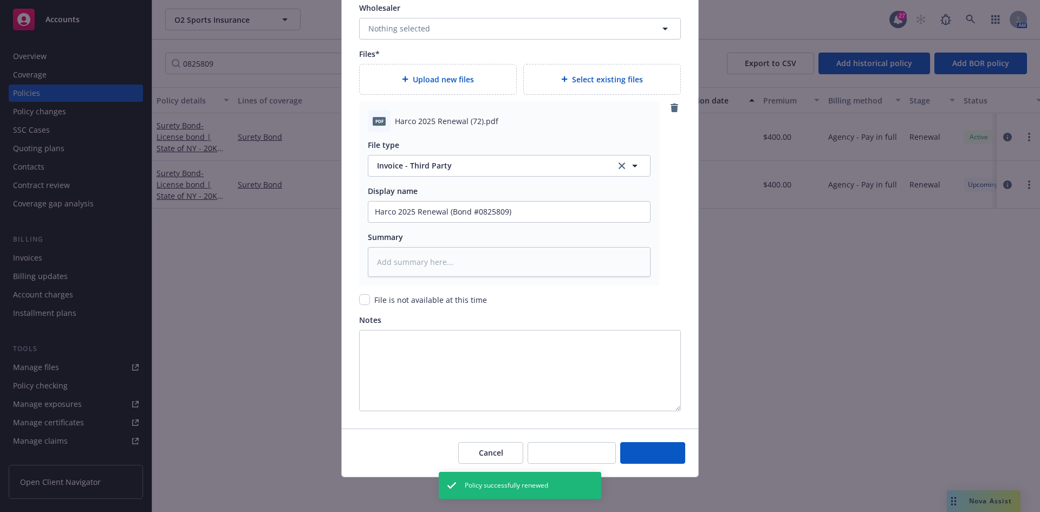
type textarea "x"
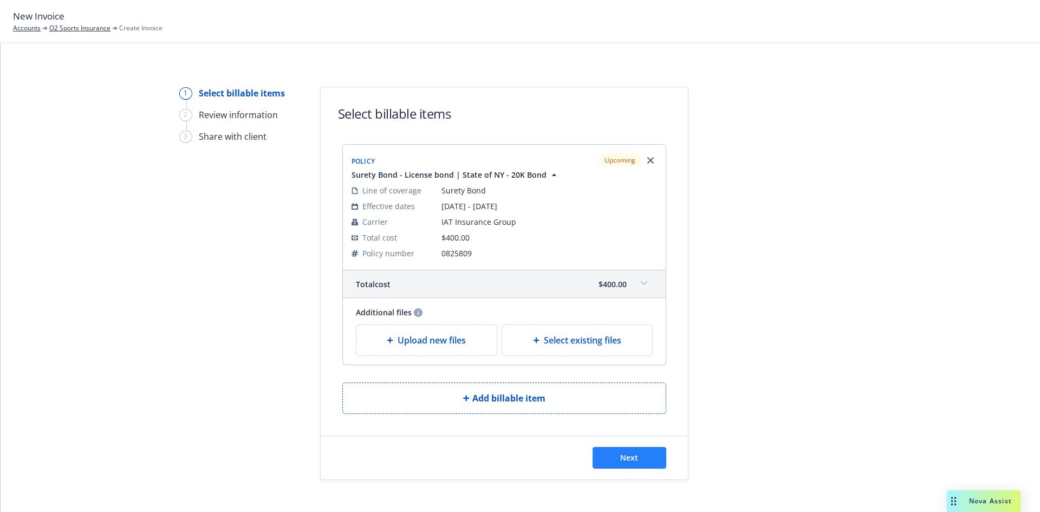
drag, startPoint x: 611, startPoint y: 446, endPoint x: 611, endPoint y: 458, distance: 11.4
click at [611, 446] on div "Next" at bounding box center [504, 457] width 367 height 43
click at [611, 465] on button "Next" at bounding box center [629, 458] width 74 height 22
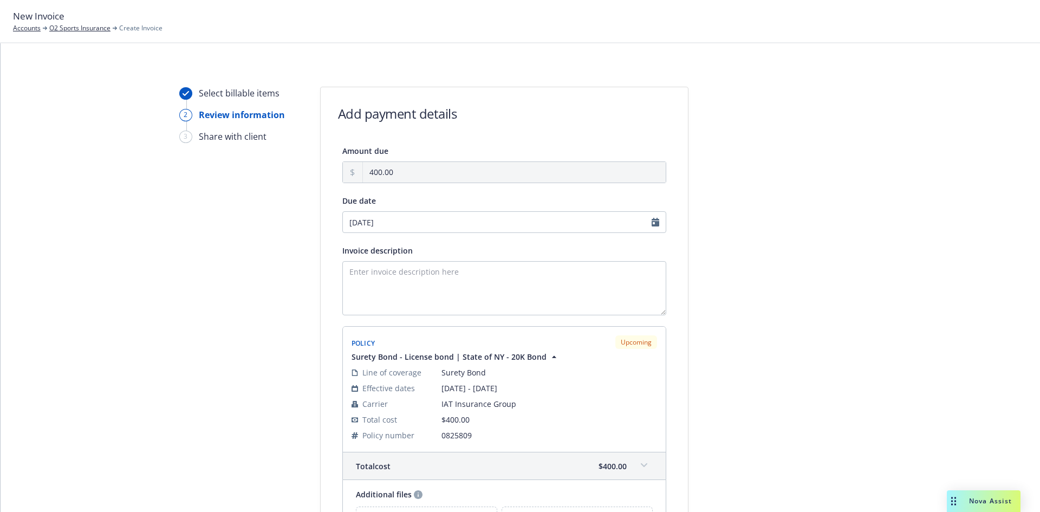
click at [342, 260] on div "Invoice description" at bounding box center [504, 279] width 324 height 71
click at [352, 277] on textarea "Invoice description" at bounding box center [504, 288] width 324 height 54
paste textarea "[PERSON_NAME] State of [US_STATE] Bond Amount: $20,000 Renewal Premium Due"
type textarea "[PERSON_NAME] State of [US_STATE] Bond Amount: $20,000 Renewal Premium Due"
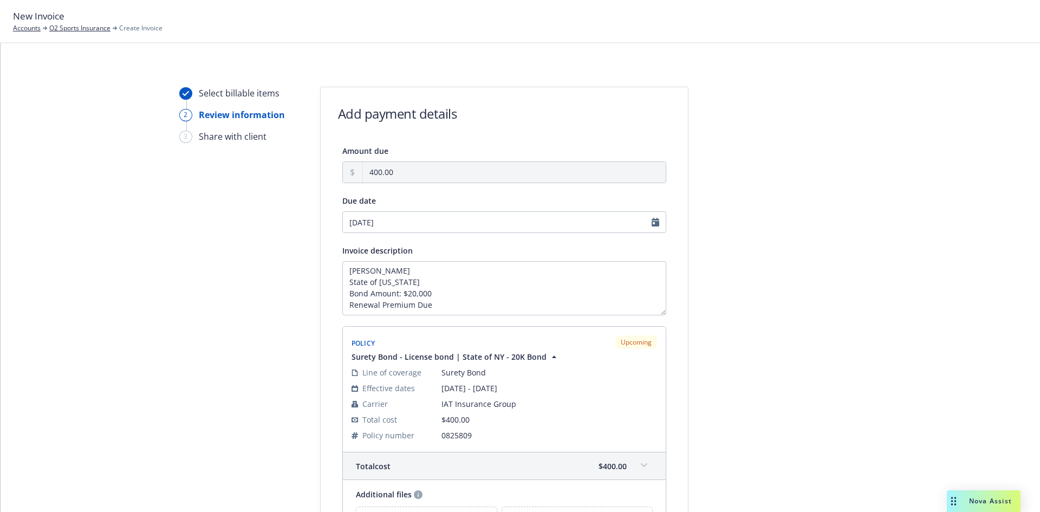
click at [849, 259] on div at bounding box center [786, 350] width 152 height 526
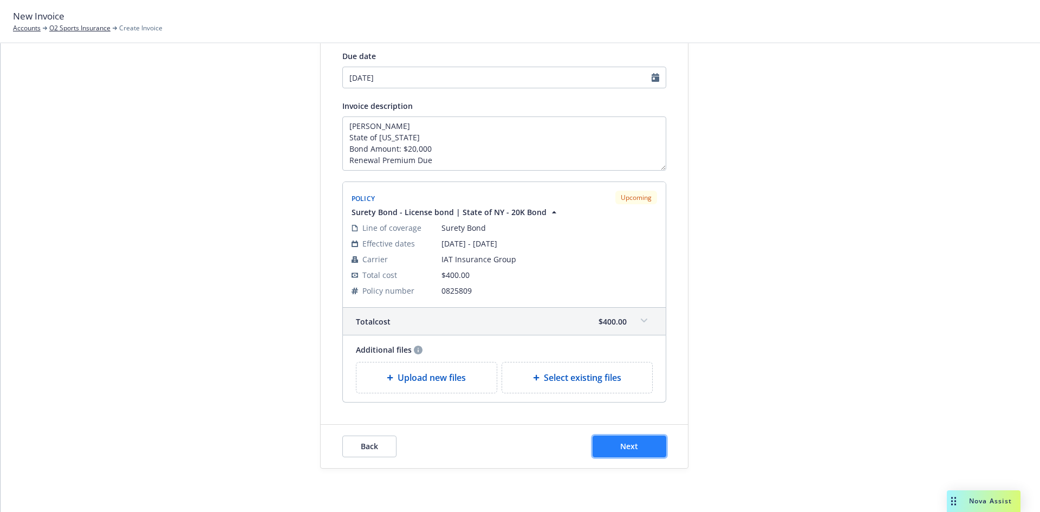
click at [642, 441] on button "Next" at bounding box center [629, 446] width 74 height 22
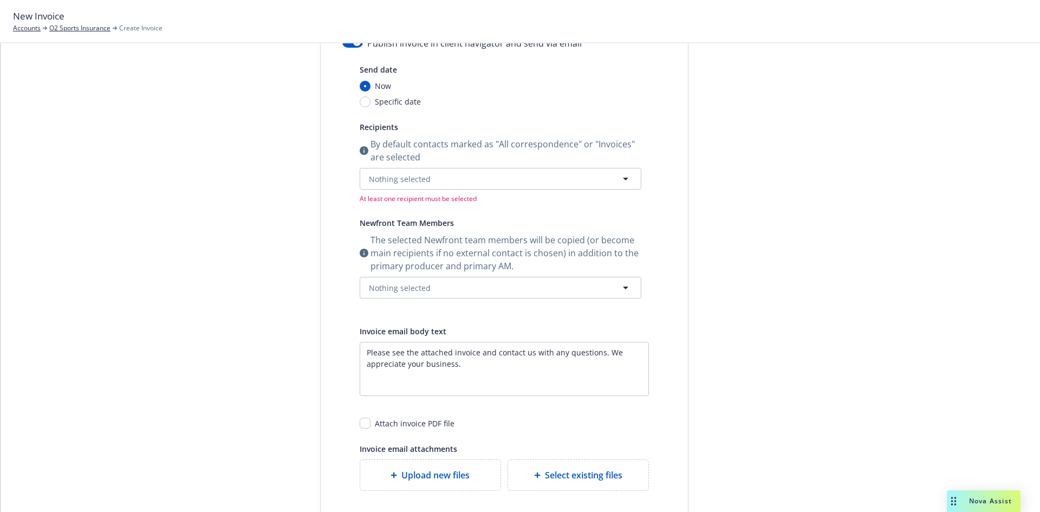
scroll to position [90, 0]
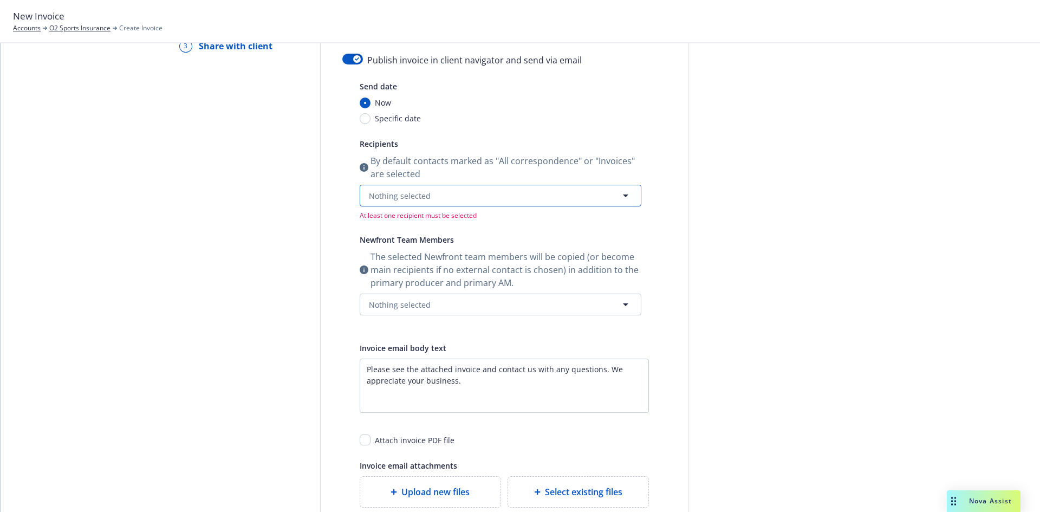
click at [410, 193] on span "Nothing selected" at bounding box center [400, 195] width 62 height 11
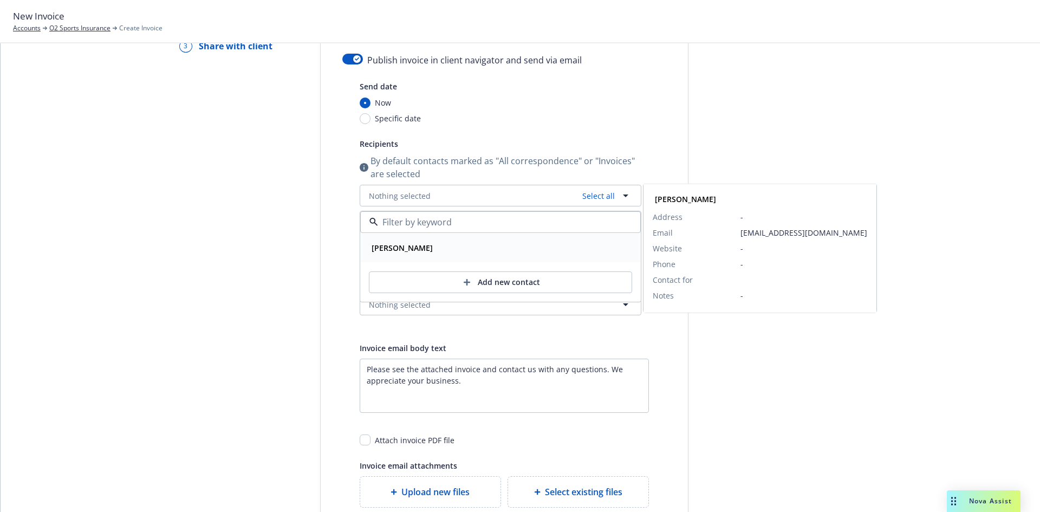
click at [400, 250] on strong "[PERSON_NAME]" at bounding box center [401, 248] width 61 height 10
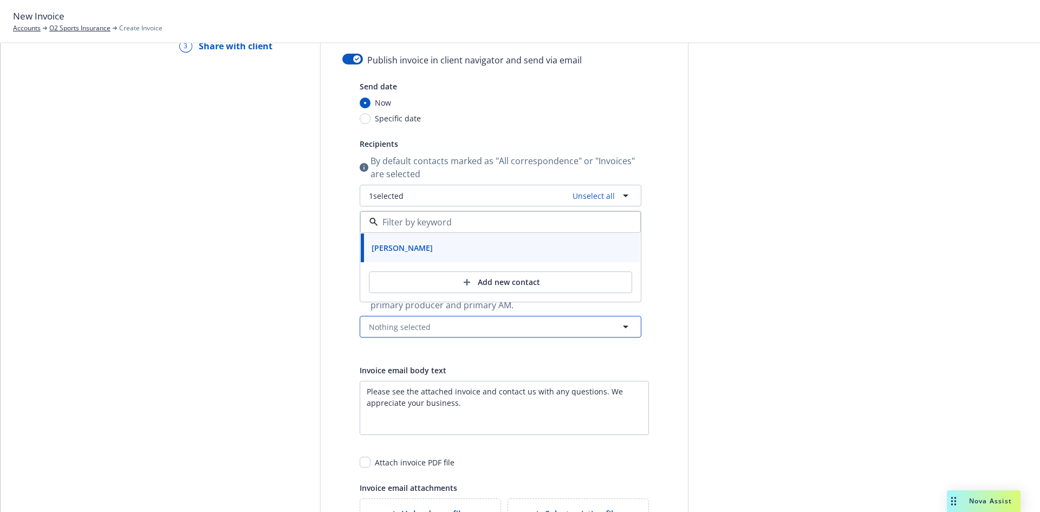
click at [381, 323] on span "Nothing selected" at bounding box center [400, 326] width 62 height 11
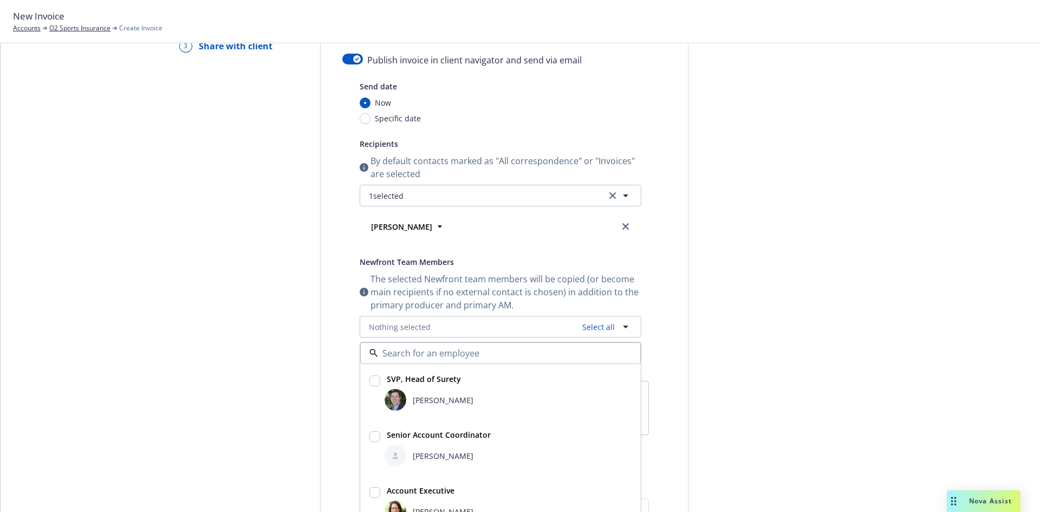
click at [400, 375] on strong "SVP, Head of Surety" at bounding box center [424, 379] width 74 height 10
checkbox input "true"
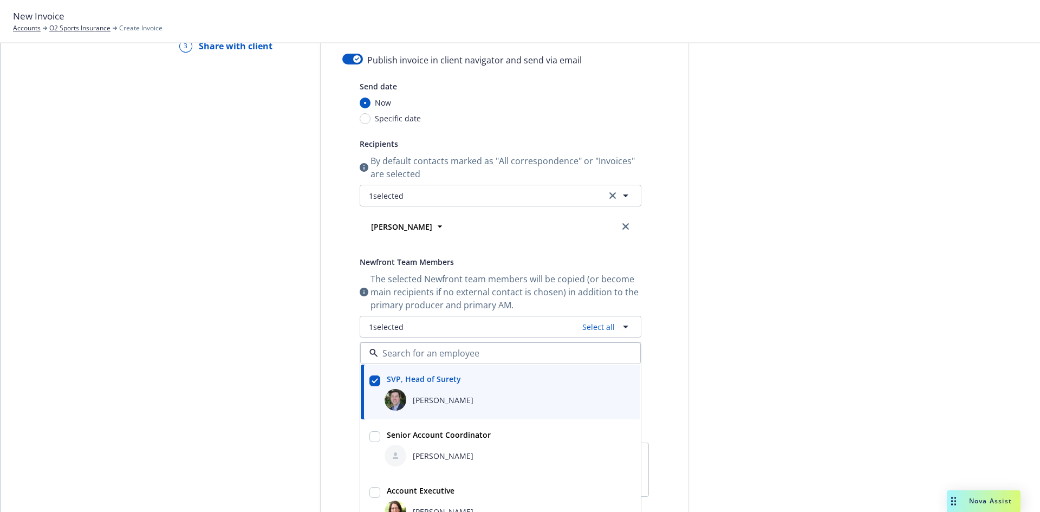
click at [417, 444] on div "Halle Bautista" at bounding box center [507, 455] width 251 height 26
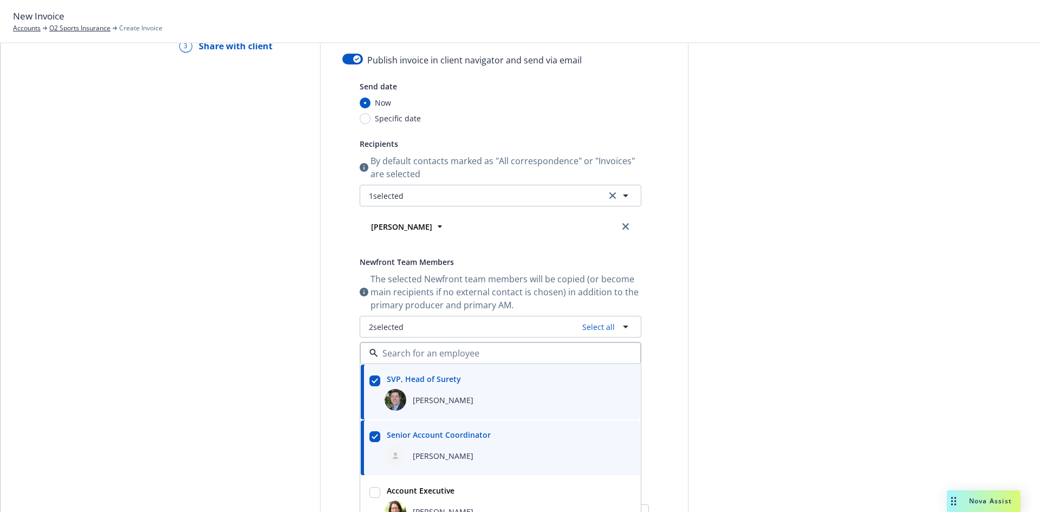
checkbox input "true"
drag, startPoint x: 198, startPoint y: 341, endPoint x: 199, endPoint y: 319, distance: 21.7
click at [198, 340] on div "Select billable items Review information 3 Share with client" at bounding box center [238, 357] width 119 height 723
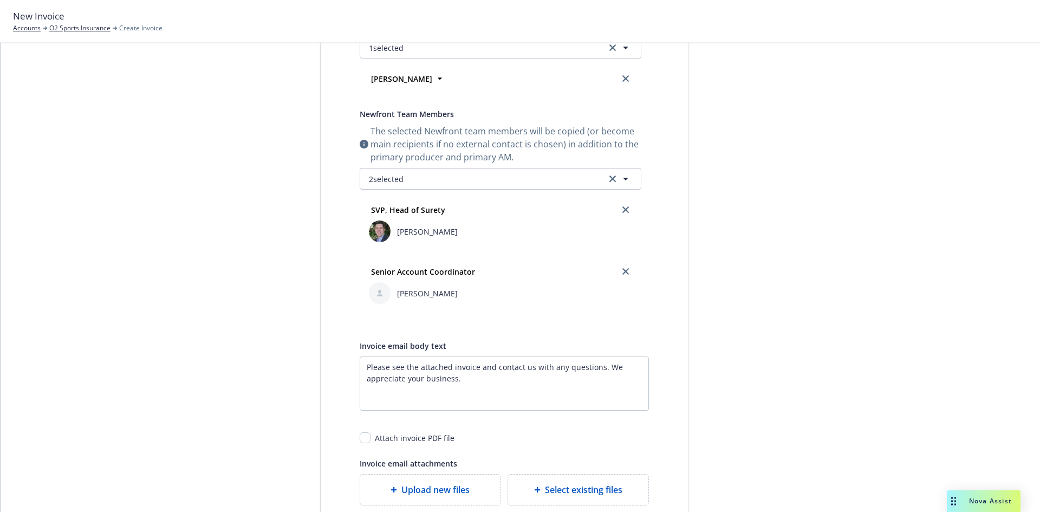
scroll to position [253, 0]
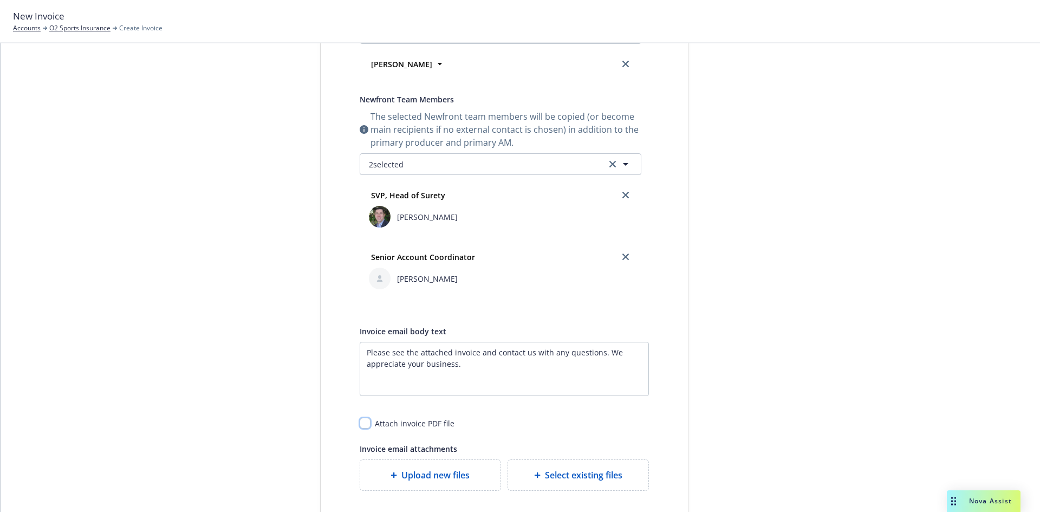
click at [363, 420] on input "checkbox" at bounding box center [365, 422] width 11 height 11
checkbox input "true"
click at [761, 278] on div at bounding box center [786, 195] width 152 height 723
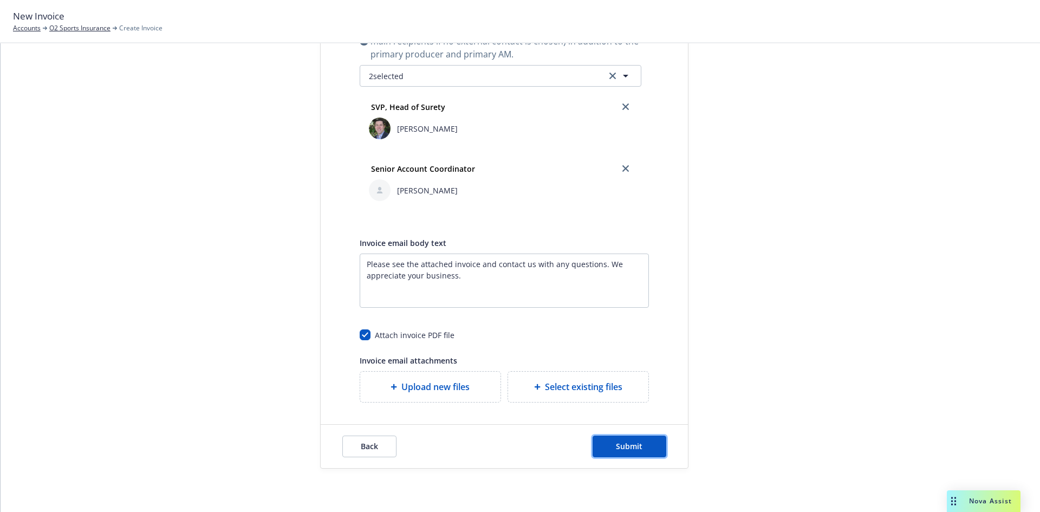
click at [628, 445] on span "Submit" at bounding box center [629, 446] width 27 height 10
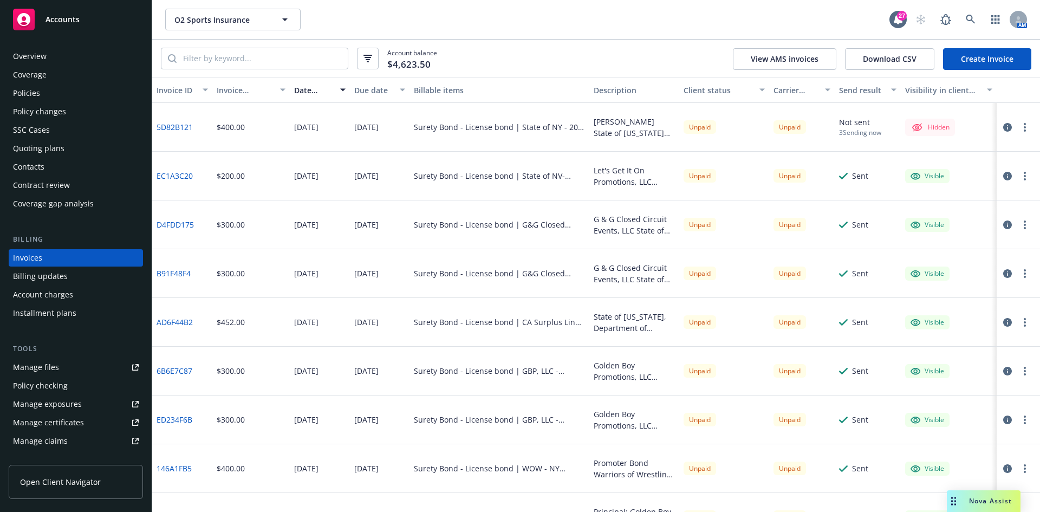
click at [1023, 129] on circle "button" at bounding box center [1024, 130] width 2 height 2
click at [990, 217] on link "Make it visible in client dash" at bounding box center [953, 215] width 138 height 22
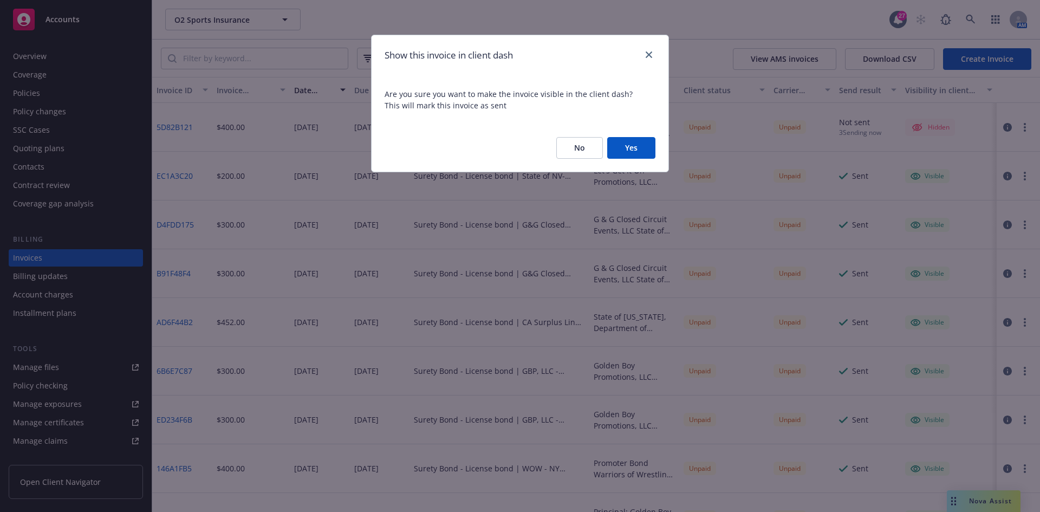
click at [634, 148] on button "Yes" at bounding box center [631, 148] width 48 height 22
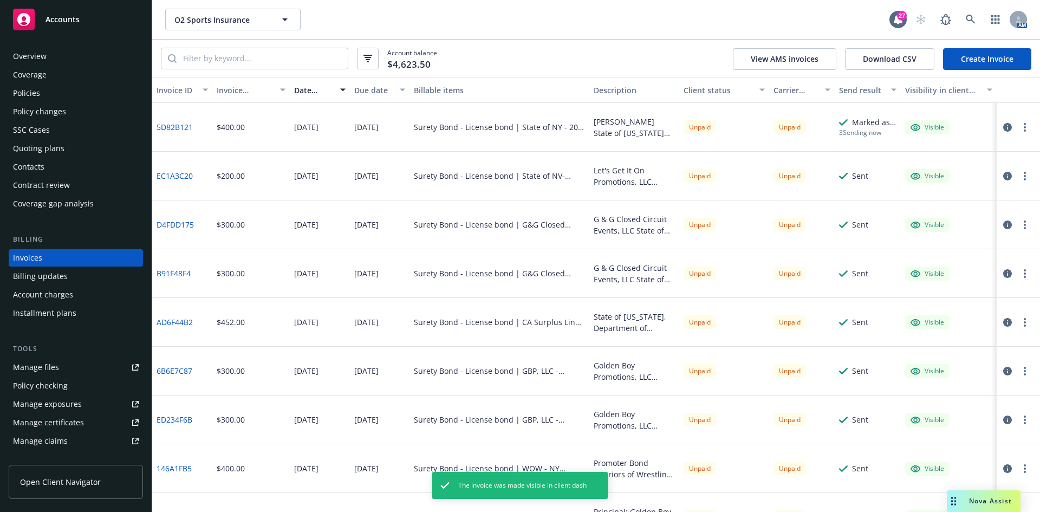
click at [1018, 127] on button "button" at bounding box center [1024, 127] width 13 height 13
click at [973, 253] on link "Generate invoice PDF" at bounding box center [953, 258] width 138 height 22
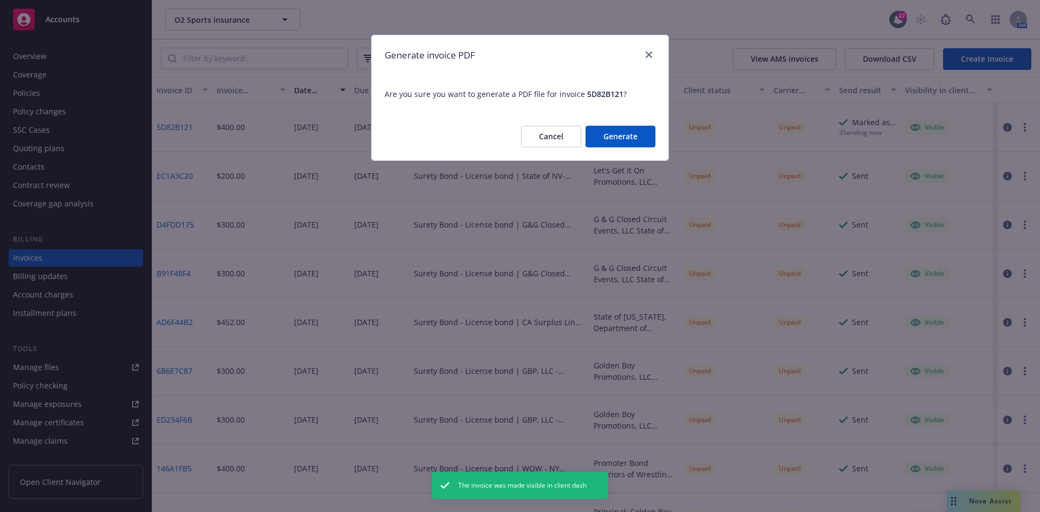
click at [630, 136] on button "Generate" at bounding box center [620, 137] width 70 height 22
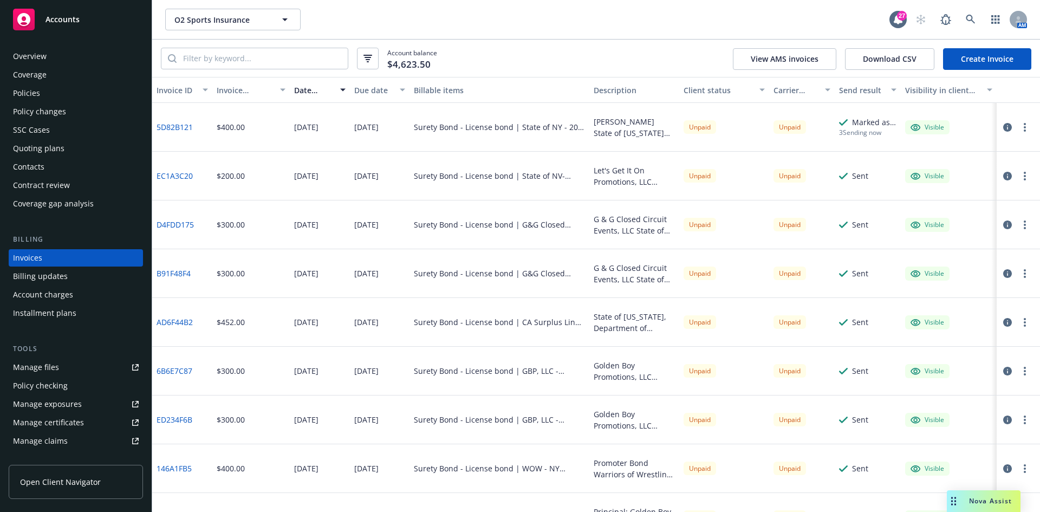
click at [1023, 127] on icon "button" at bounding box center [1024, 127] width 2 height 9
click at [918, 255] on link "Download invoice PDF" at bounding box center [953, 258] width 138 height 22
click at [65, 87] on div "Policies" at bounding box center [76, 92] width 126 height 17
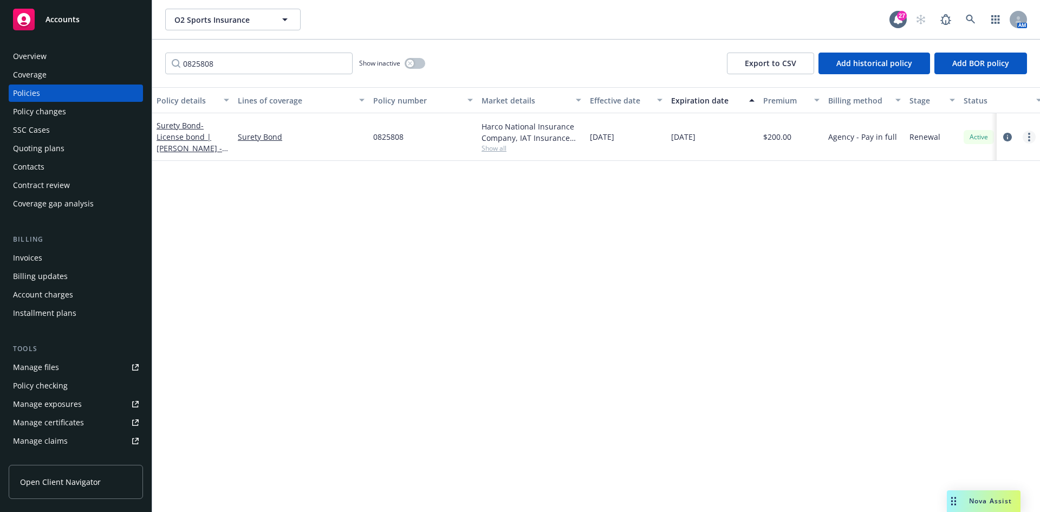
type input "0825808"
click at [1029, 139] on icon "more" at bounding box center [1029, 137] width 2 height 9
click at [1001, 177] on link "Renew with incumbent" at bounding box center [971, 181] width 127 height 22
select select "12"
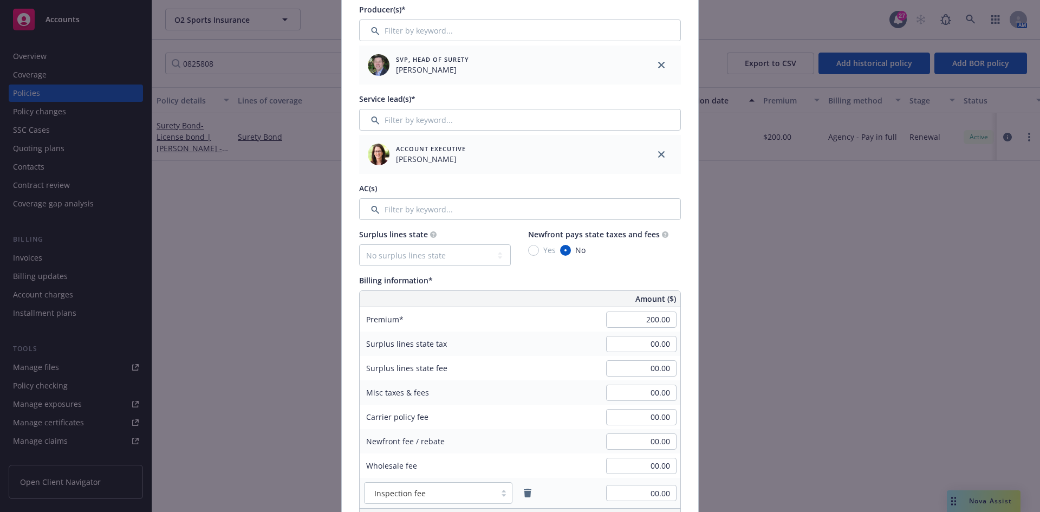
scroll to position [379, 0]
click at [661, 153] on link "close" at bounding box center [661, 152] width 13 height 13
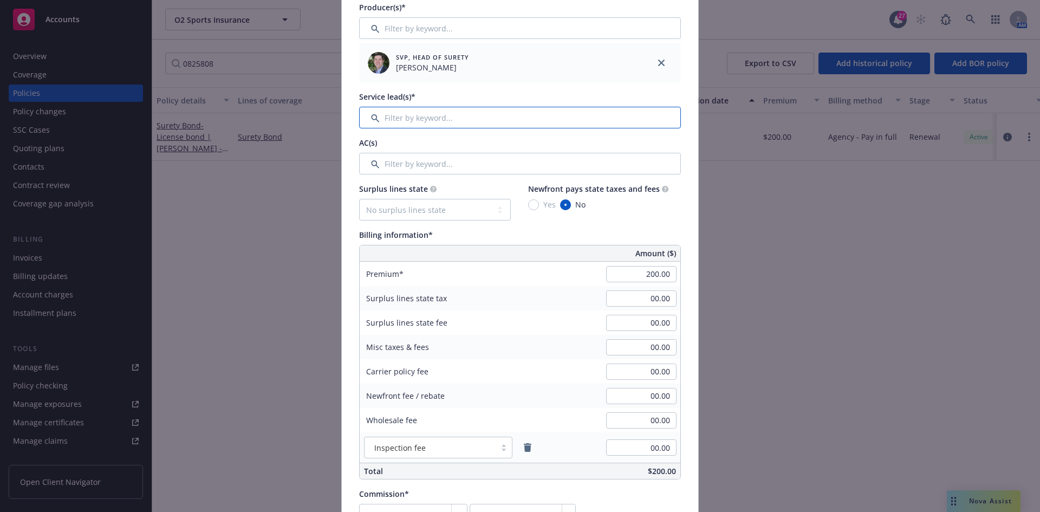
click at [502, 120] on input "Filter by keyword..." at bounding box center [520, 118] width 322 height 22
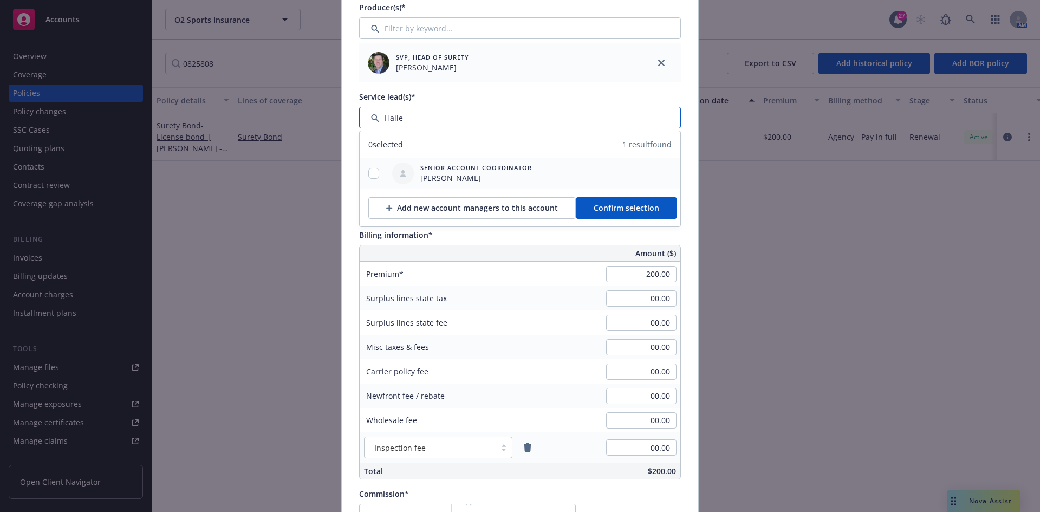
type input "Halle"
click at [374, 177] on input "checkbox" at bounding box center [373, 173] width 11 height 11
checkbox input "true"
click at [637, 210] on span "Confirm selection" at bounding box center [626, 208] width 66 height 10
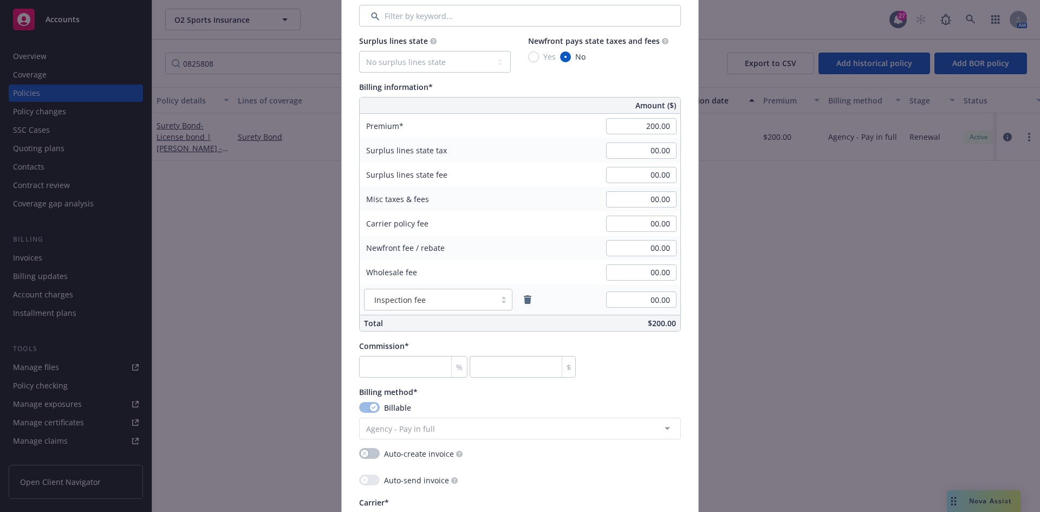
scroll to position [650, 0]
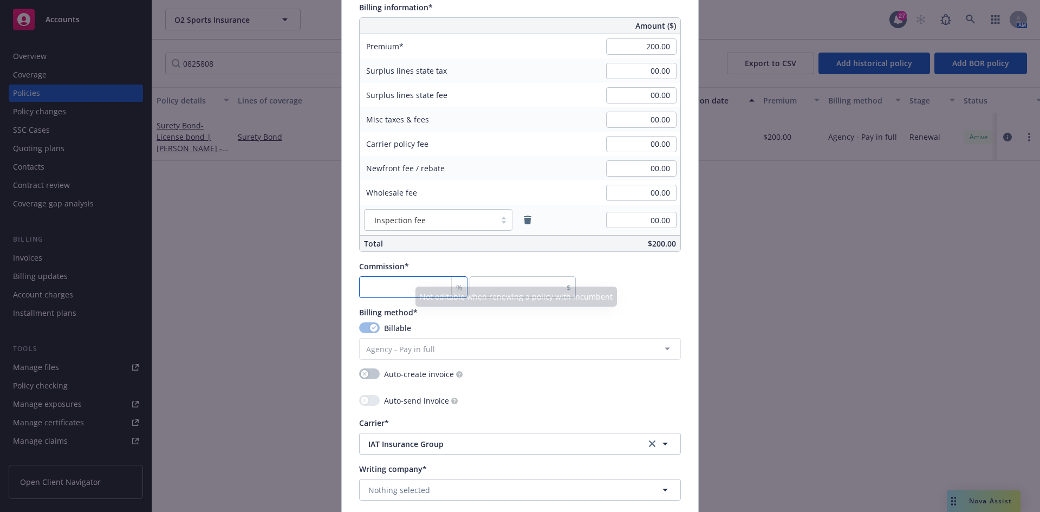
click at [398, 285] on input "number" at bounding box center [413, 287] width 108 height 22
type input "3"
type input "6"
type input "30"
type input "60"
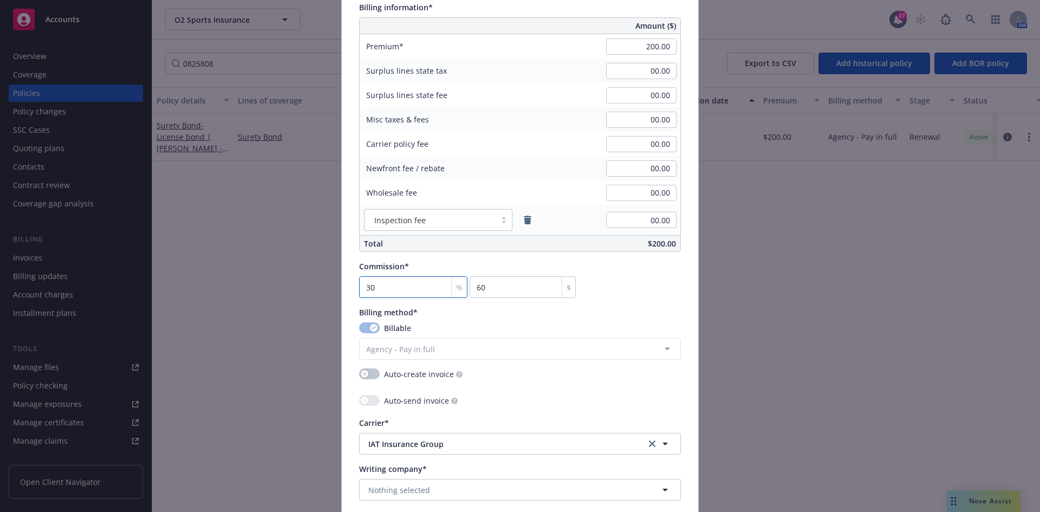
type input "30"
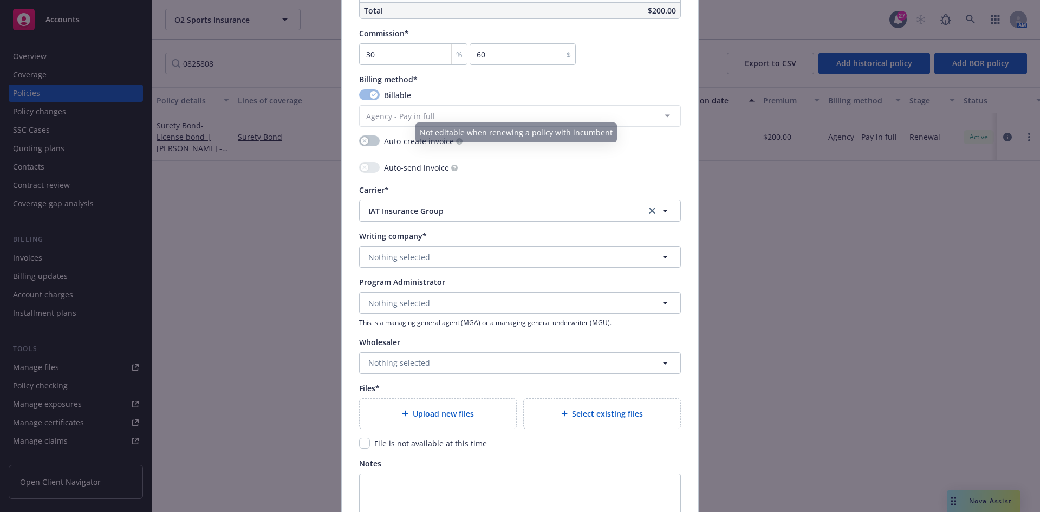
scroll to position [921, 0]
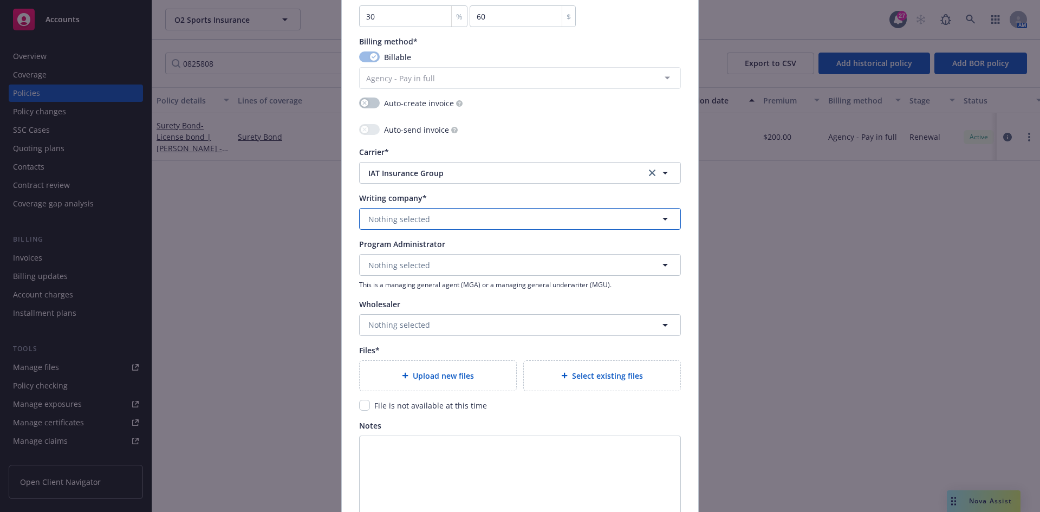
click at [388, 221] on span "Nothing selected" at bounding box center [399, 218] width 62 height 11
type input "Har"
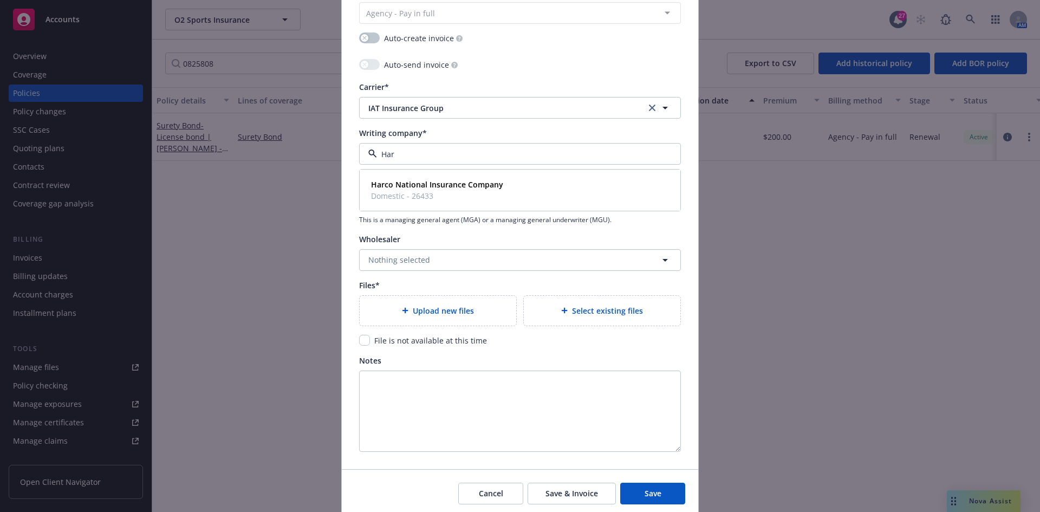
scroll to position [1026, 0]
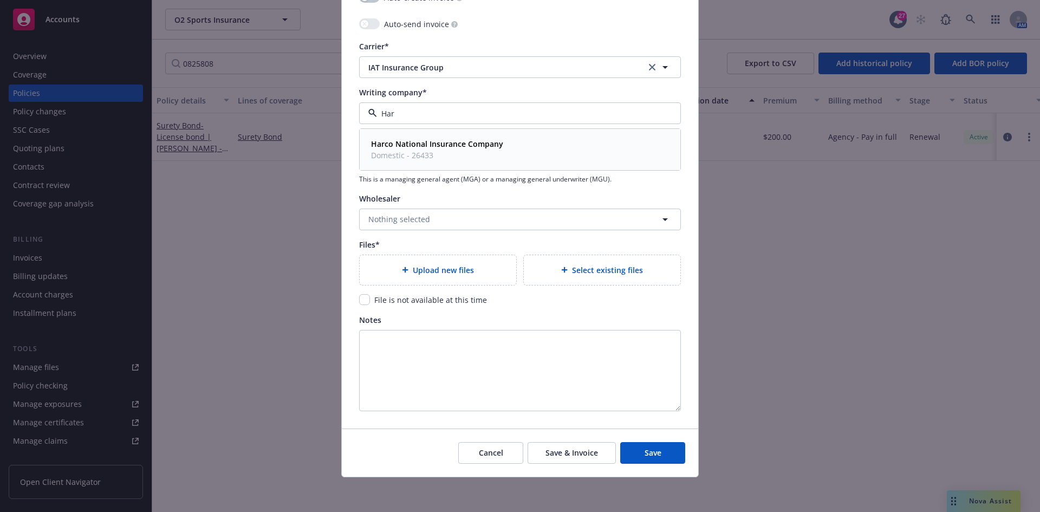
click at [404, 153] on span "Domestic - 26433" at bounding box center [437, 154] width 132 height 11
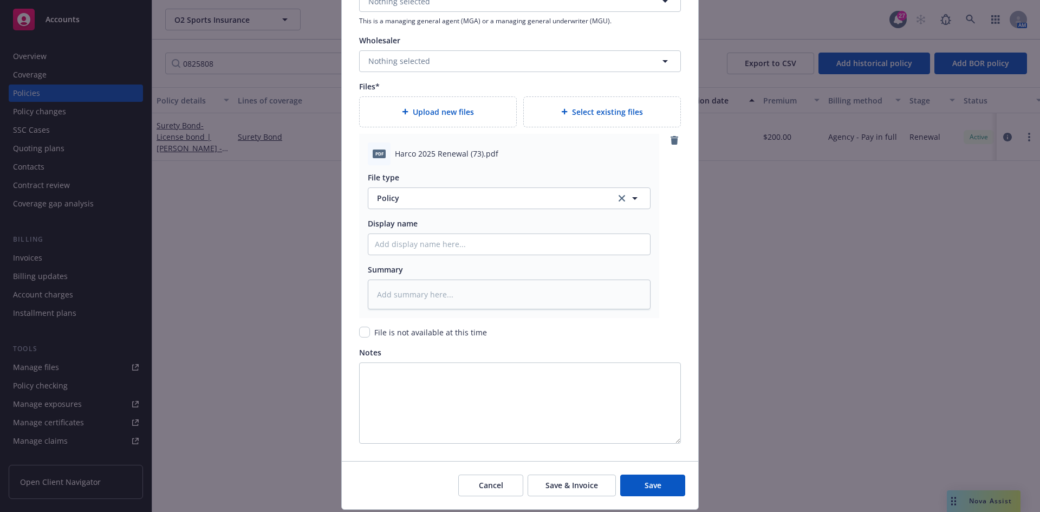
scroll to position [1189, 0]
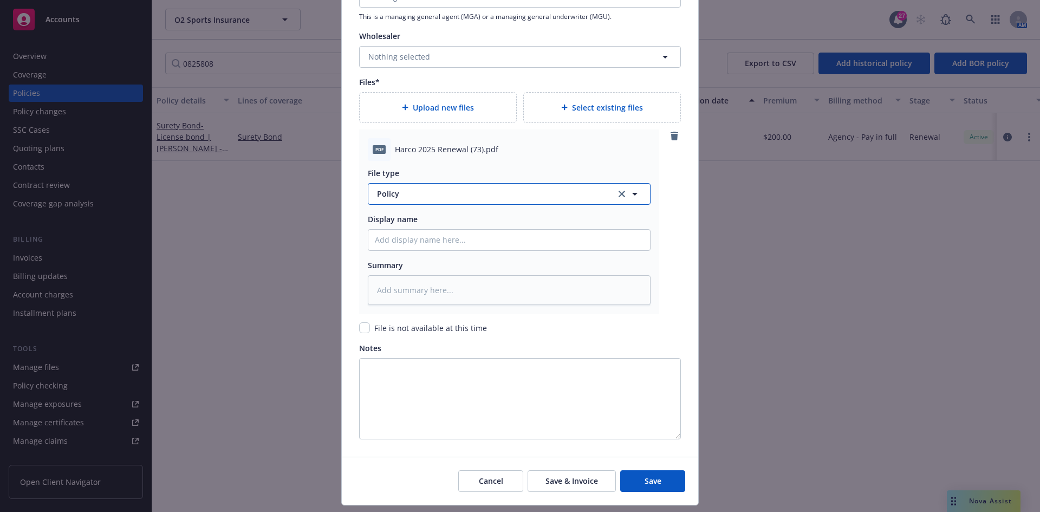
click at [380, 187] on button "Policy" at bounding box center [509, 194] width 283 height 22
type input "Invoi"
click at [424, 242] on div "Invoice - Third Party" at bounding box center [509, 252] width 282 height 29
click at [407, 145] on span "Harco 2025 Renewal (73).pdf" at bounding box center [446, 148] width 103 height 11
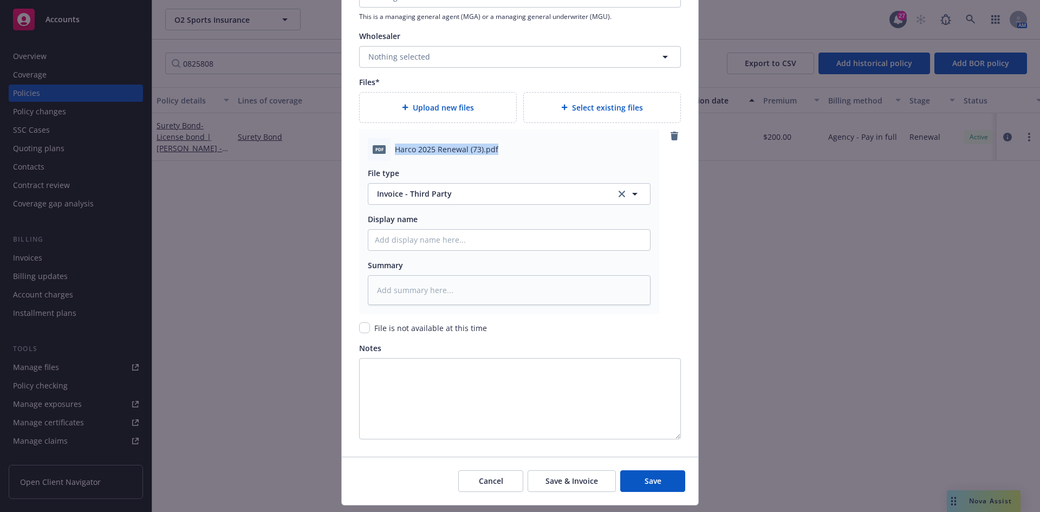
click at [407, 145] on span "Harco 2025 Renewal (73).pdf" at bounding box center [446, 148] width 103 height 11
copy span "Harco 2025 Renewal (73).pdf"
click at [419, 233] on input "Policy display name" at bounding box center [509, 240] width 282 height 21
paste input "Harco 2025 Renewal (73).pdf"
type textarea "x"
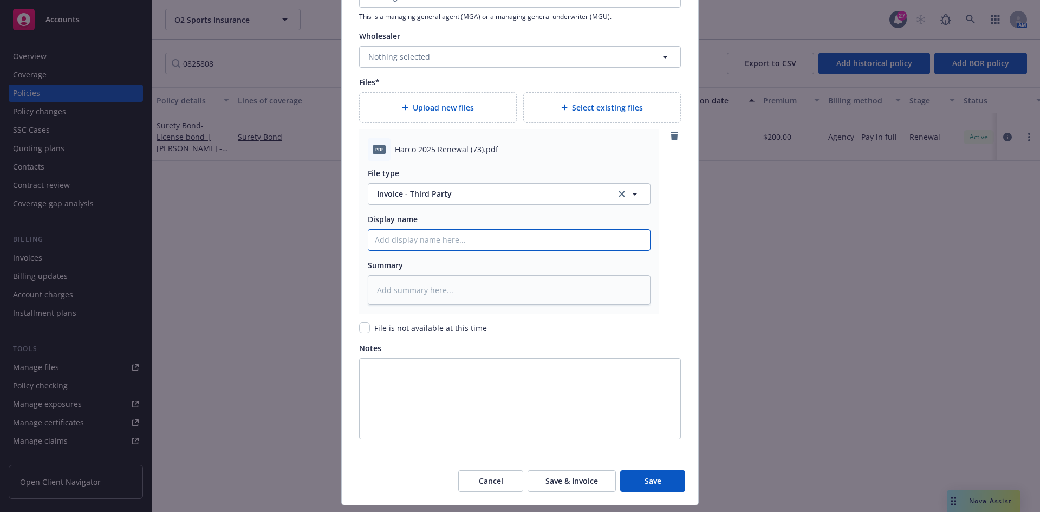
type input "Harco 2025 Renewal (73).pdf"
type textarea "x"
type input "Harco 2025 Renewal (73).pd"
type textarea "x"
type input "Harco 2025 Renewal (73).p"
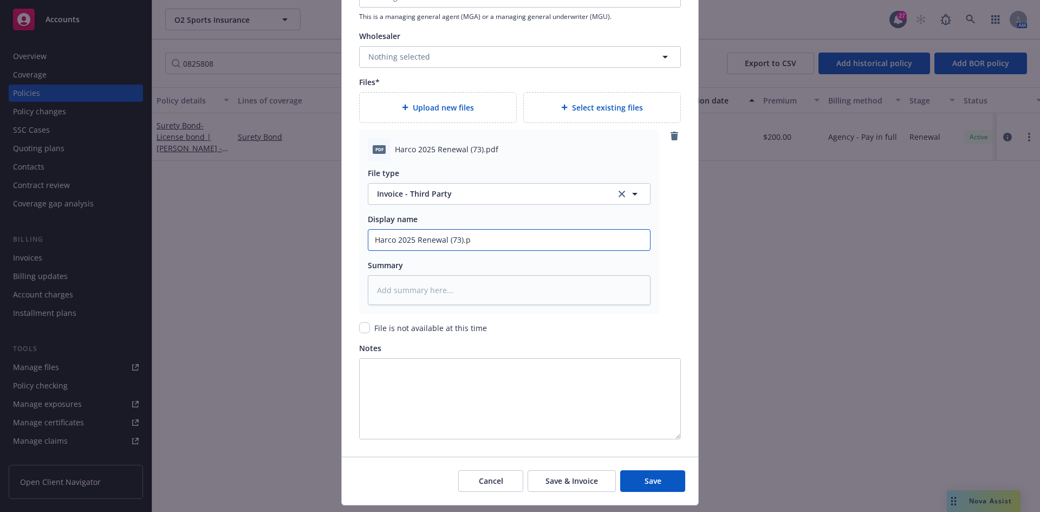
type textarea "x"
type input "Harco 2025 Renewal (73)."
type textarea "x"
type input "Harco 2025 Renewal (73)"
type textarea "x"
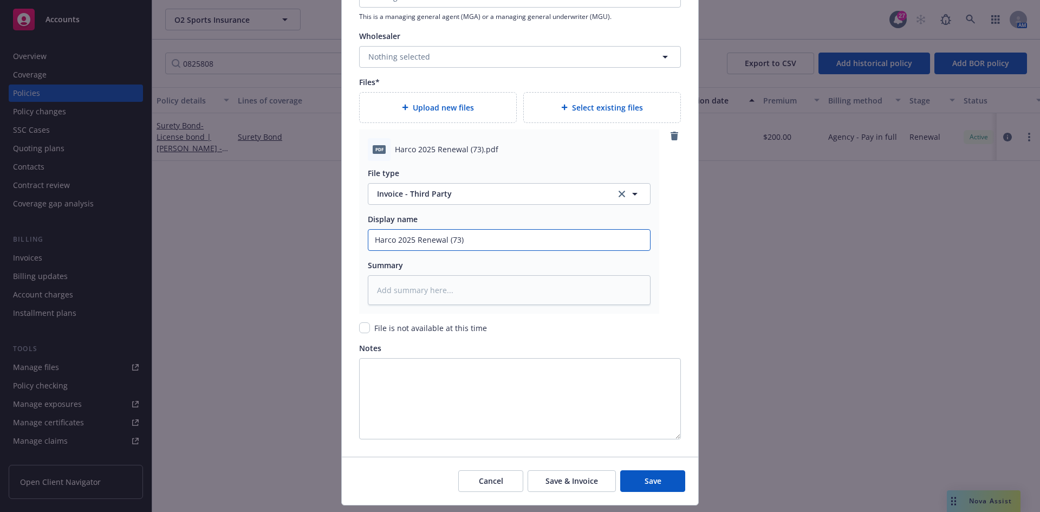
type input "Harco 2025 Renewal (73"
type textarea "x"
type input "Harco 2025 Renewal (7"
type textarea "x"
type input "Harco 2025 Renewal ("
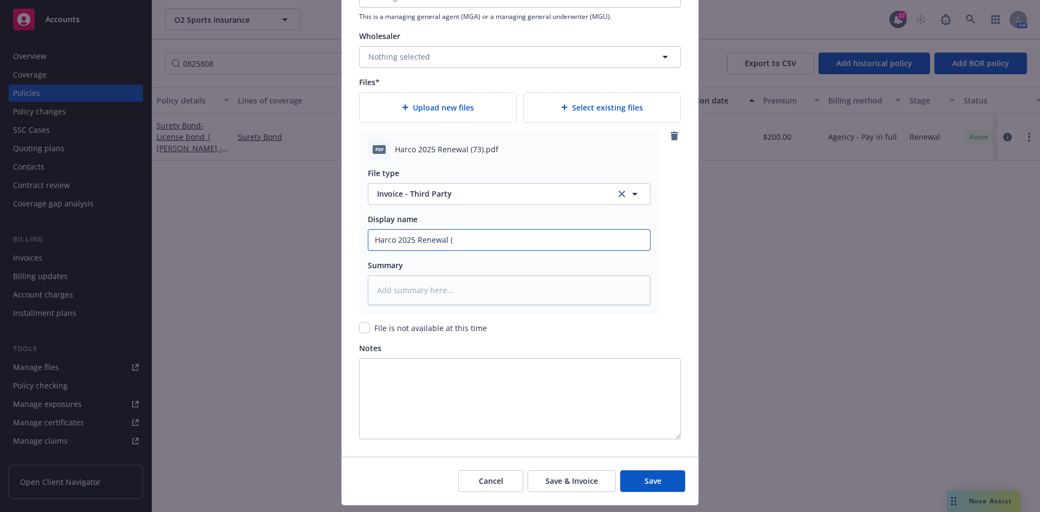
type textarea "x"
type input "Harco 2025 Renewal (B"
type textarea "x"
type input "Harco 2025 Renewal (Bo"
type textarea "x"
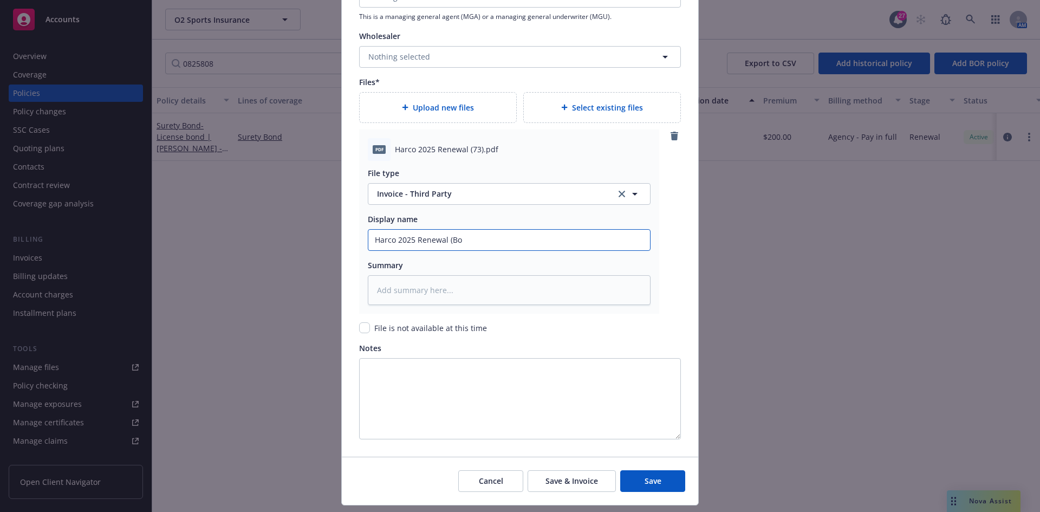
type input "Harco 2025 Renewal (Bon"
type textarea "x"
type input "Harco 2025 Renewal (Bond"
type textarea "x"
type input "Harco 2025 Renewal (Bond #"
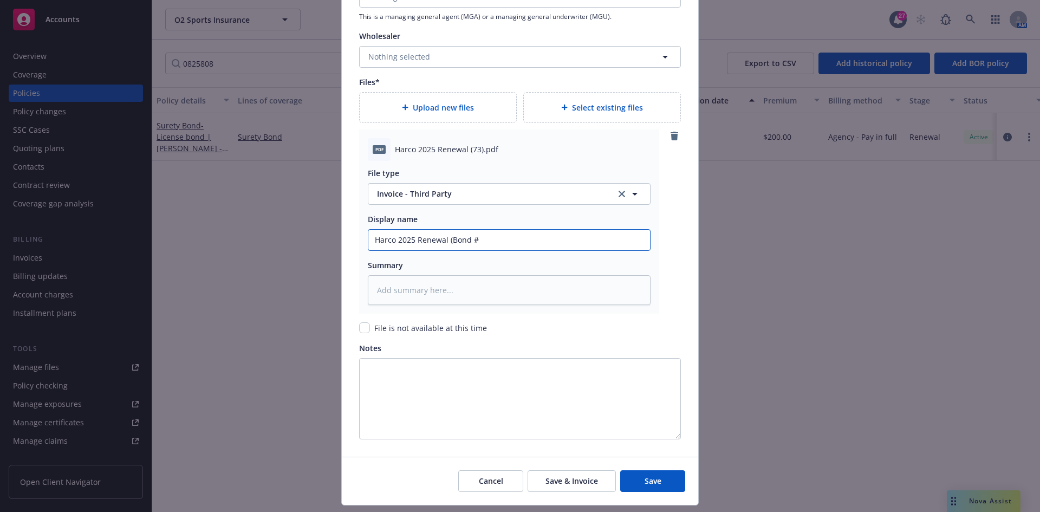
type textarea "x"
type input "Harco 2025 Renewal (Bond #0"
type textarea "x"
type input "Harco 2025 Renewal (Bond #08"
type textarea "x"
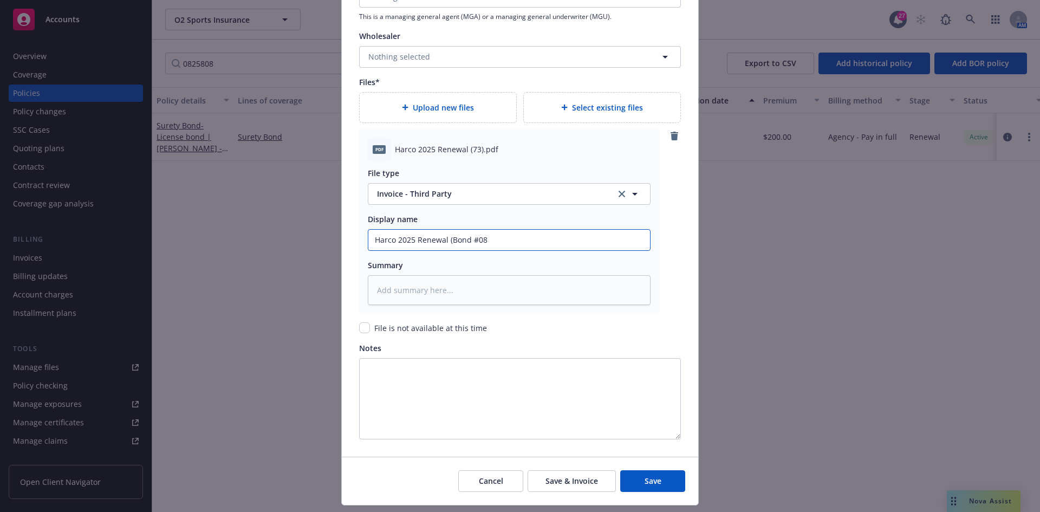
type input "Harco 2025 Renewal (Bond #082"
type textarea "x"
type input "Harco 2025 Renewal (Bond #0825"
type textarea "x"
type input "Harco 2025 Renewal (Bond #08258"
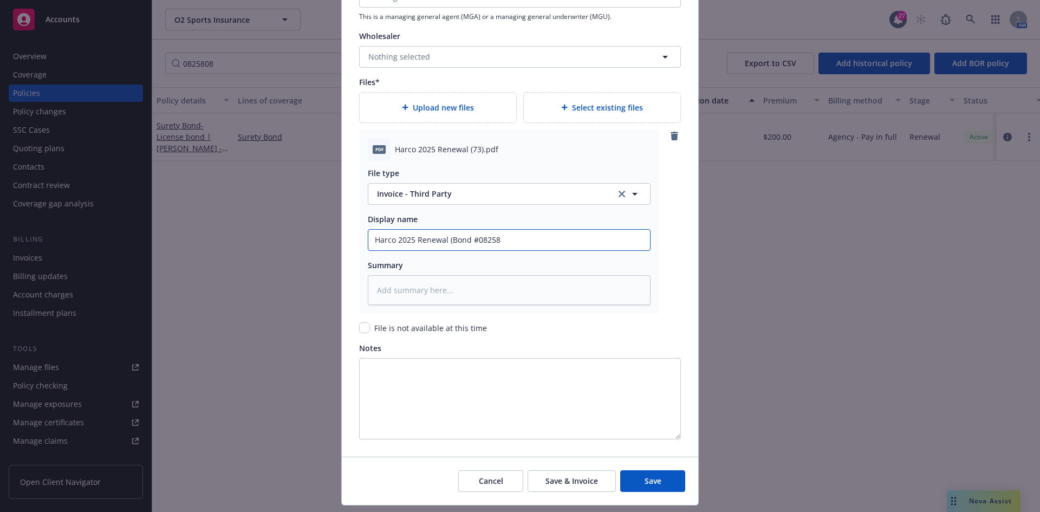
type textarea "x"
type input "Harco 2025 Renewal (Bond #082580"
type textarea "x"
type input "Harco 2025 Renewal (Bond #0825808"
type textarea "x"
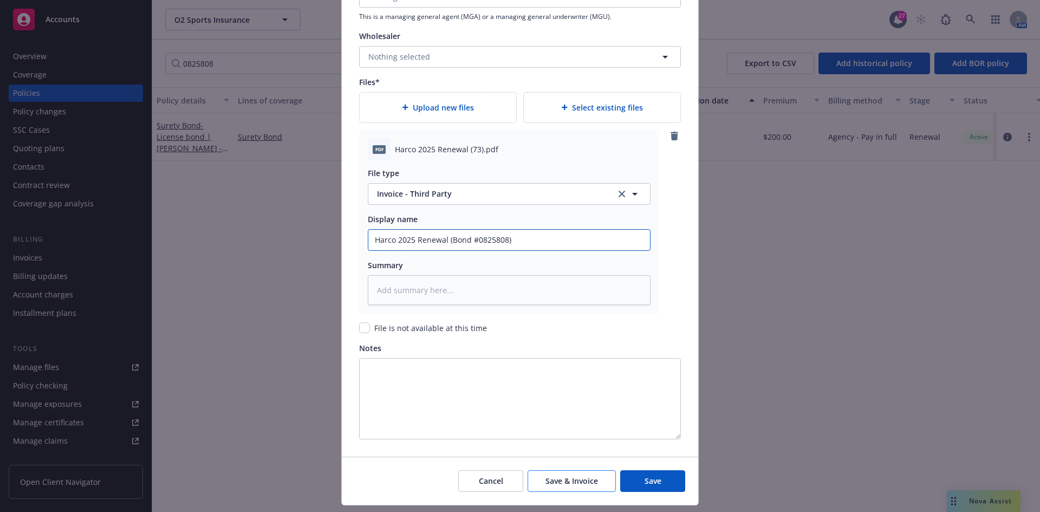
type input "Harco 2025 Renewal (Bond #0825808)"
click at [562, 474] on button "Save & Invoice" at bounding box center [571, 481] width 88 height 22
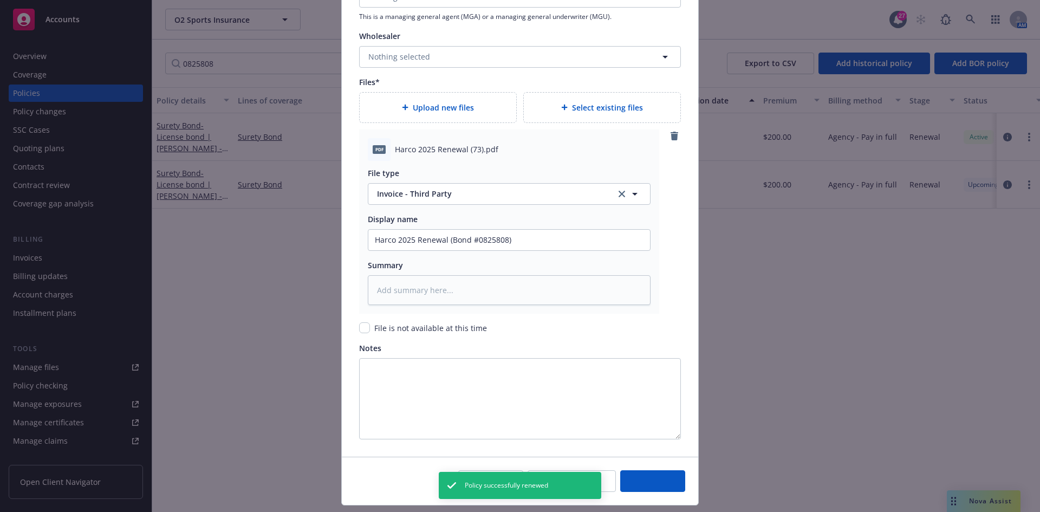
type textarea "x"
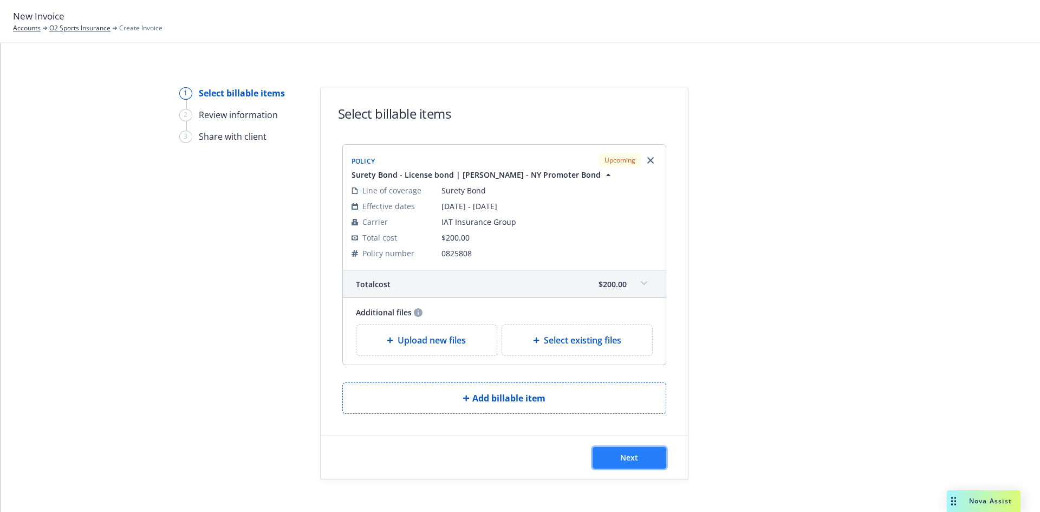
click at [610, 455] on button "Next" at bounding box center [629, 458] width 74 height 22
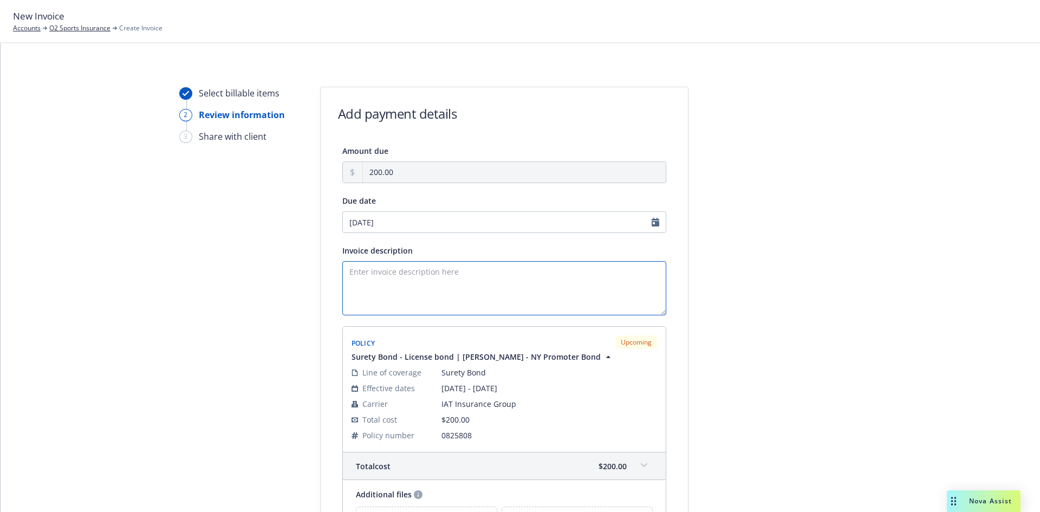
click at [466, 281] on textarea "Invoice description" at bounding box center [504, 288] width 324 height 54
paste textarea "[PERSON_NAME] State of [US_STATE] Bond Amount: $10,000 Renewal Premium Due"
type textarea "[PERSON_NAME] State of [US_STATE] Bond Amount: $10,000 Renewal Premium Due"
click at [869, 270] on div "Select billable items 2 Review information 3 Share with client Add payment deta…" at bounding box center [520, 350] width 1013 height 526
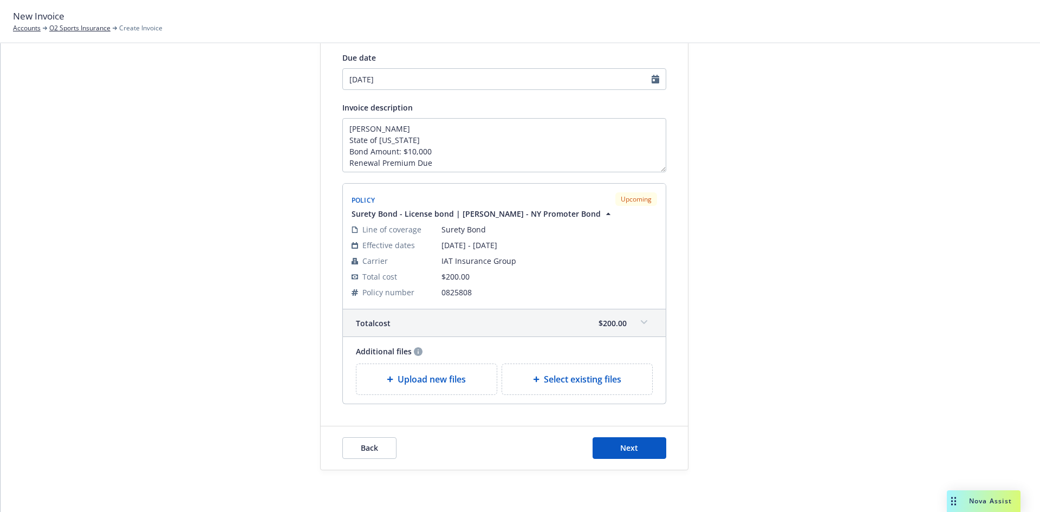
scroll to position [145, 0]
click at [636, 439] on button "Next" at bounding box center [629, 446] width 74 height 22
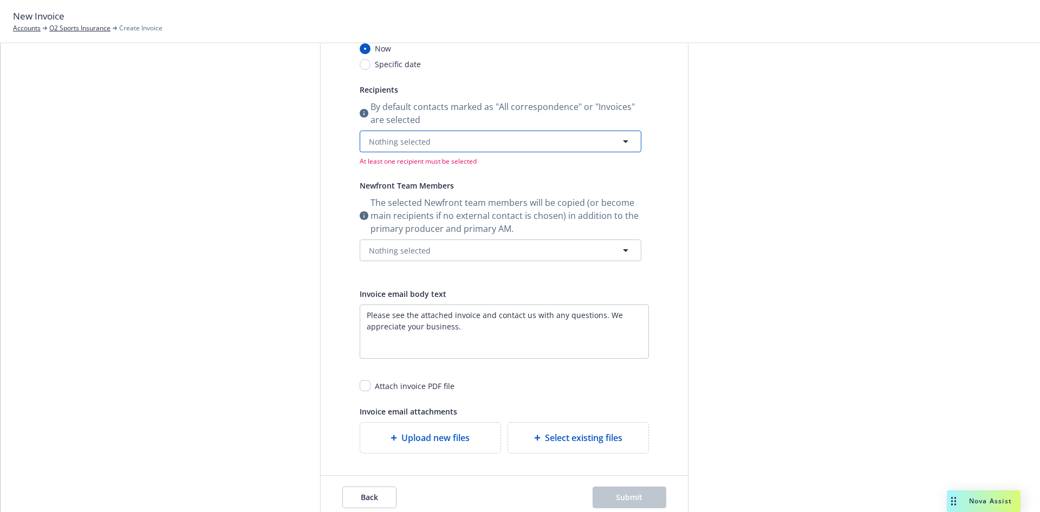
click at [369, 146] on span "Nothing selected" at bounding box center [400, 141] width 62 height 11
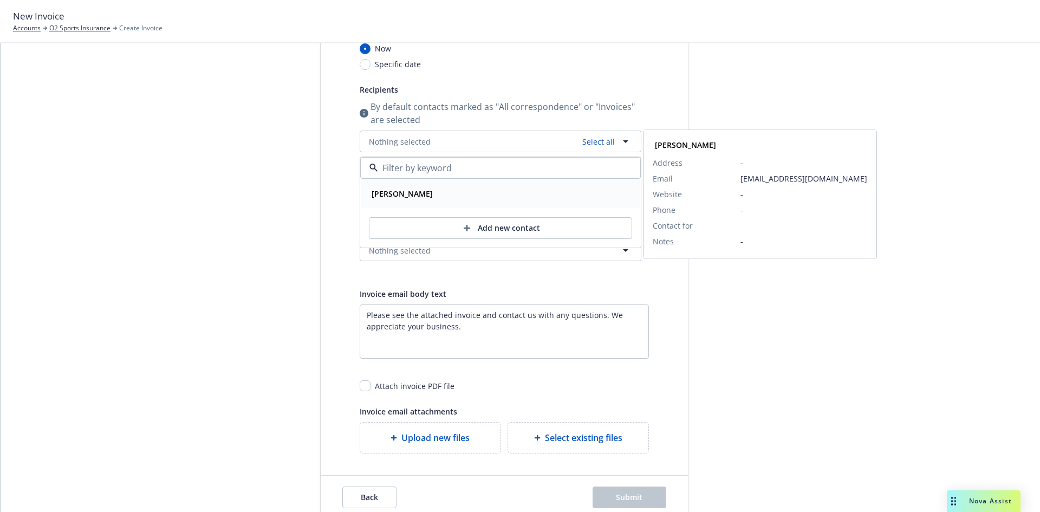
click at [417, 201] on div "Patricia Chavez" at bounding box center [500, 193] width 279 height 29
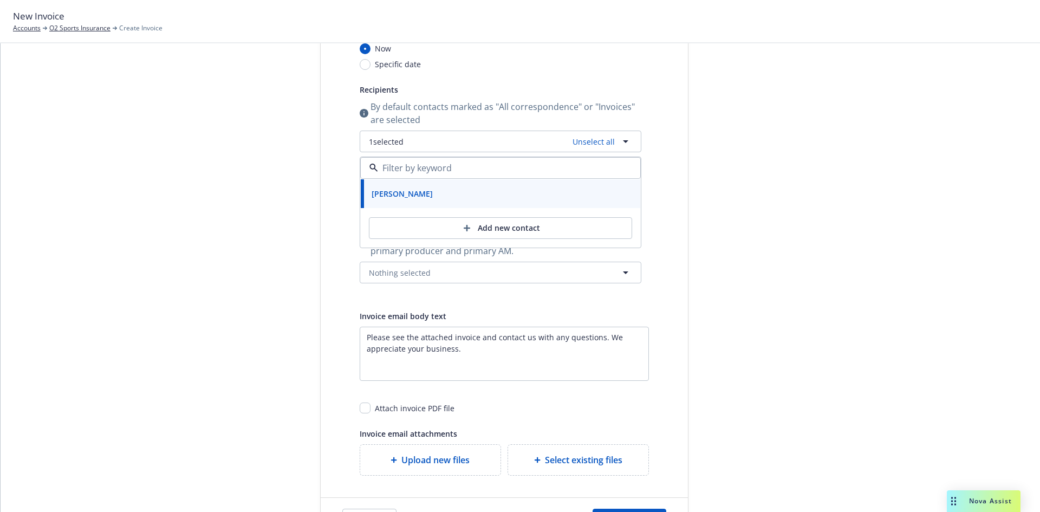
click at [306, 249] on div "Select billable items Review information 3 Share with client Share with client …" at bounding box center [520, 241] width 1013 height 599
click at [387, 277] on span "Nothing selected" at bounding box center [400, 272] width 62 height 11
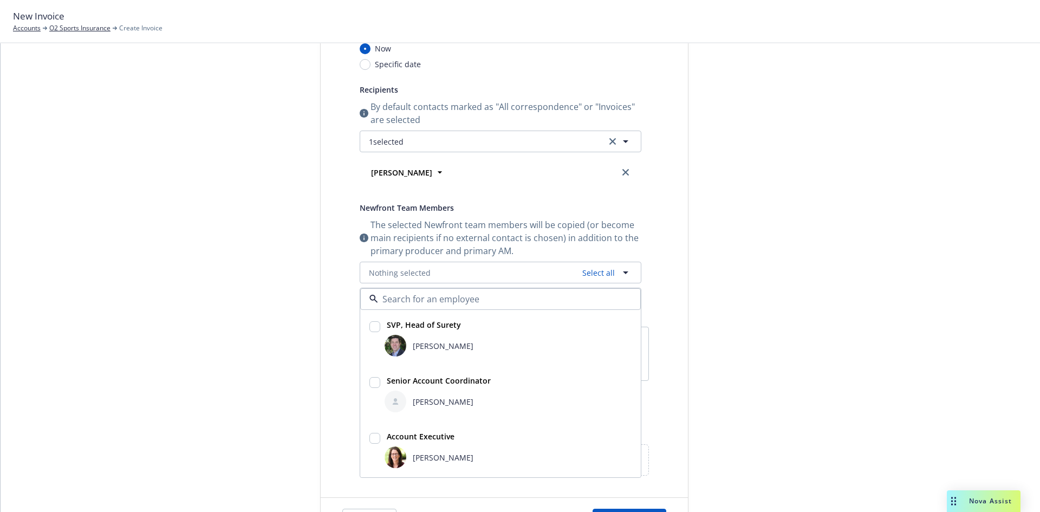
drag, startPoint x: 432, startPoint y: 355, endPoint x: 439, endPoint y: 394, distance: 39.5
click at [434, 361] on div "SVP, Head of Surety Bryan Martin" at bounding box center [500, 337] width 279 height 55
checkbox input "true"
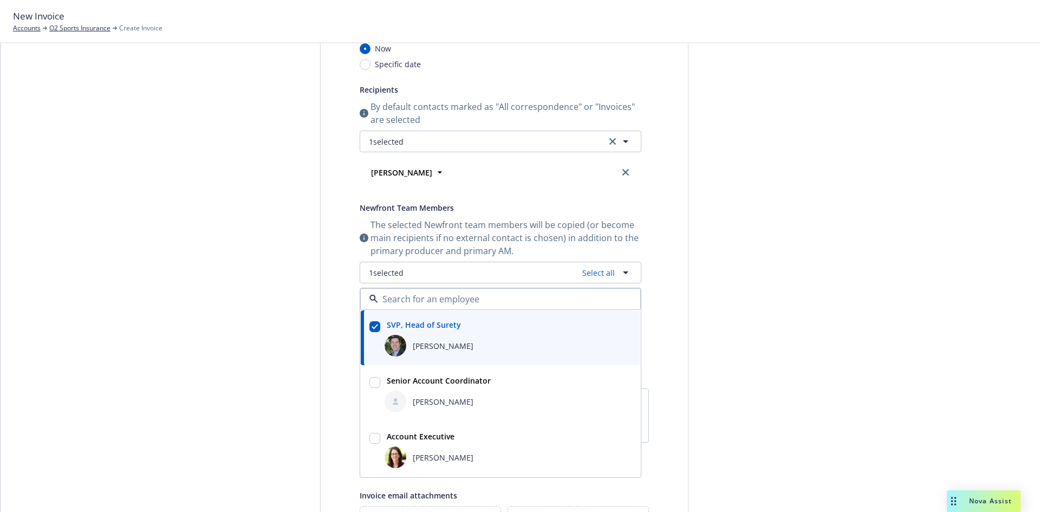
drag, startPoint x: 438, startPoint y: 398, endPoint x: 430, endPoint y: 402, distance: 8.3
click at [438, 399] on span "Halle Bautista" at bounding box center [443, 401] width 61 height 11
checkbox input "true"
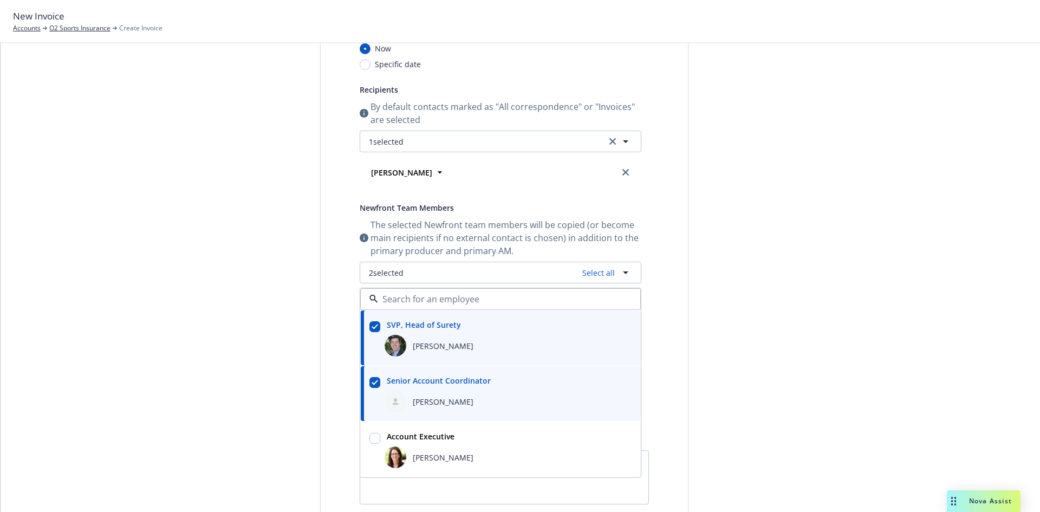
click at [179, 351] on div "Select billable items Review information 3 Share with client" at bounding box center [238, 303] width 119 height 723
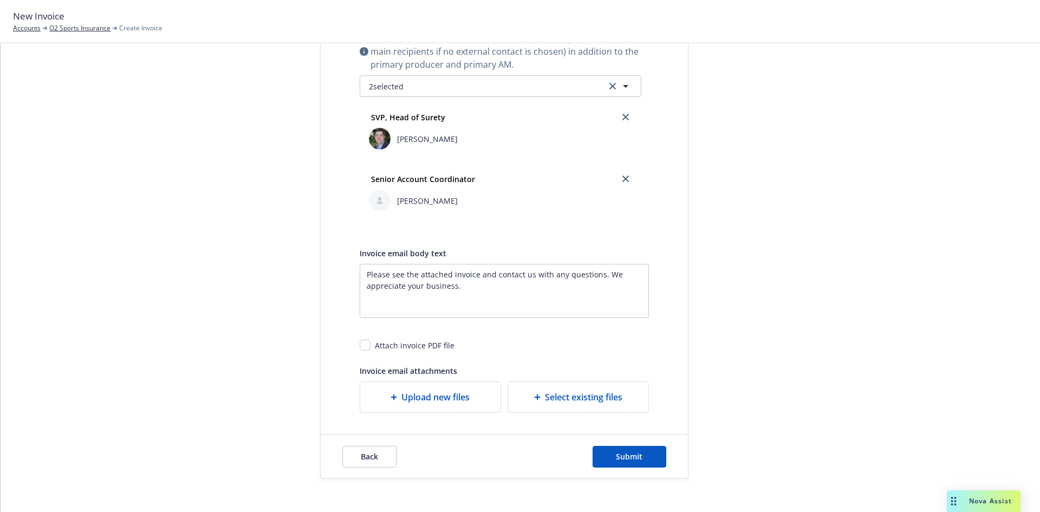
scroll to position [341, 0]
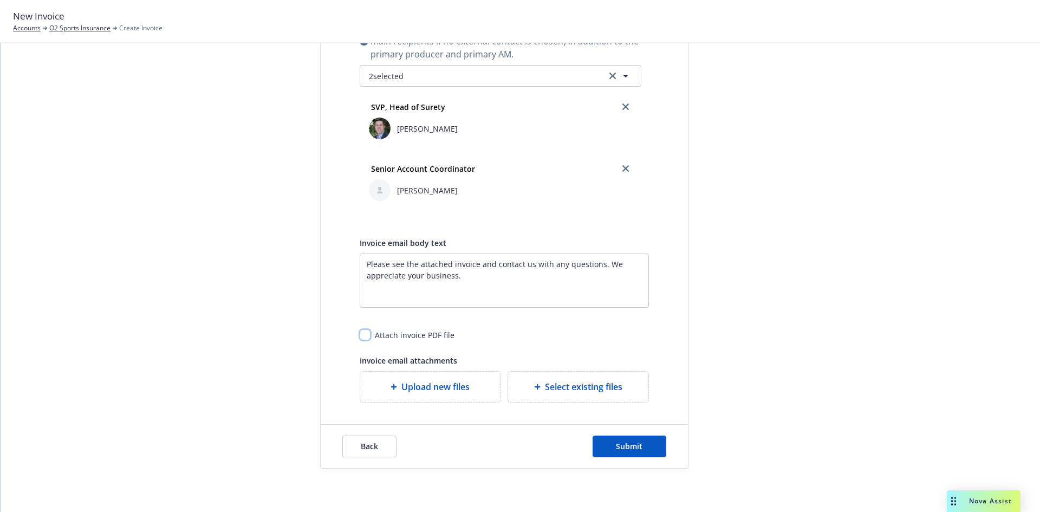
click at [360, 335] on input "checkbox" at bounding box center [365, 334] width 11 height 11
checkbox input "true"
click at [627, 439] on button "Submit" at bounding box center [629, 446] width 74 height 22
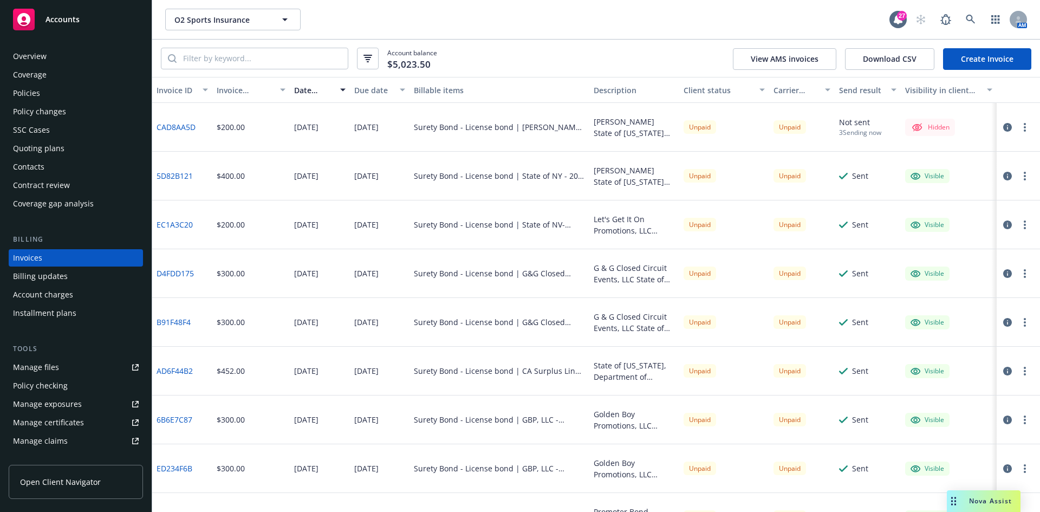
click at [1023, 123] on circle "button" at bounding box center [1024, 124] width 2 height 2
click at [958, 221] on link "Make it visible in client dash" at bounding box center [953, 215] width 138 height 22
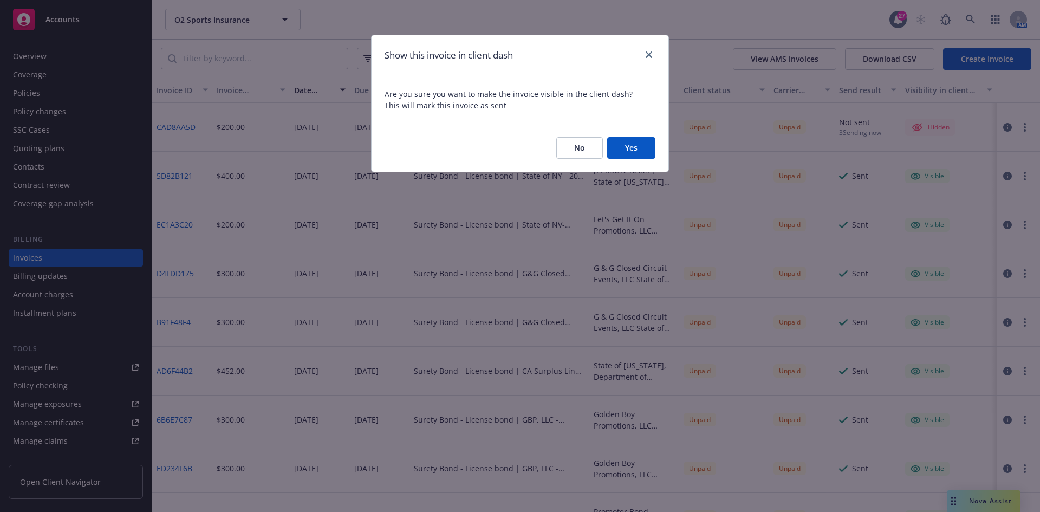
click at [623, 149] on button "Yes" at bounding box center [631, 148] width 48 height 22
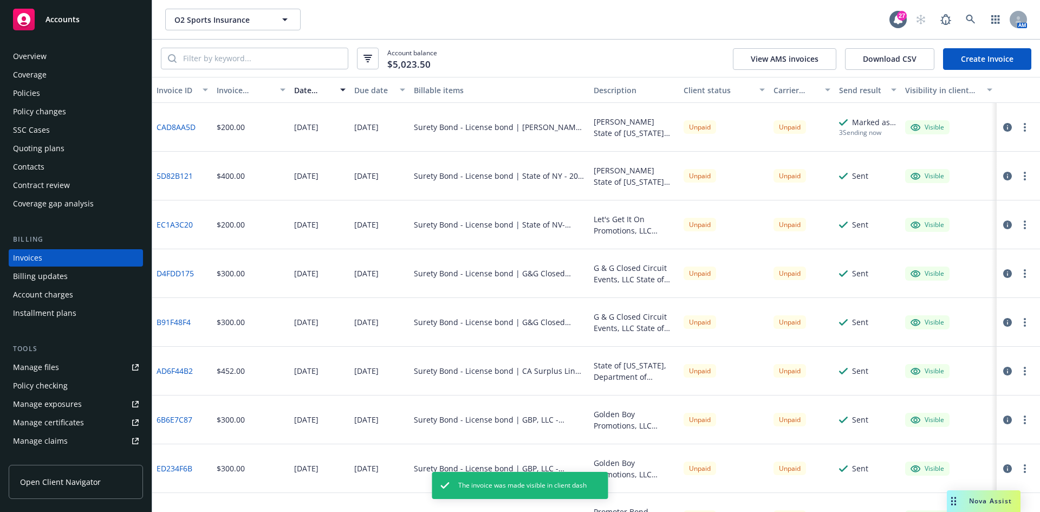
click at [1018, 132] on button "button" at bounding box center [1024, 127] width 13 height 13
click at [928, 263] on link "Generate invoice PDF" at bounding box center [953, 258] width 138 height 22
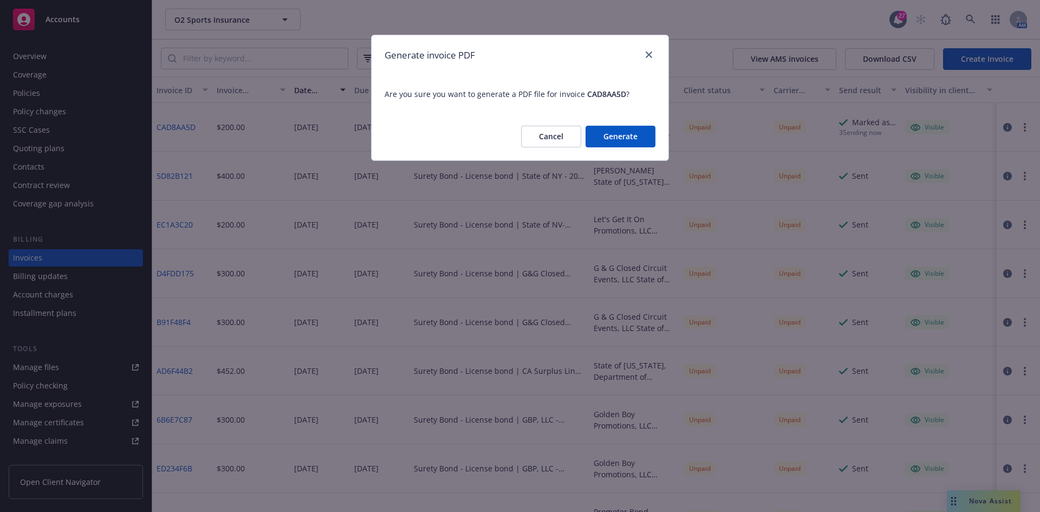
click at [603, 133] on button "Generate" at bounding box center [620, 137] width 70 height 22
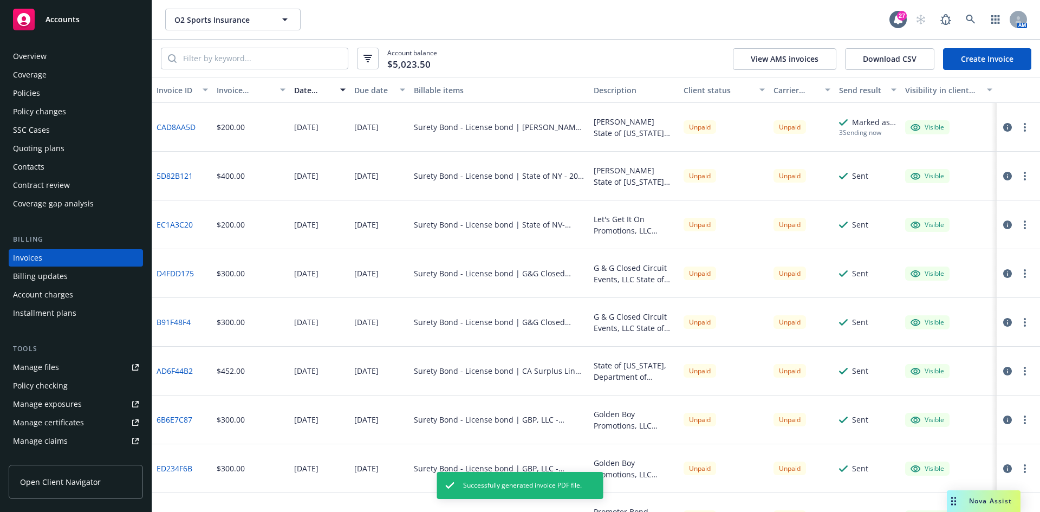
click at [1018, 131] on button "button" at bounding box center [1024, 127] width 13 height 13
click at [910, 264] on link "Download invoice PDF" at bounding box center [953, 258] width 138 height 22
